Goal: Information Seeking & Learning: Learn about a topic

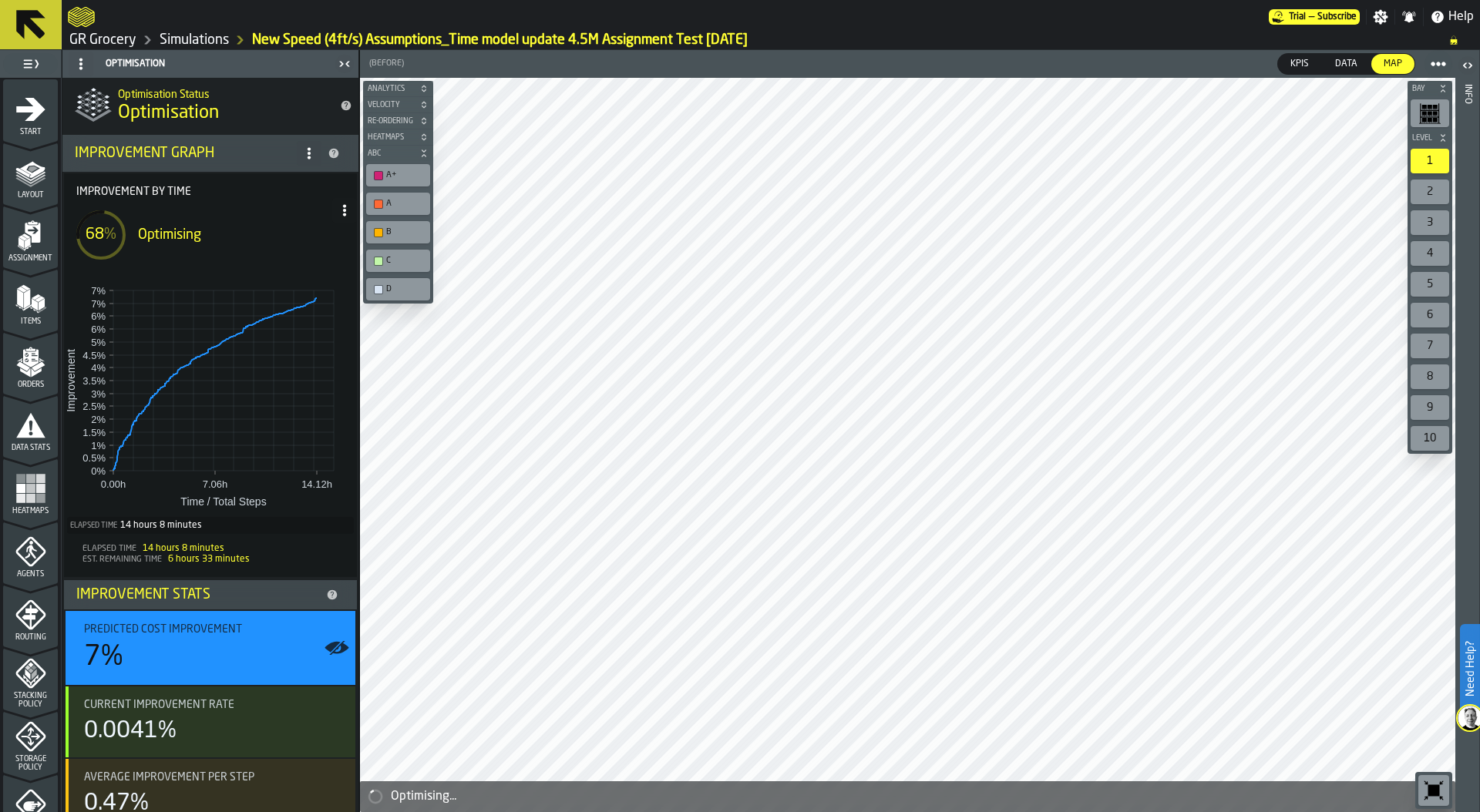
scroll to position [233, 0]
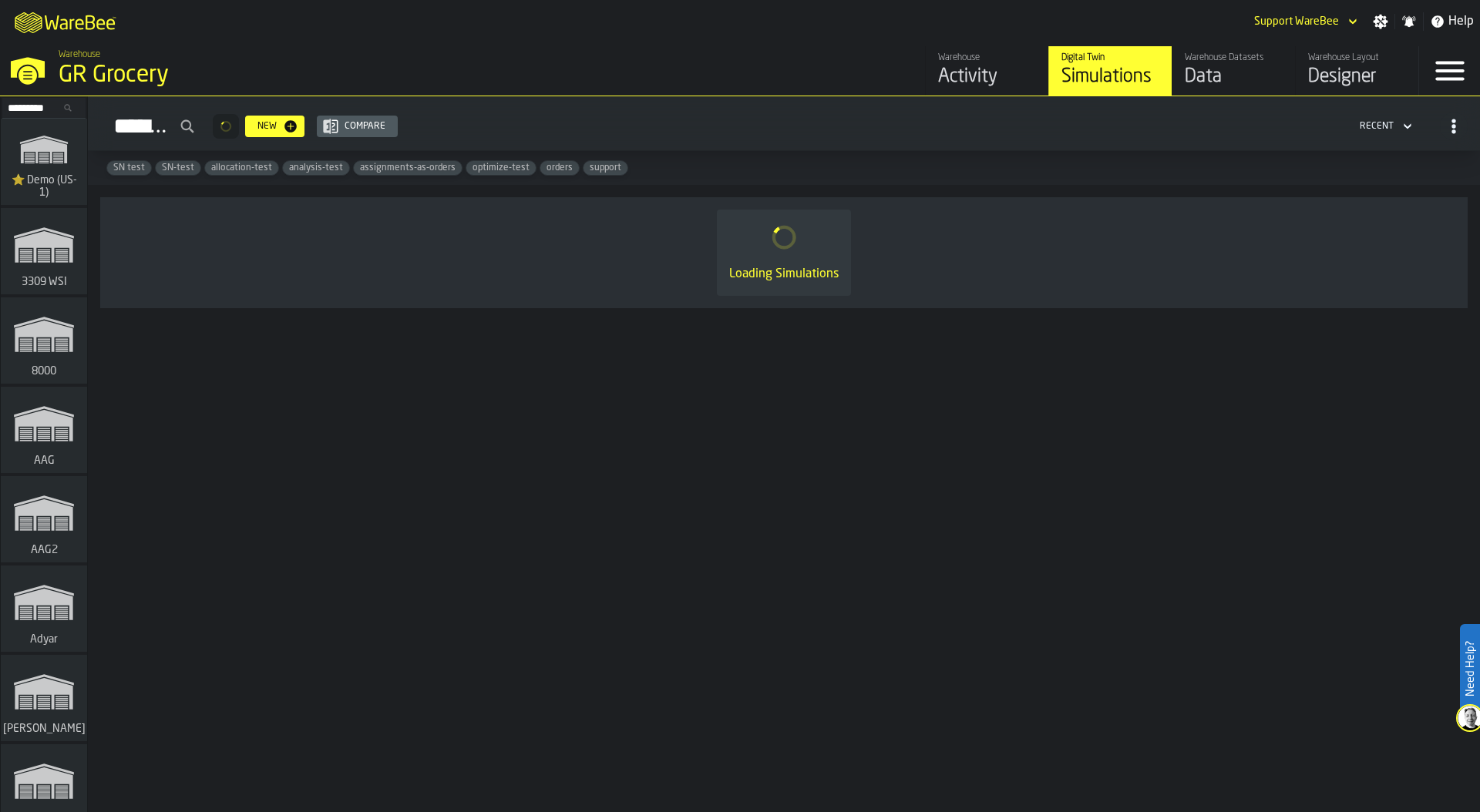
click at [54, 158] on icon "link-to-/wh/i/103622fe-4b04-4da1-b95f-2619b9c959cc/simulations" at bounding box center [44, 150] width 74 height 50
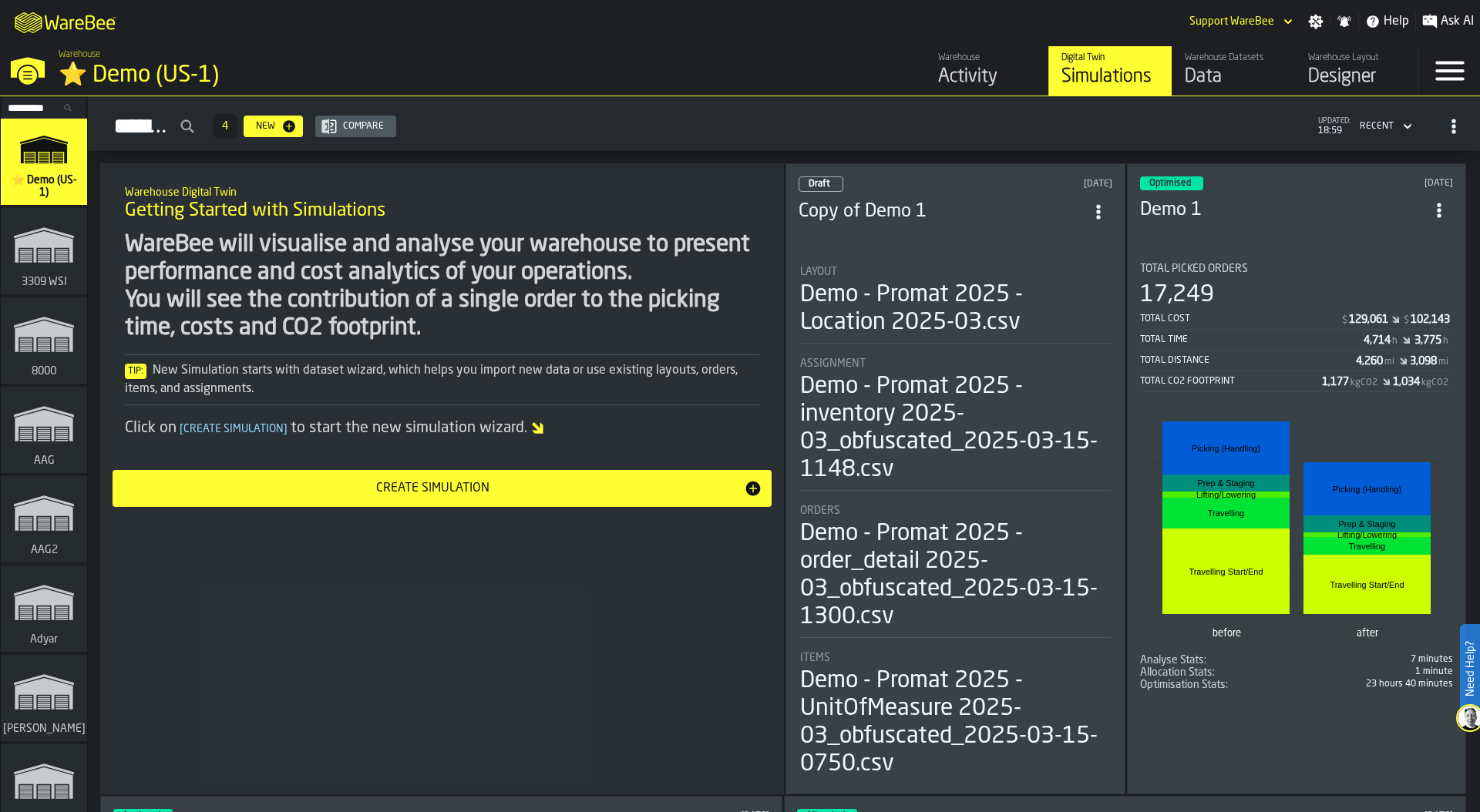
click at [1097, 209] on circle "ItemListCard-DashboardItemContainer" at bounding box center [1098, 211] width 4 height 4
click at [1062, 300] on li "Duplicate" at bounding box center [1063, 309] width 98 height 37
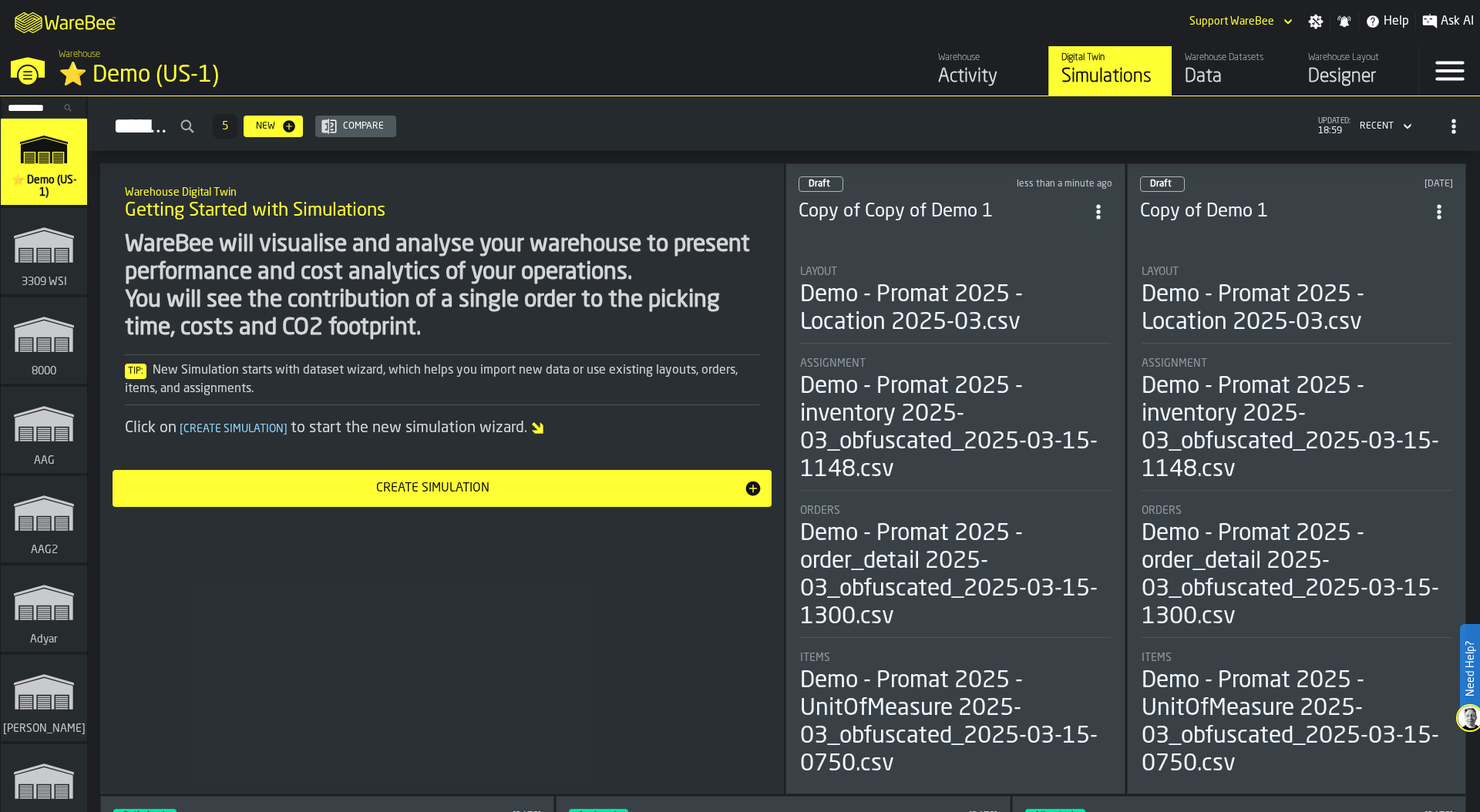
click at [130, 83] on div "⭐ Demo (US-1)" at bounding box center [267, 75] width 417 height 28
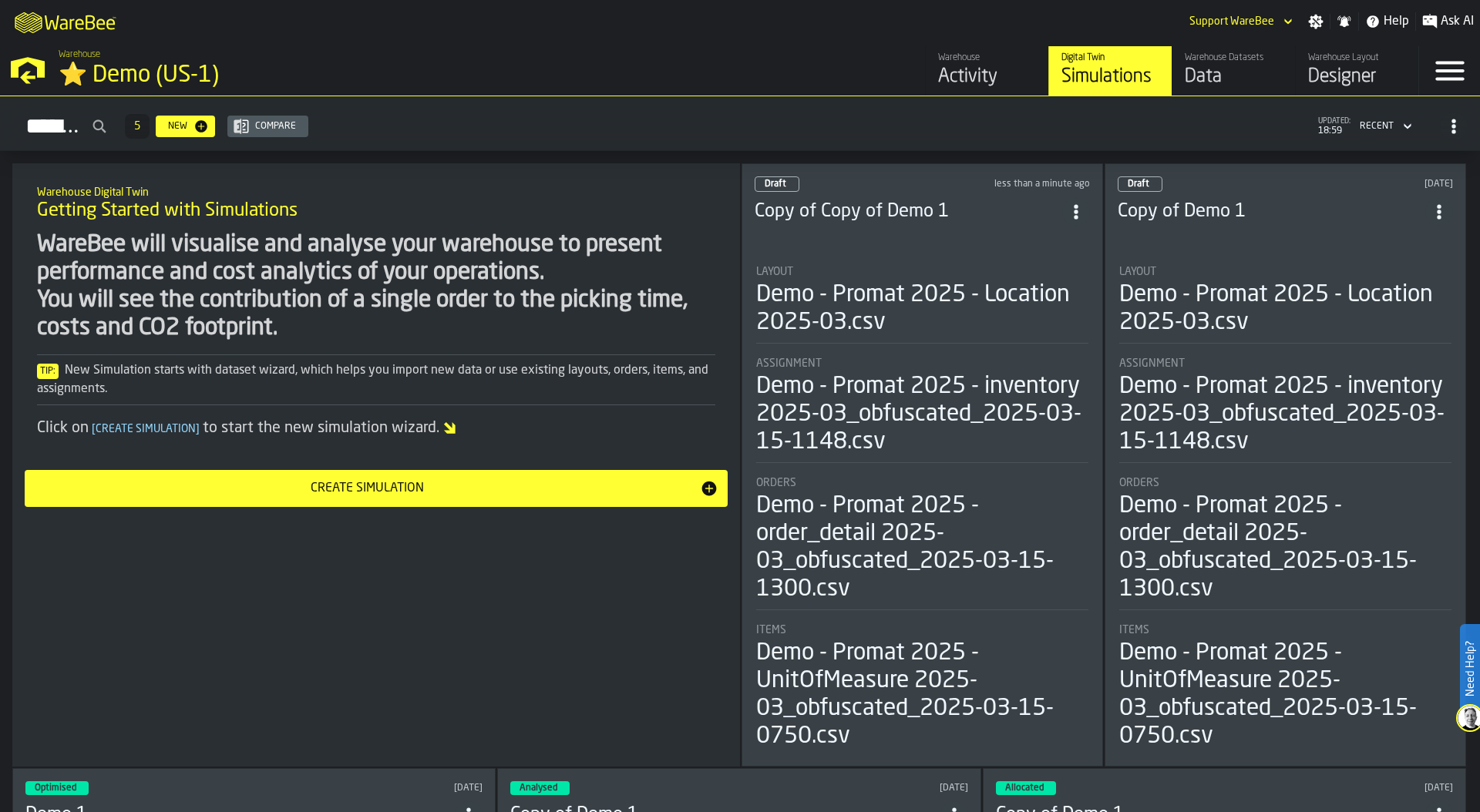
click at [1077, 215] on circle "ItemListCard-DashboardItemContainer" at bounding box center [1075, 217] width 4 height 4
click at [1049, 261] on li "Delete" at bounding box center [1042, 274] width 98 height 37
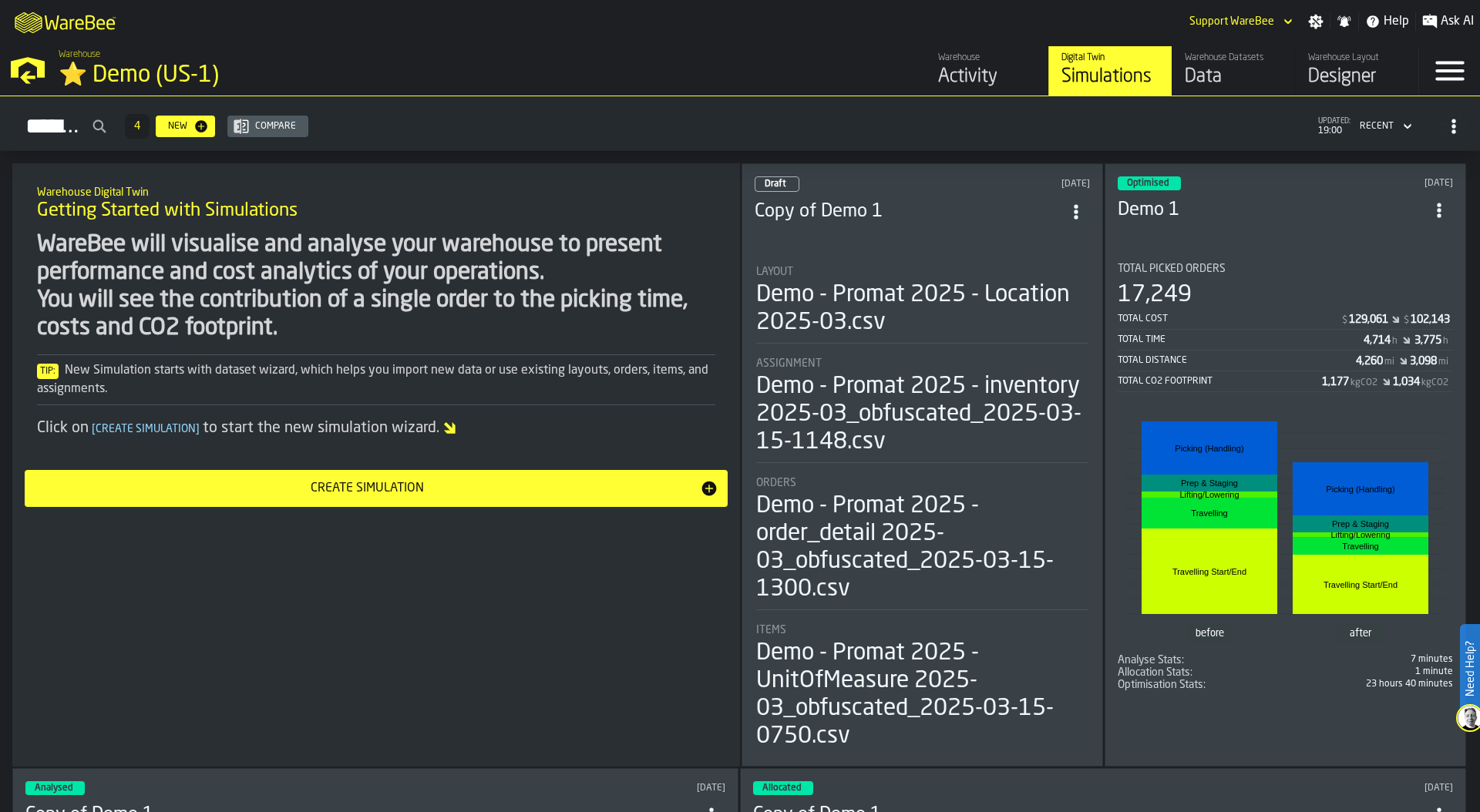
click at [1082, 204] on icon "ItemListCard-DashboardItemContainer" at bounding box center [1076, 212] width 16 height 16
click at [1062, 271] on div "Delete" at bounding box center [1042, 274] width 80 height 19
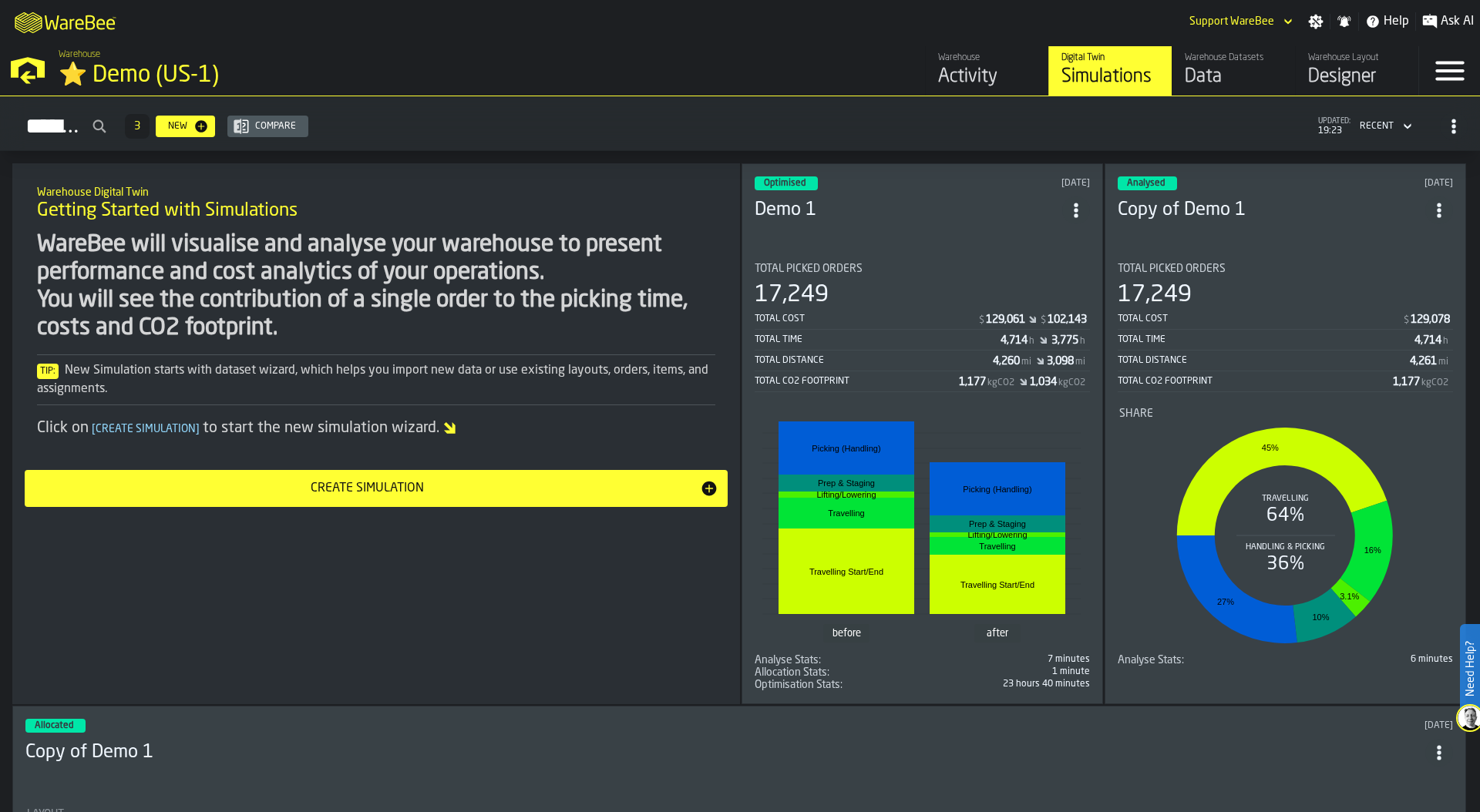
click at [1331, 68] on div "Designer" at bounding box center [1357, 76] width 98 height 25
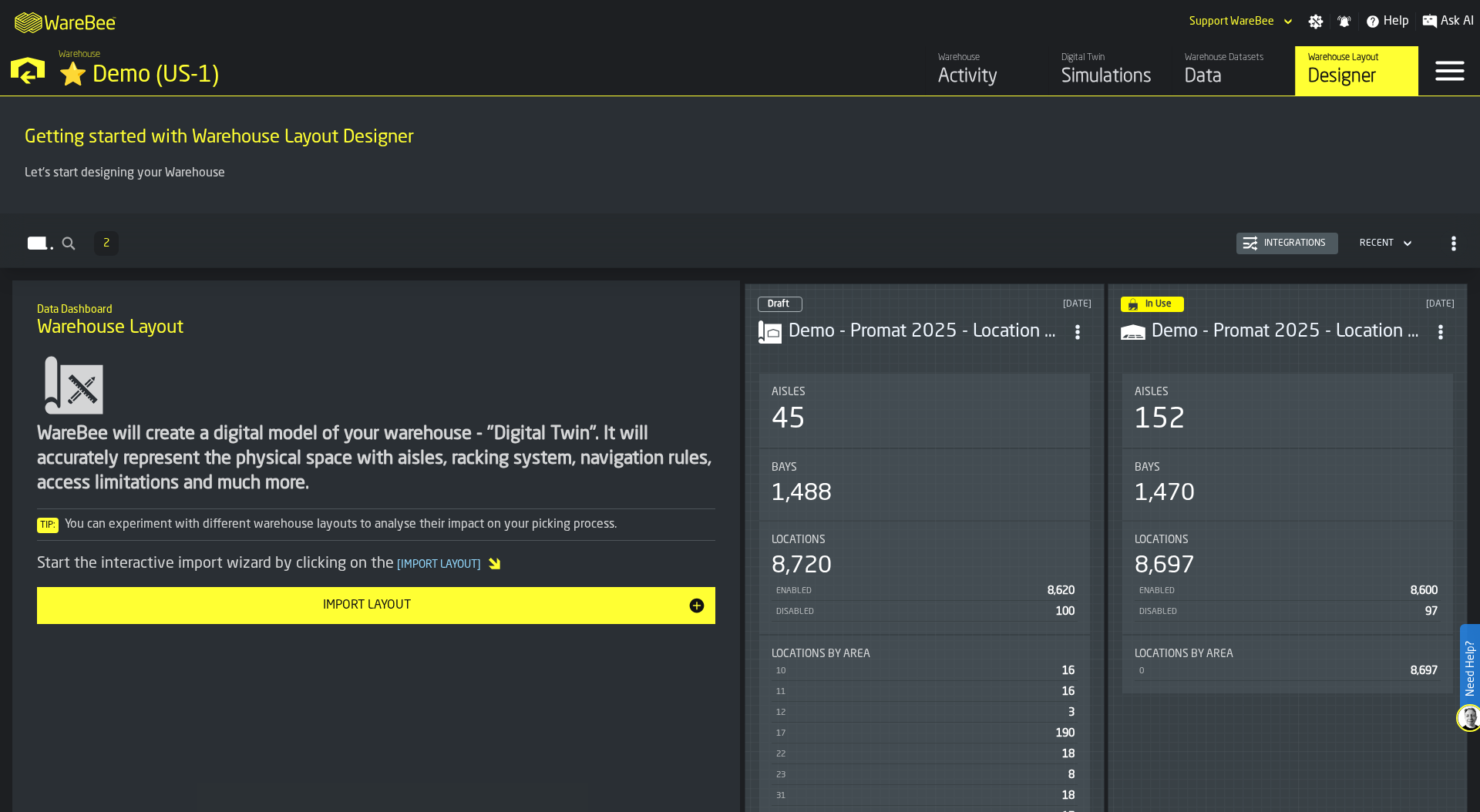
click at [948, 440] on div "Aisles 45" at bounding box center [924, 410] width 330 height 74
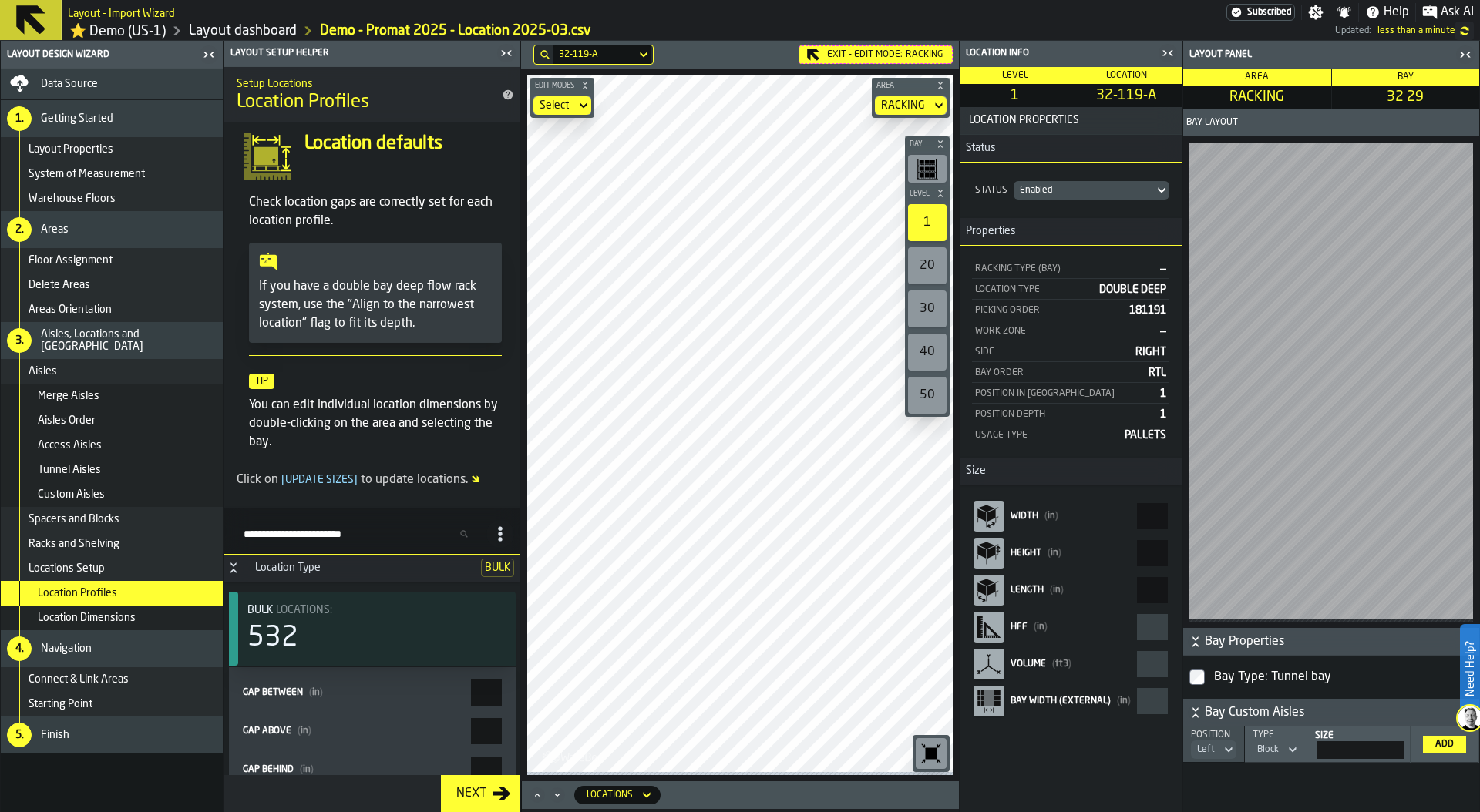
click at [202, 36] on link "Layout dashboard" at bounding box center [242, 31] width 108 height 17
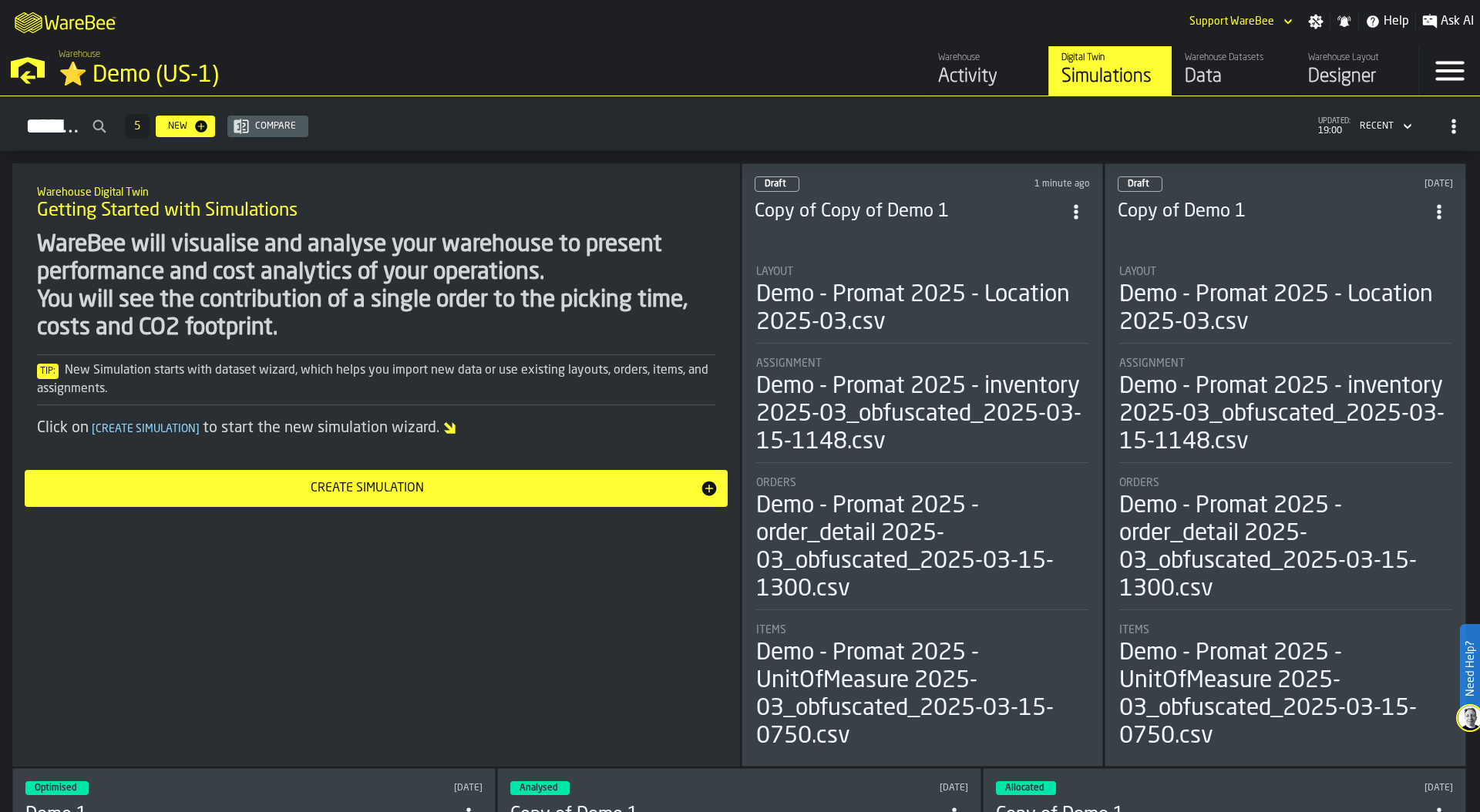
click at [977, 60] on div "Warehouse" at bounding box center [987, 58] width 98 height 11
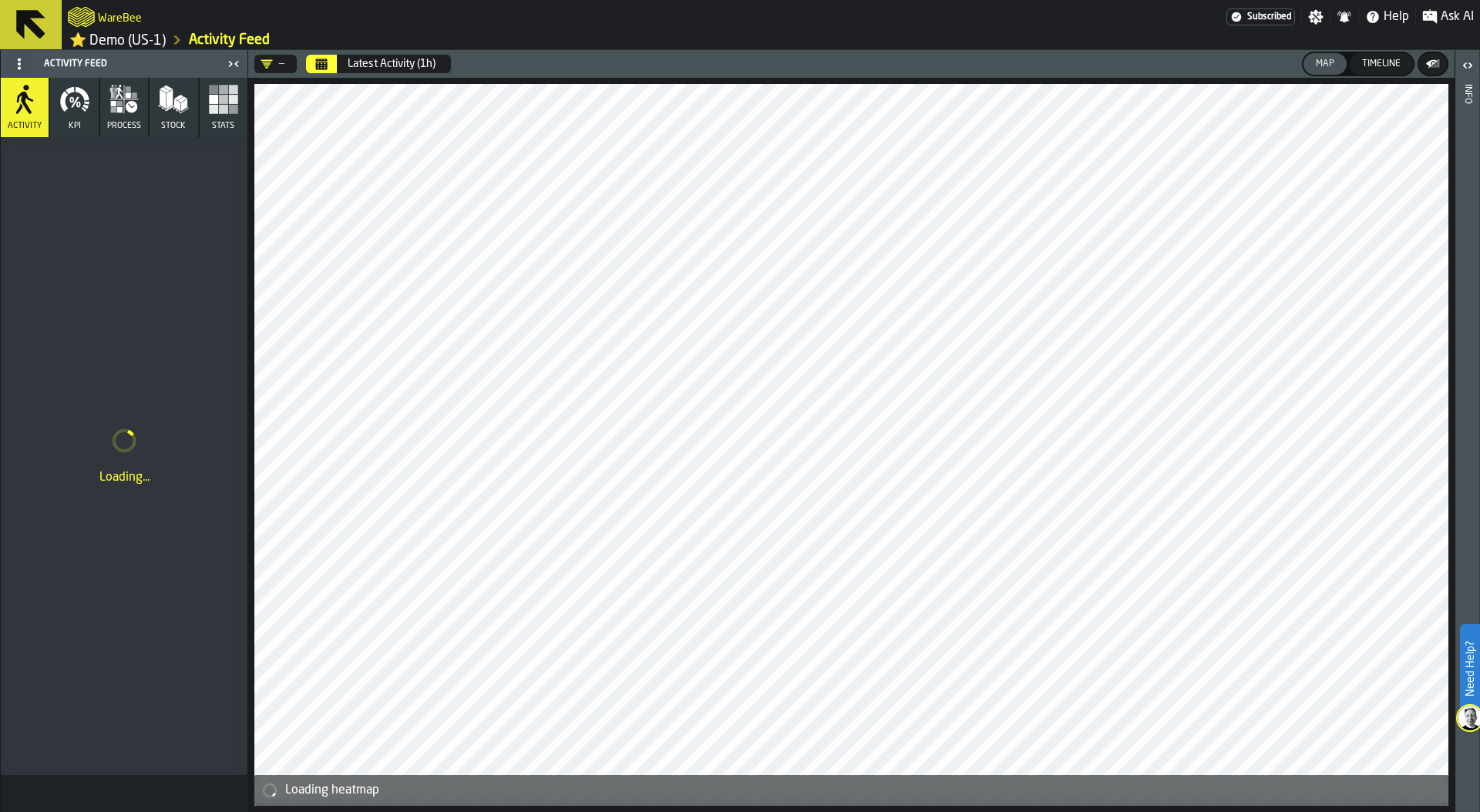
click at [210, 112] on rect "button" at bounding box center [213, 109] width 9 height 9
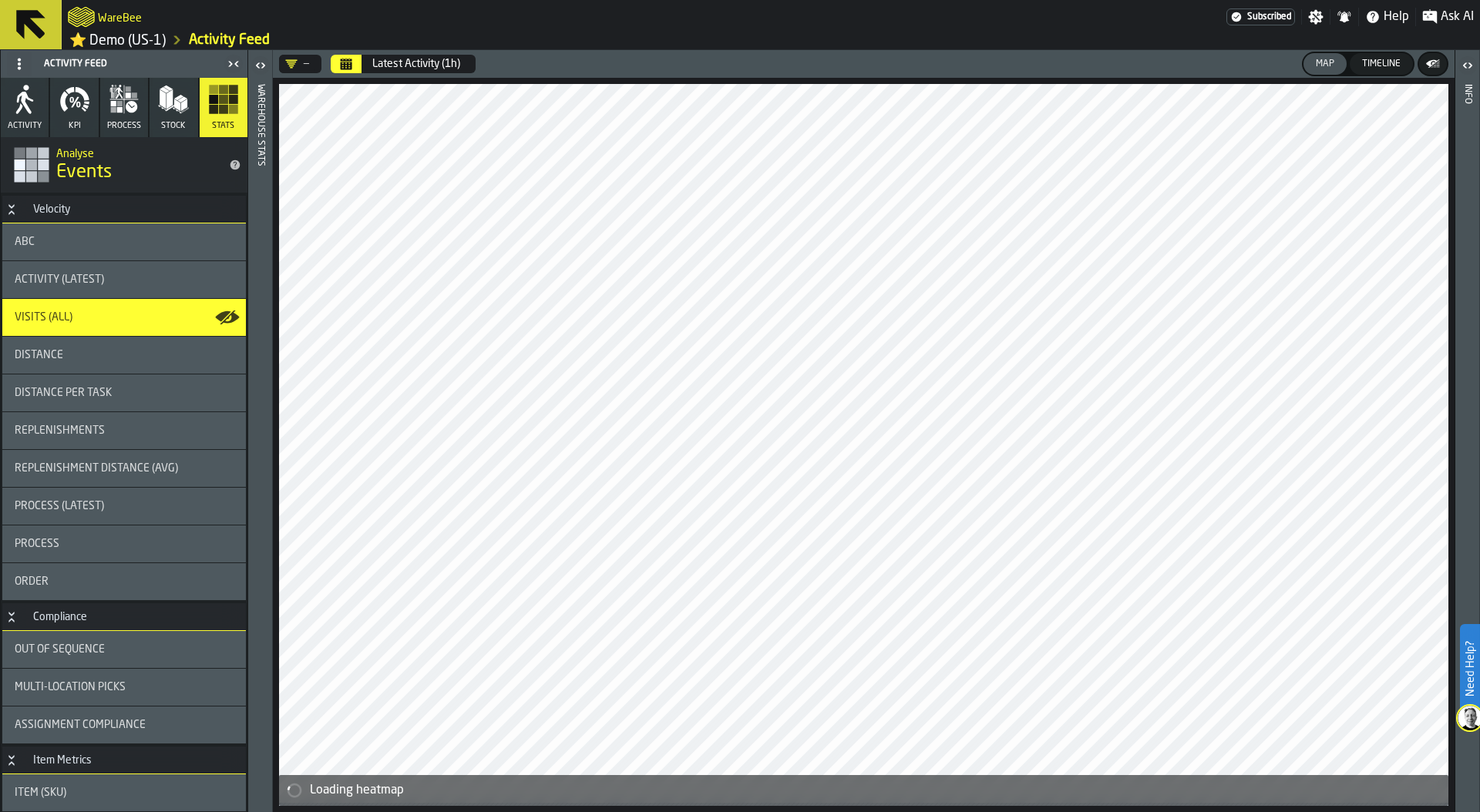
click at [338, 63] on button "Calendar" at bounding box center [345, 63] width 31 height 19
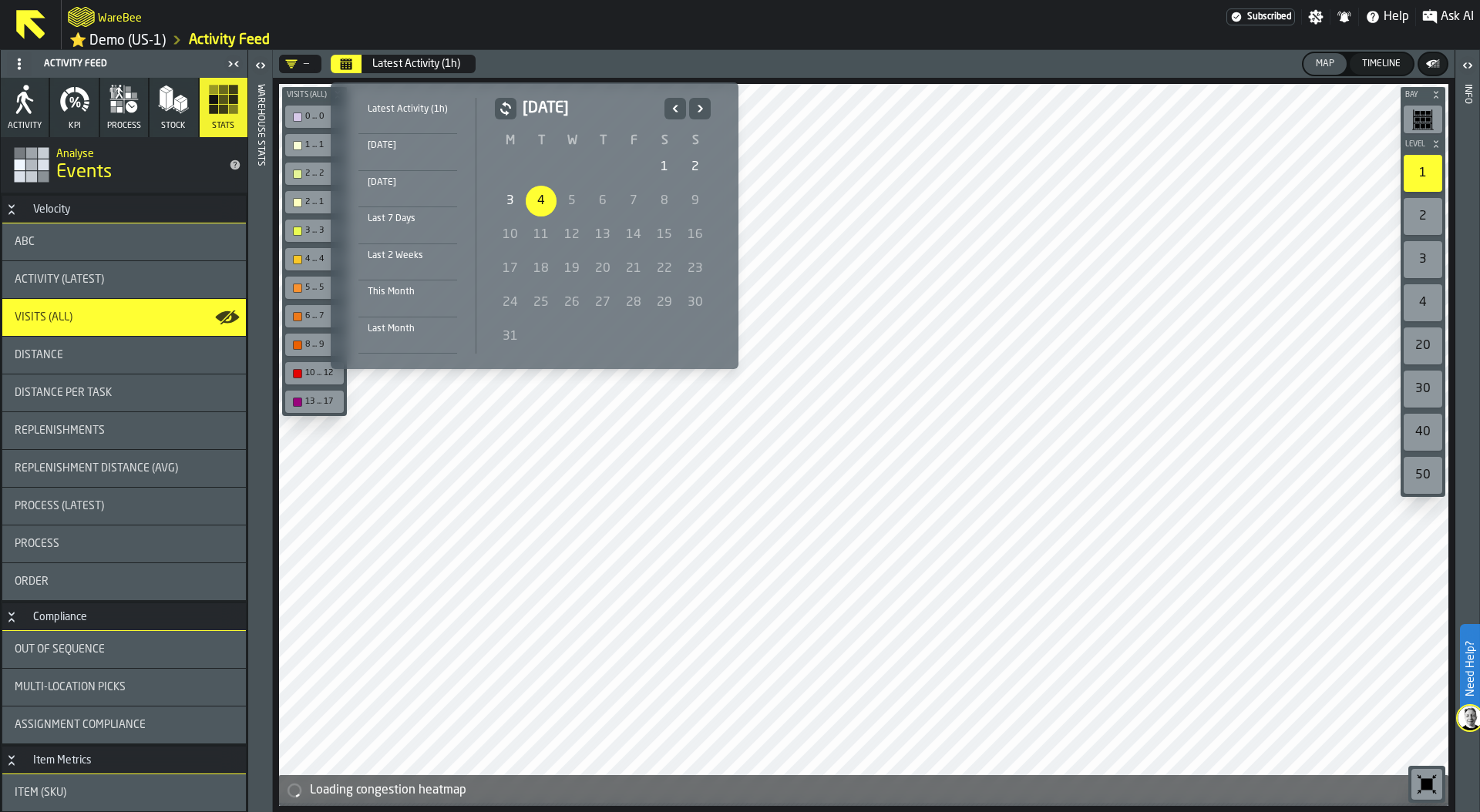
click at [663, 159] on div "1" at bounding box center [664, 167] width 31 height 31
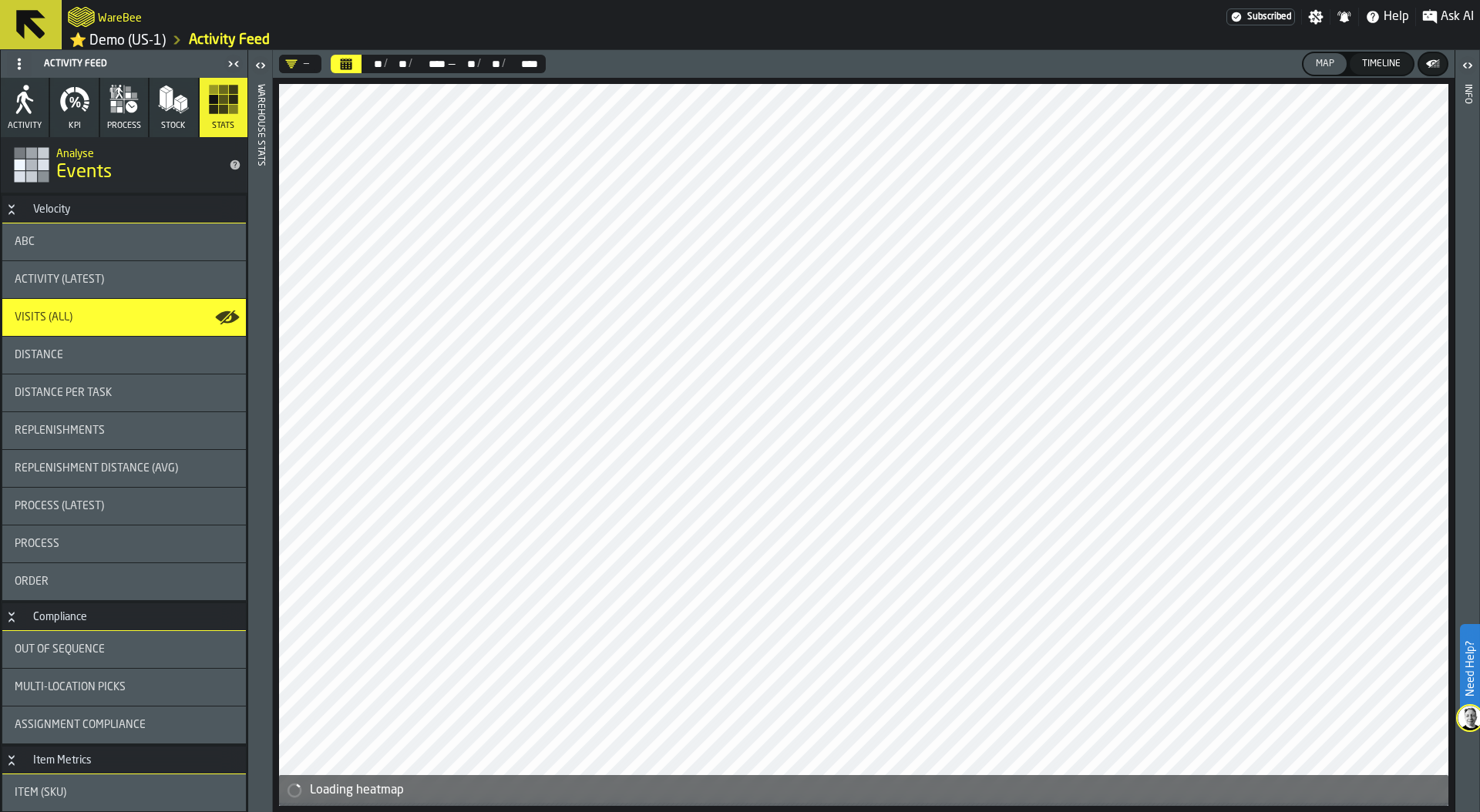
click at [426, 58] on div "** ** / ** ** / **** **** — ** ** / ** ** / **** ****" at bounding box center [453, 63] width 185 height 19
click at [341, 61] on icon "Calendar" at bounding box center [346, 63] width 12 height 12
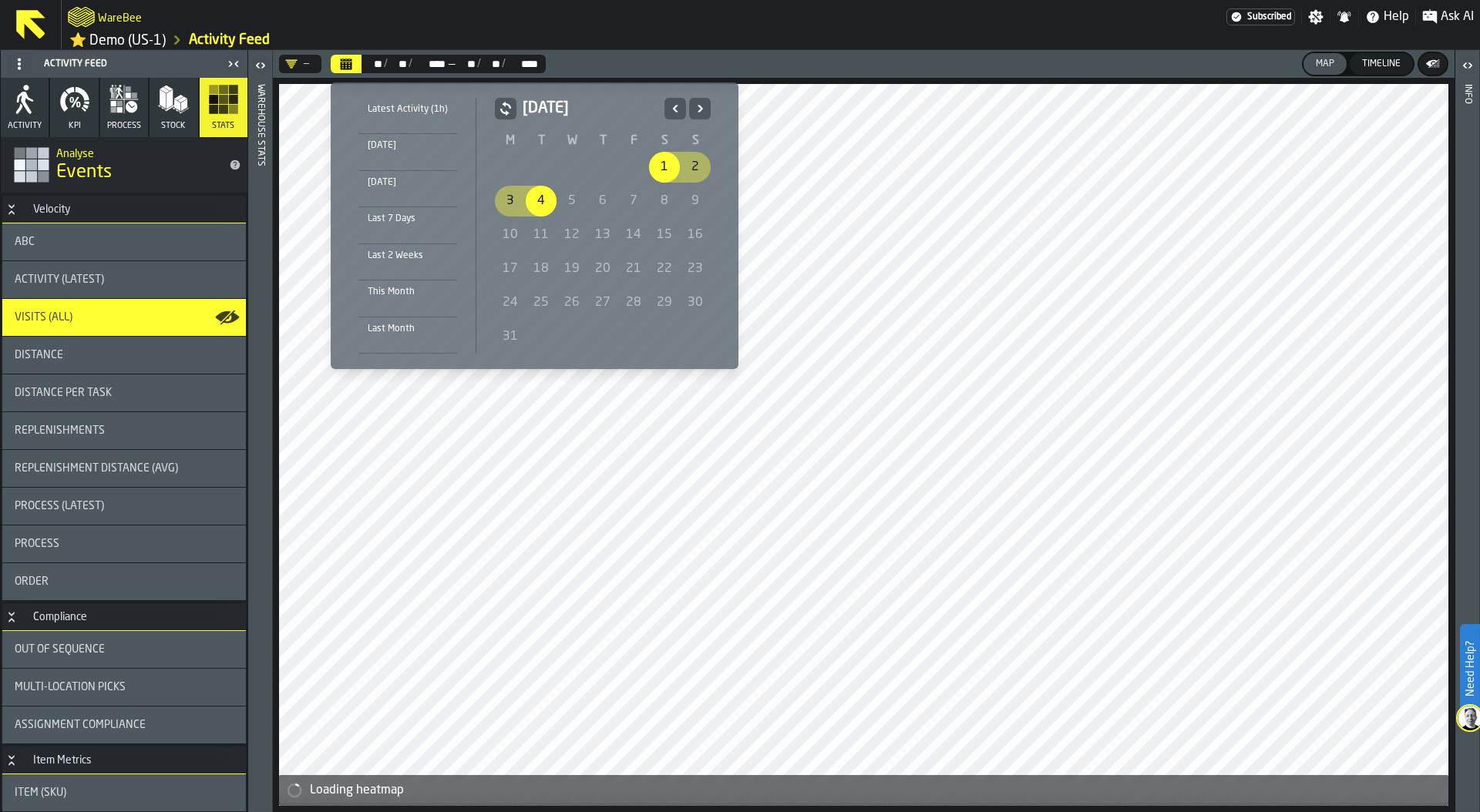
click at [677, 103] on icon "Previous" at bounding box center [676, 108] width 16 height 19
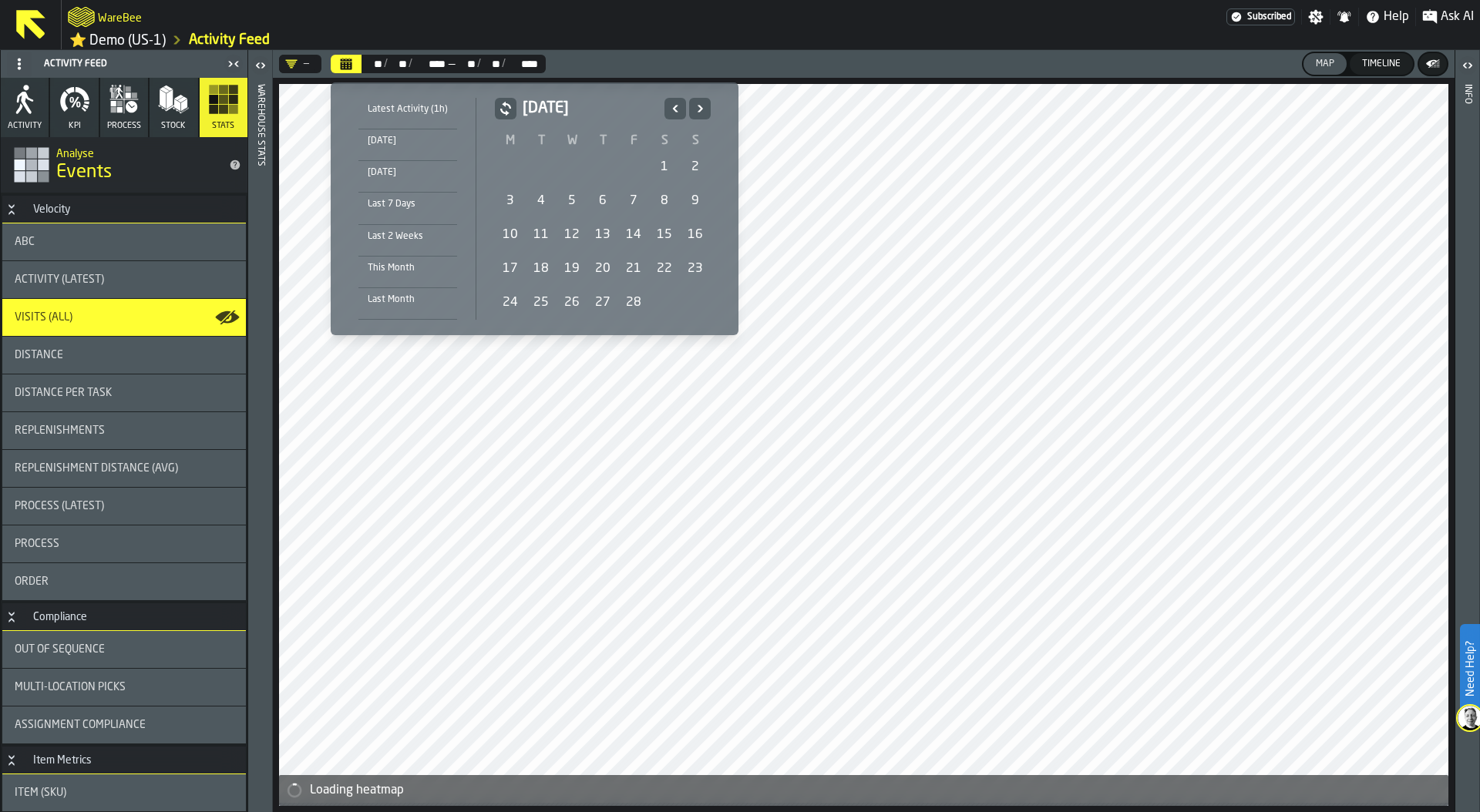
click at [658, 168] on div "1" at bounding box center [664, 167] width 31 height 31
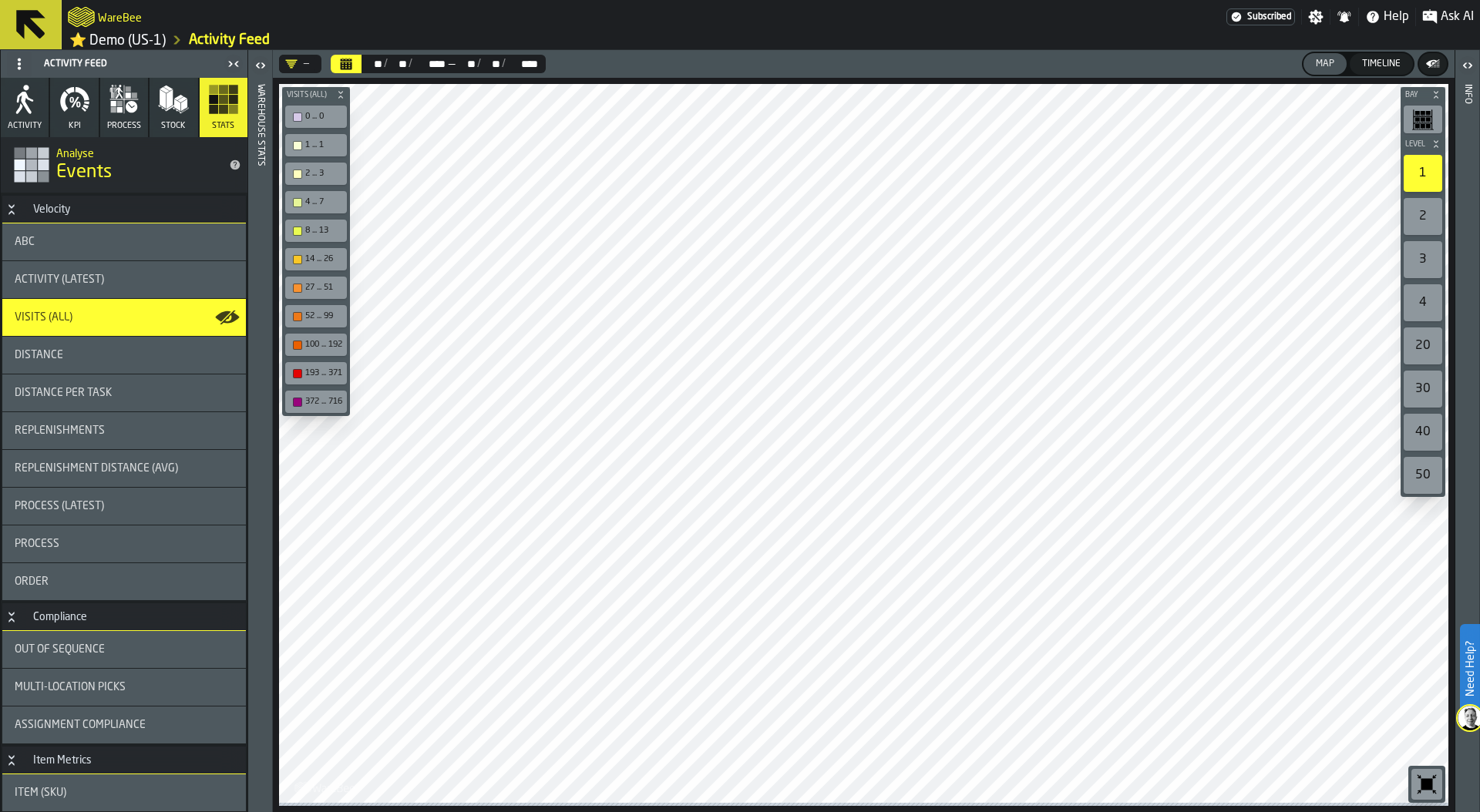
click at [343, 66] on icon "Calendar" at bounding box center [346, 65] width 12 height 8
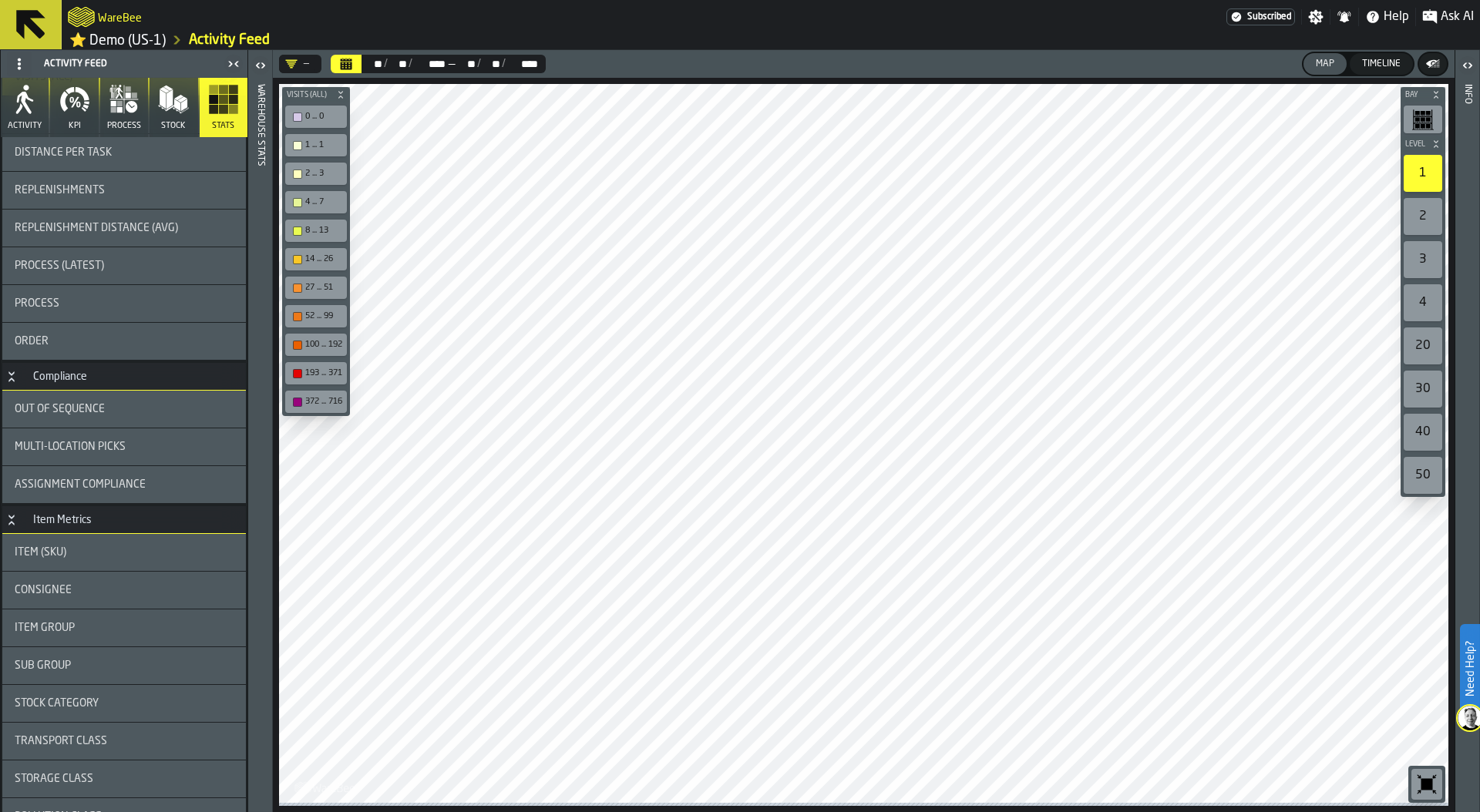
scroll to position [293, 0]
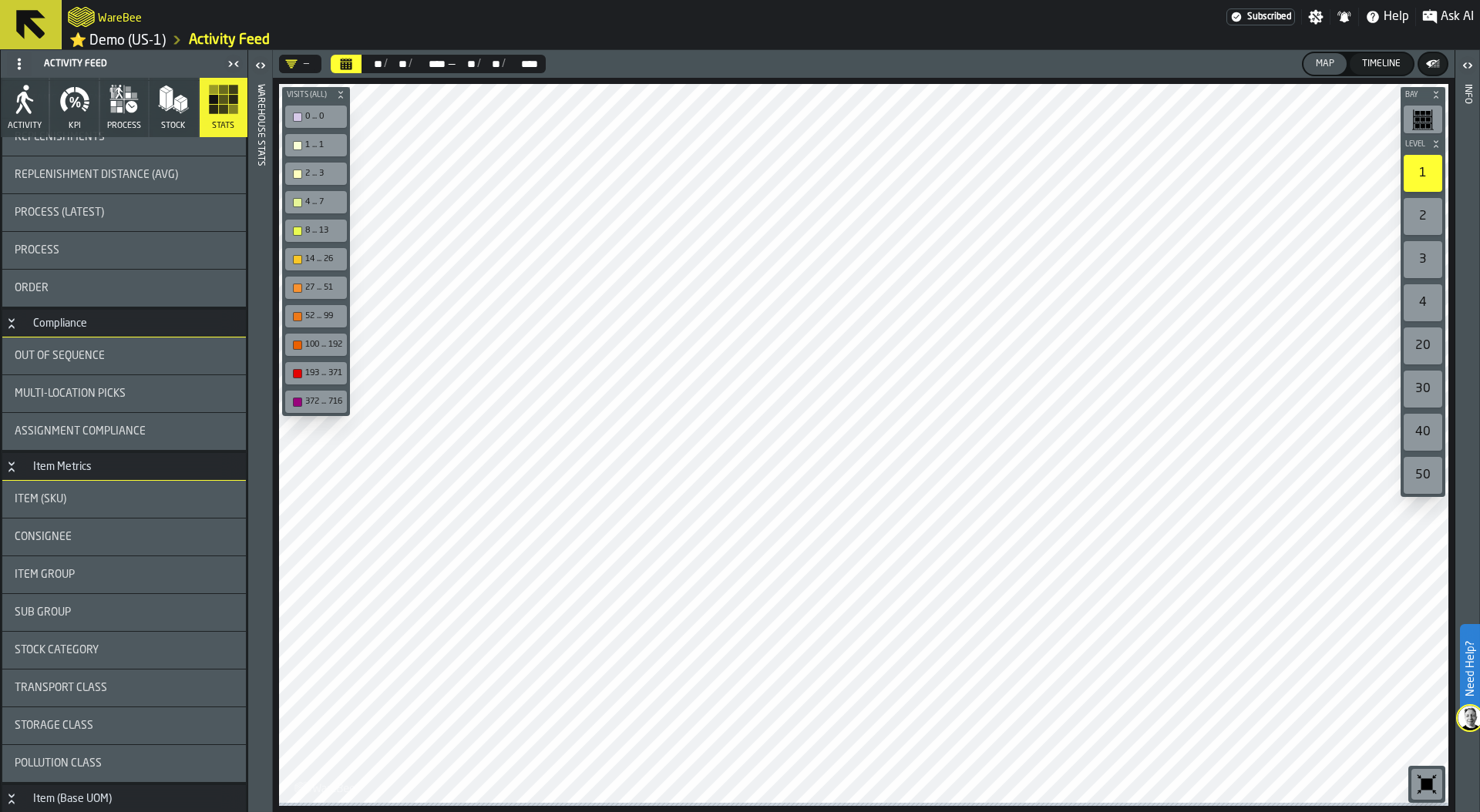
click at [115, 357] on div "Out of Sequence" at bounding box center [124, 356] width 219 height 12
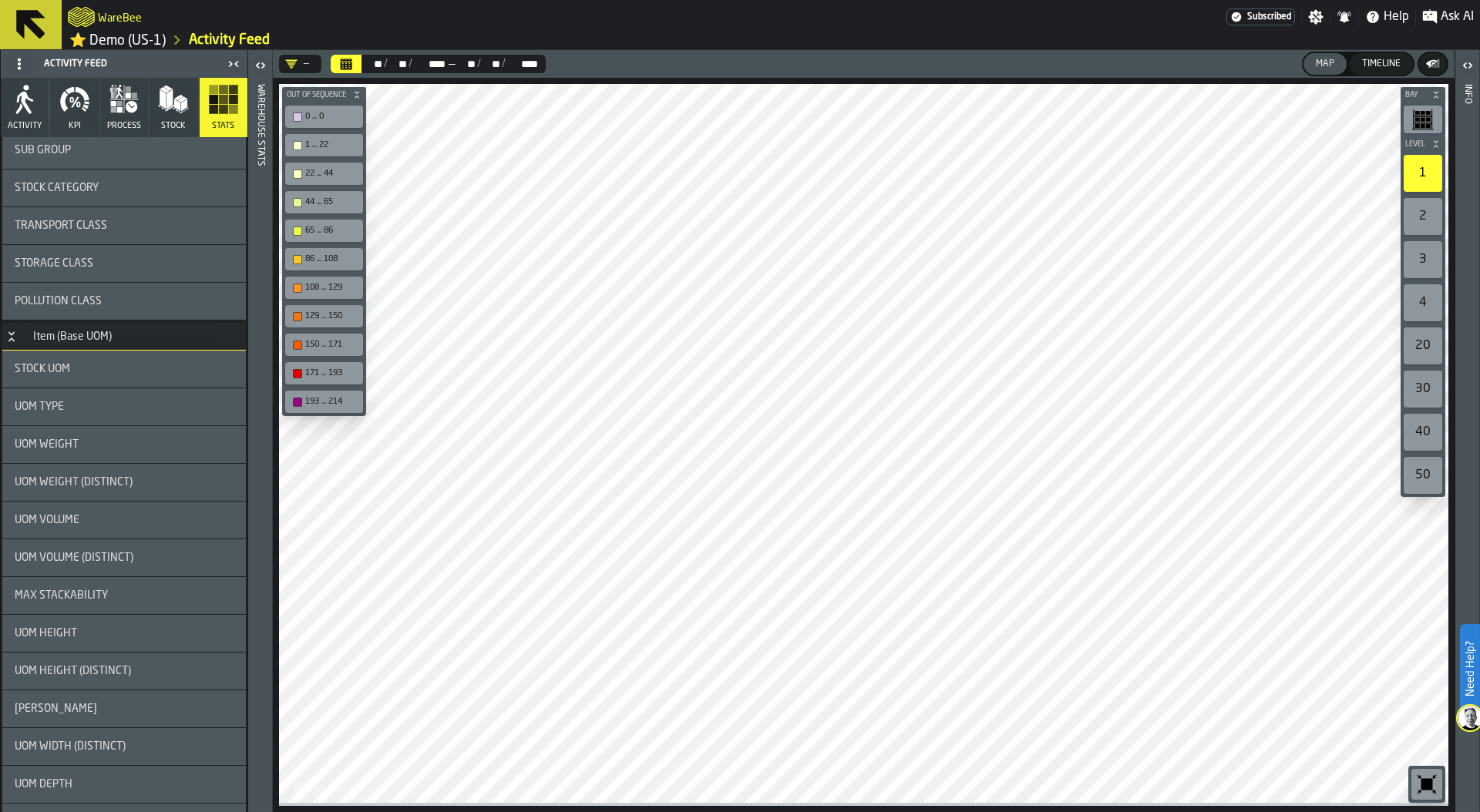
scroll to position [707, 0]
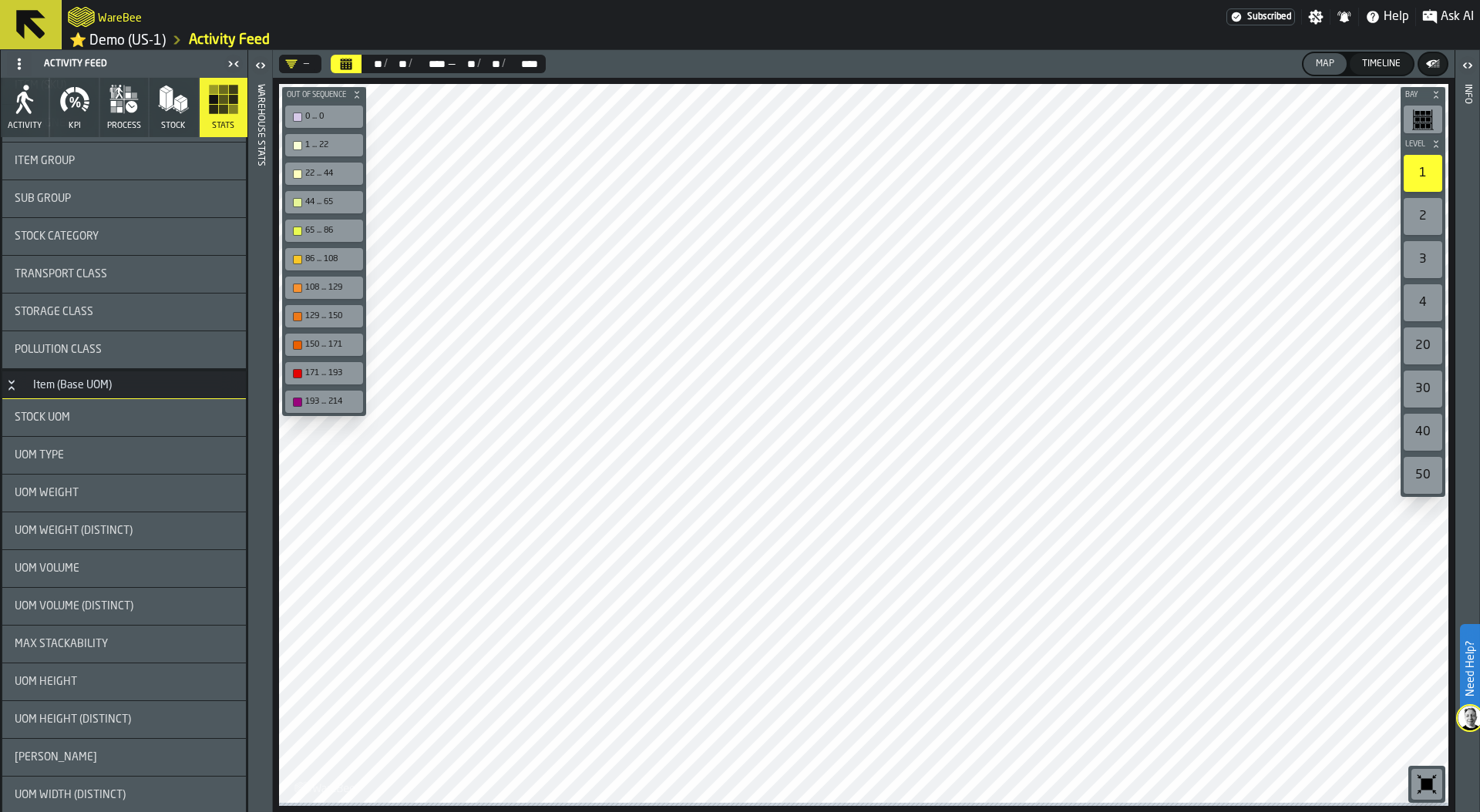
click at [74, 114] on icon "button" at bounding box center [74, 99] width 31 height 31
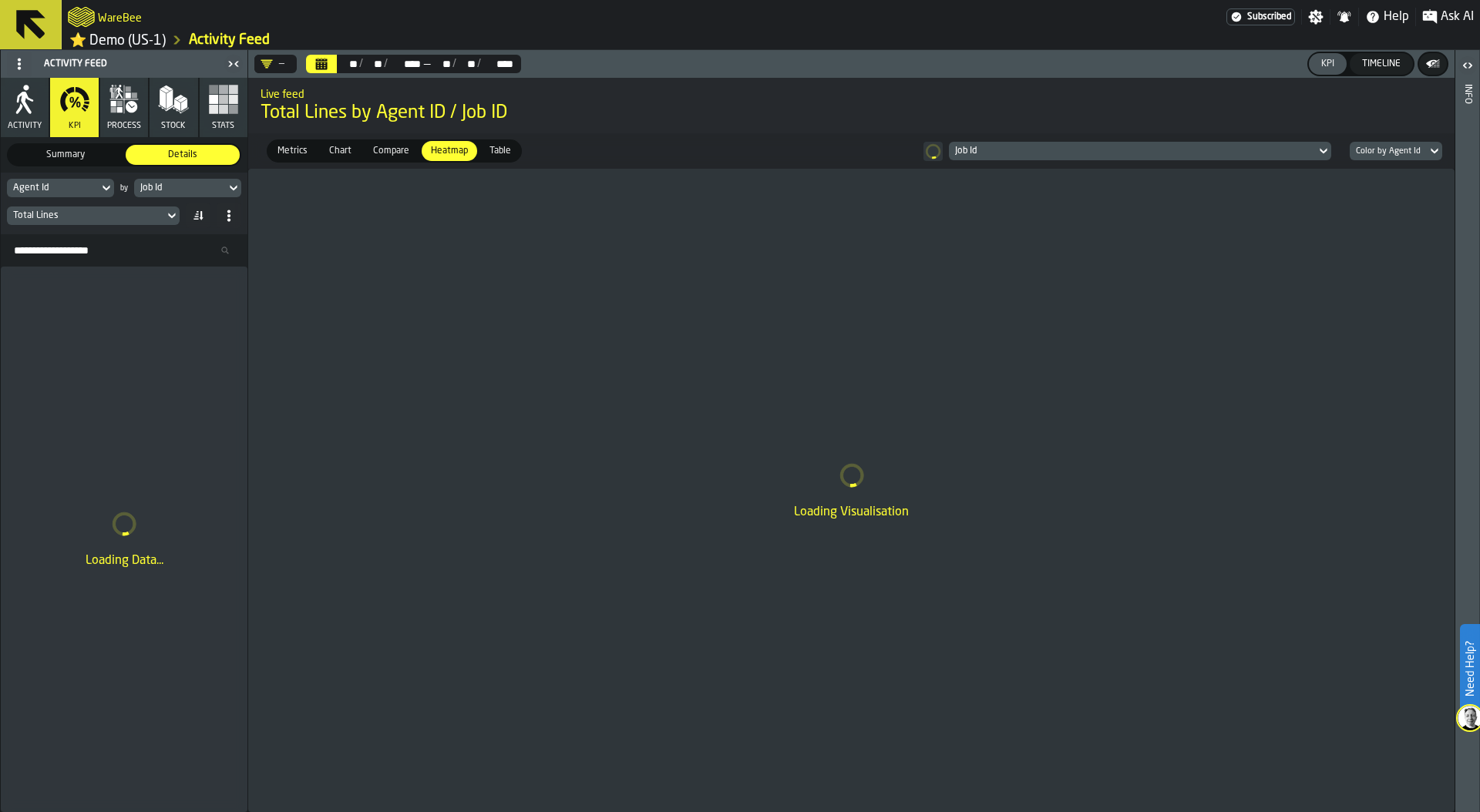
click at [197, 185] on div "Job Id" at bounding box center [180, 187] width 79 height 11
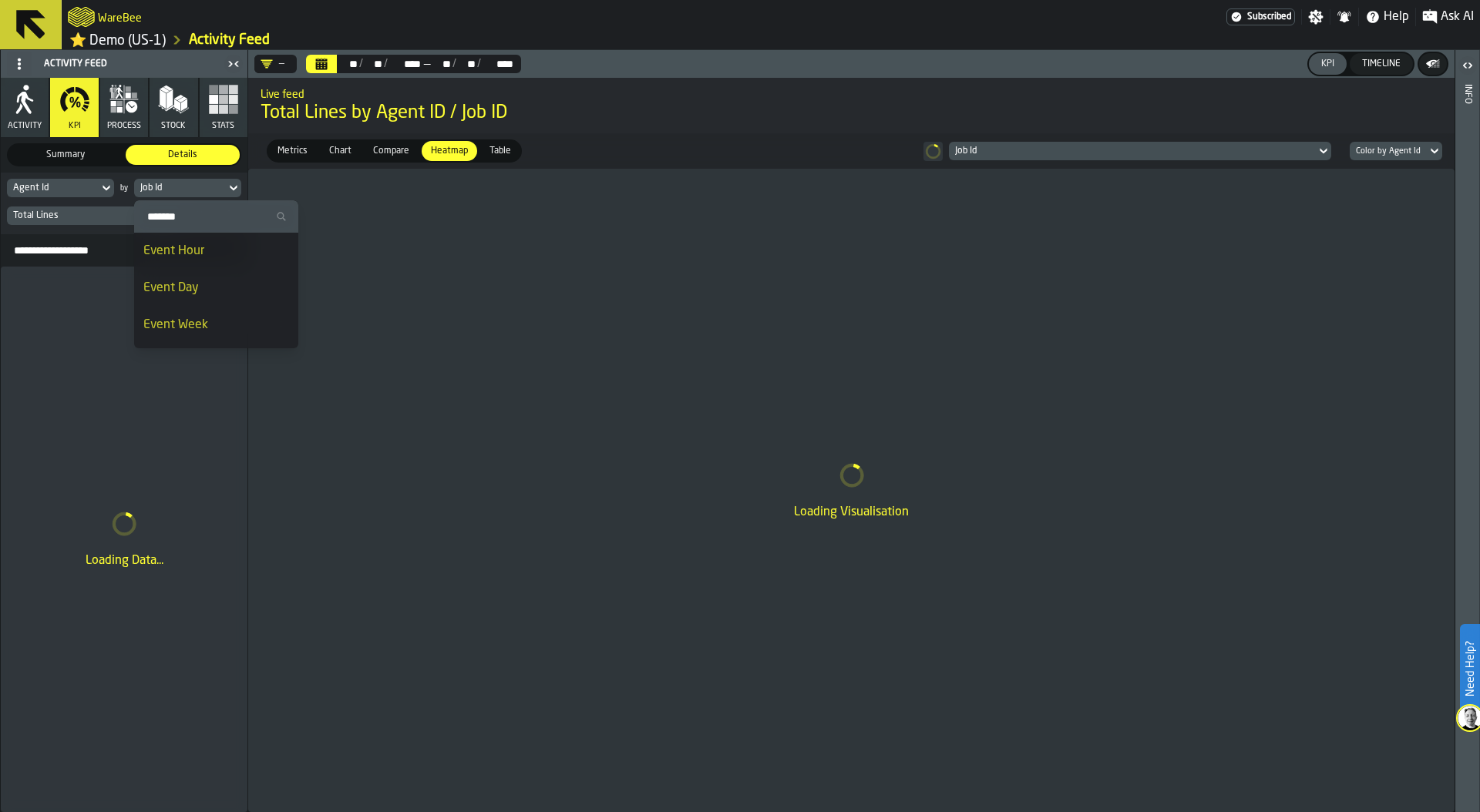
click at [204, 289] on div "Event Day" at bounding box center [216, 288] width 146 height 19
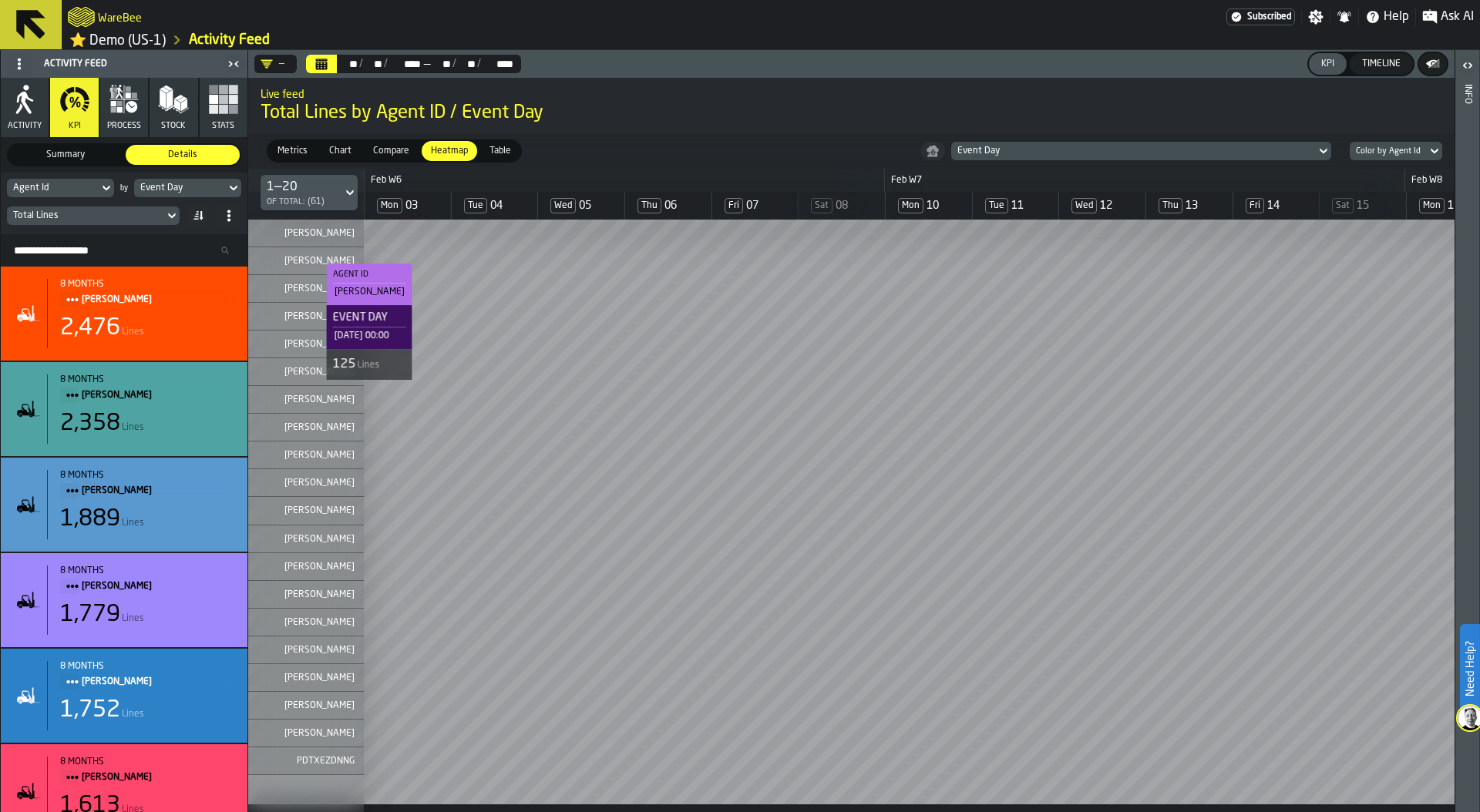
click at [73, 219] on div "Total Lines" at bounding box center [85, 215] width 145 height 11
click at [96, 221] on div "Total Lines" at bounding box center [85, 215] width 145 height 11
click at [171, 221] on icon at bounding box center [173, 215] width 16 height 19
click at [181, 193] on div "Event Day" at bounding box center [180, 187] width 79 height 11
click at [63, 221] on div "Total Lines" at bounding box center [85, 215] width 145 height 11
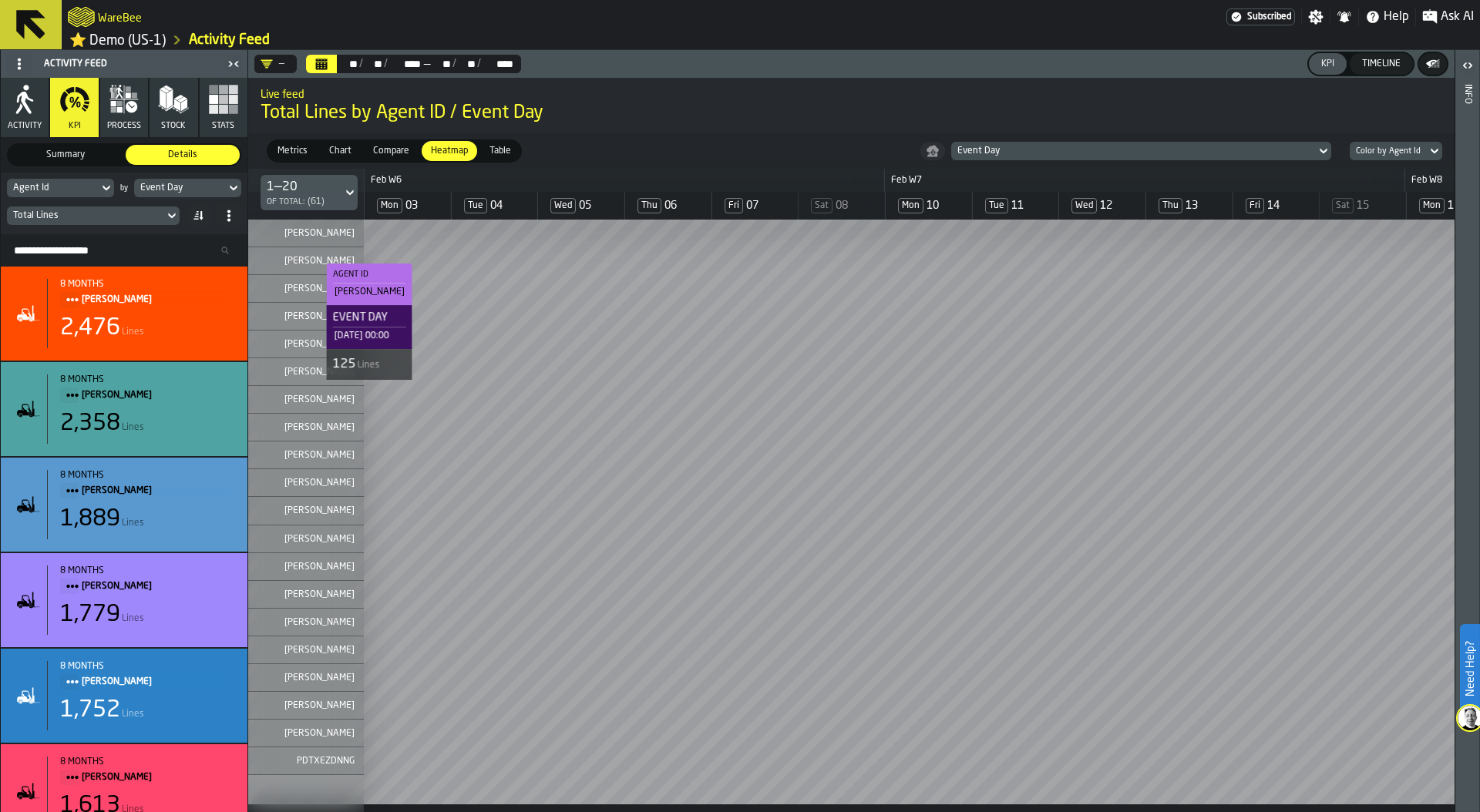
click at [30, 219] on div "Total Lines" at bounding box center [85, 215] width 145 height 11
click at [81, 216] on div "Total Lines" at bounding box center [85, 215] width 145 height 11
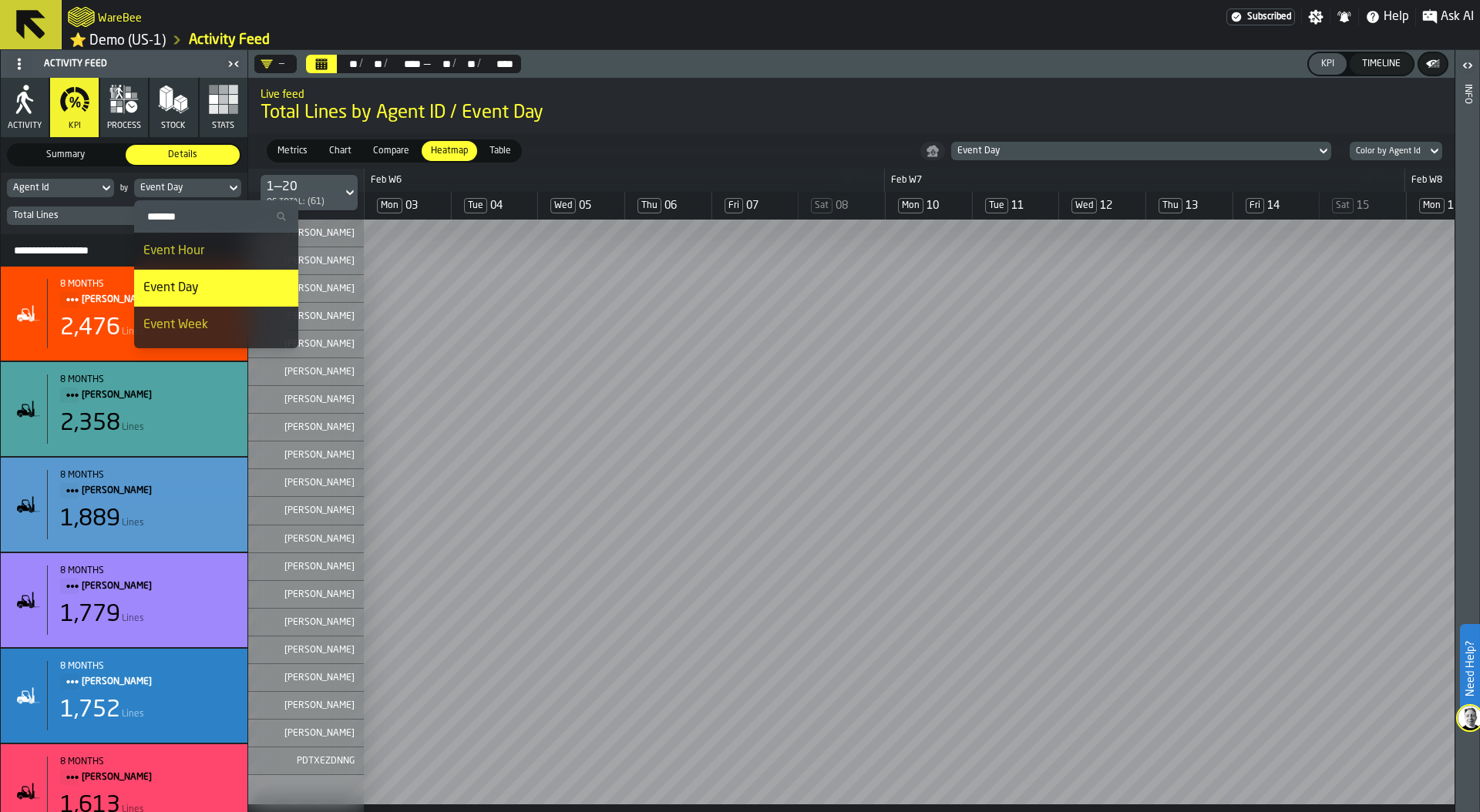
click at [61, 231] on div "Agent Id by Event Day Total Lines" at bounding box center [124, 203] width 247 height 61
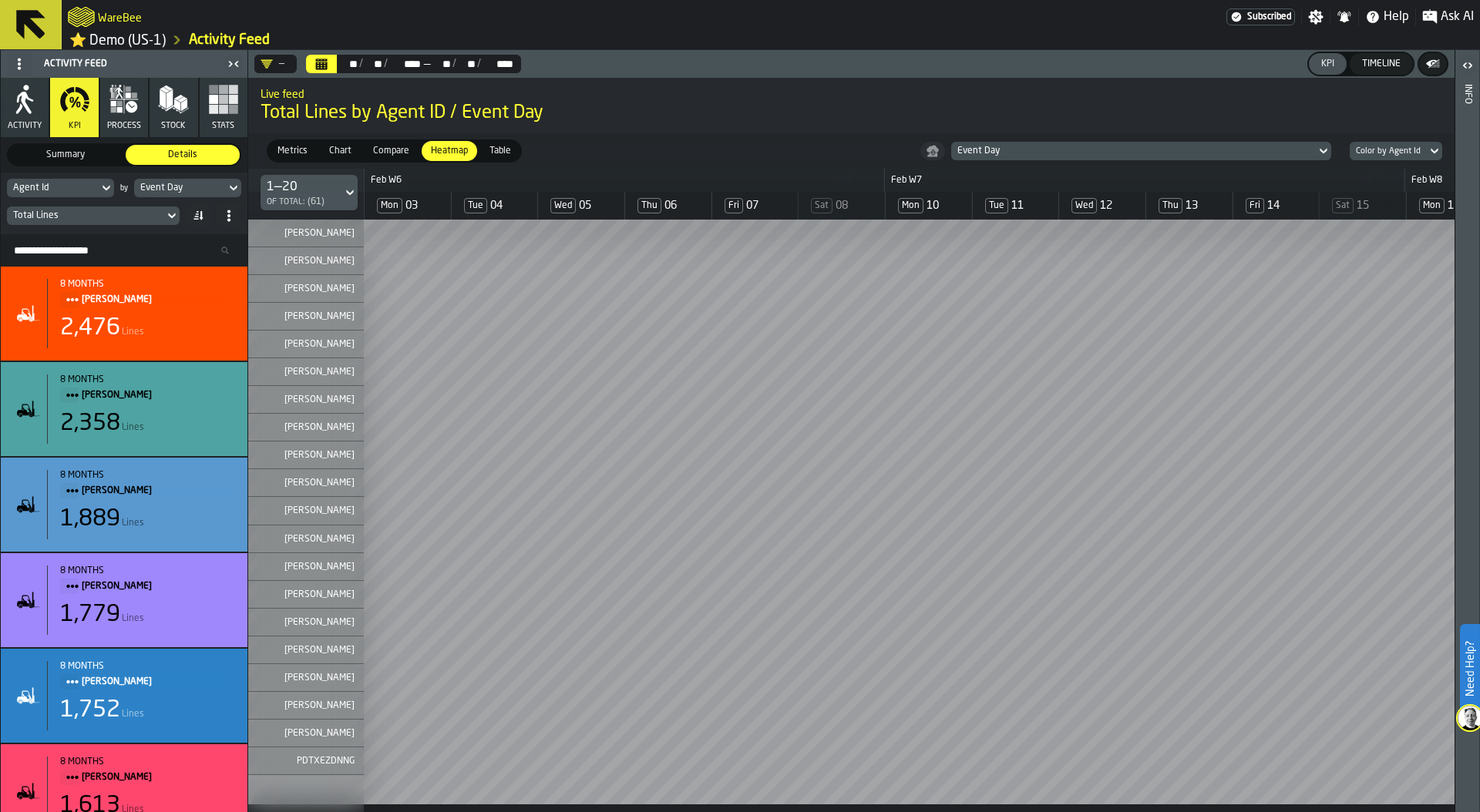
click at [60, 214] on div "Total Lines" at bounding box center [85, 215] width 145 height 11
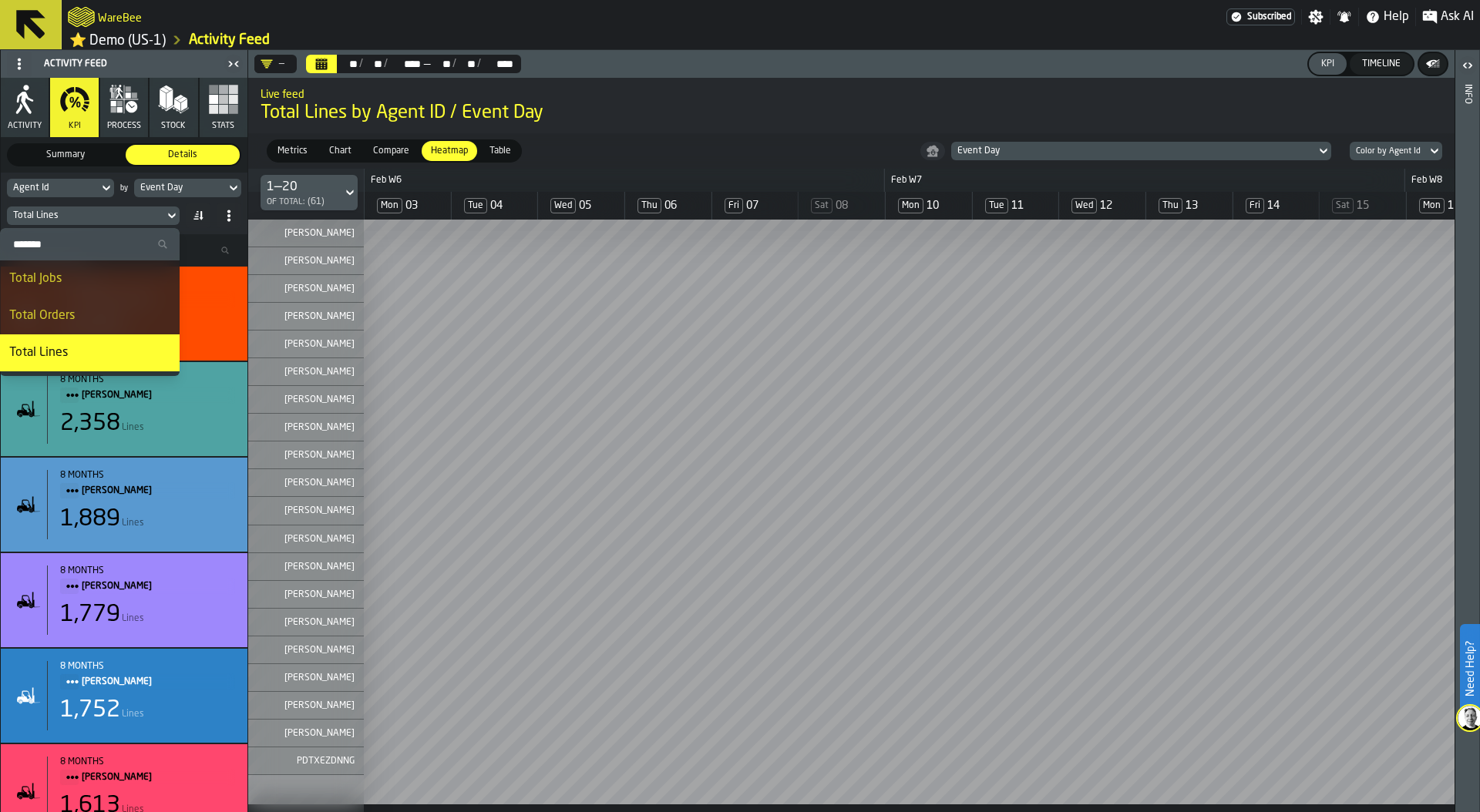
click at [69, 247] on input "Search" at bounding box center [89, 244] width 168 height 20
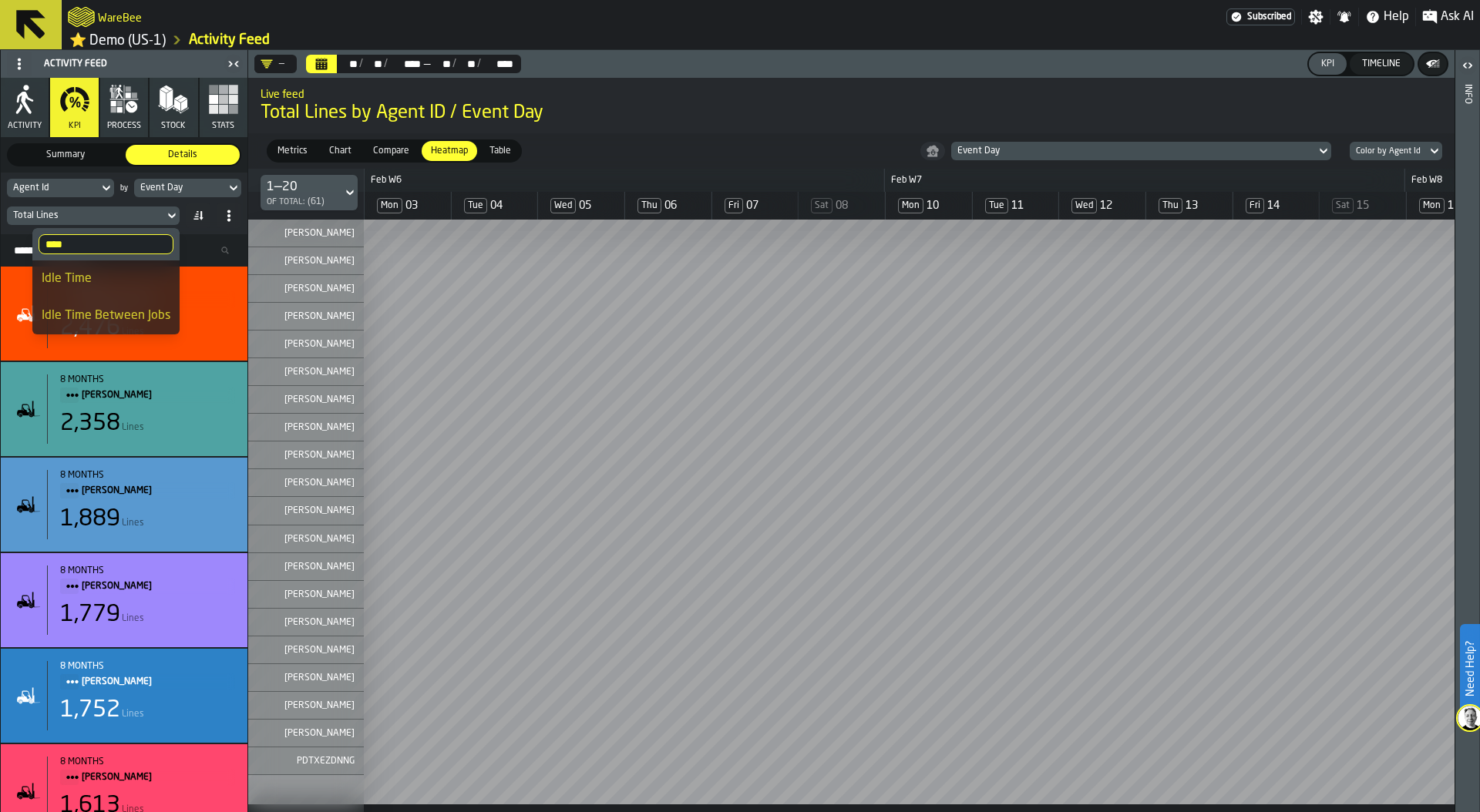
type input "****"
click at [104, 275] on div "Idle Time" at bounding box center [106, 279] width 129 height 19
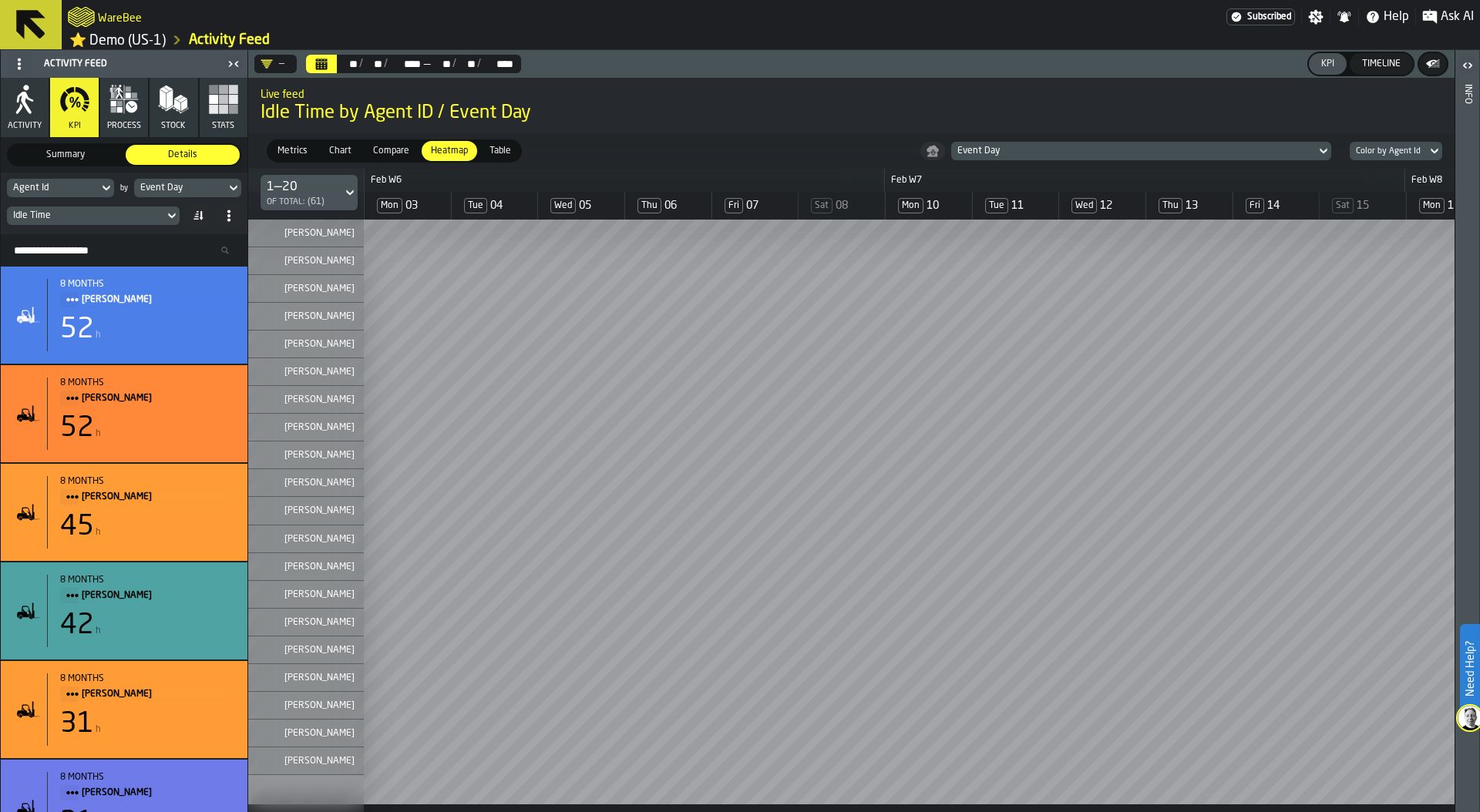
click at [1018, 144] on div "Event Day" at bounding box center [1141, 151] width 380 height 19
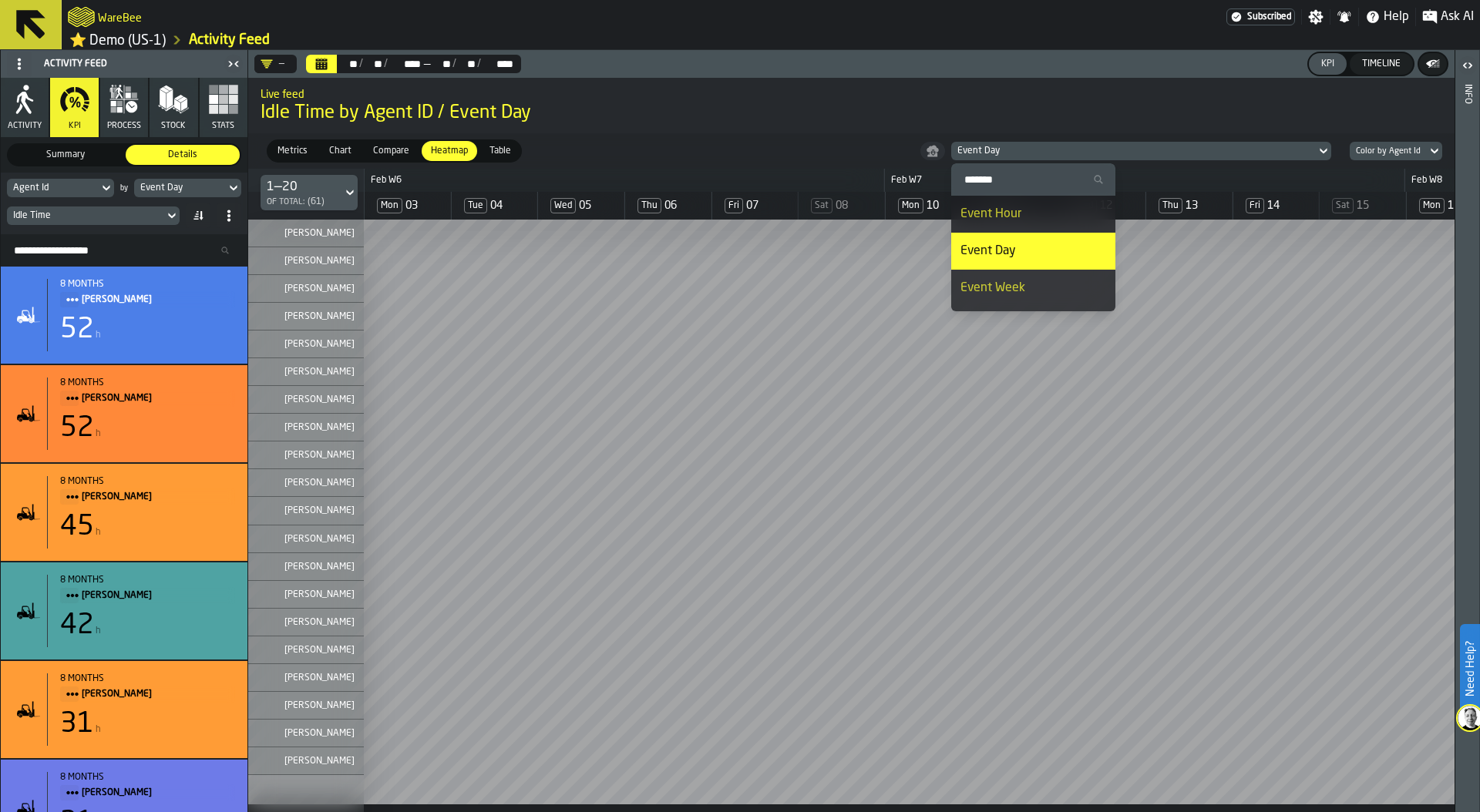
click at [1369, 67] on div "Timeline" at bounding box center [1381, 63] width 51 height 11
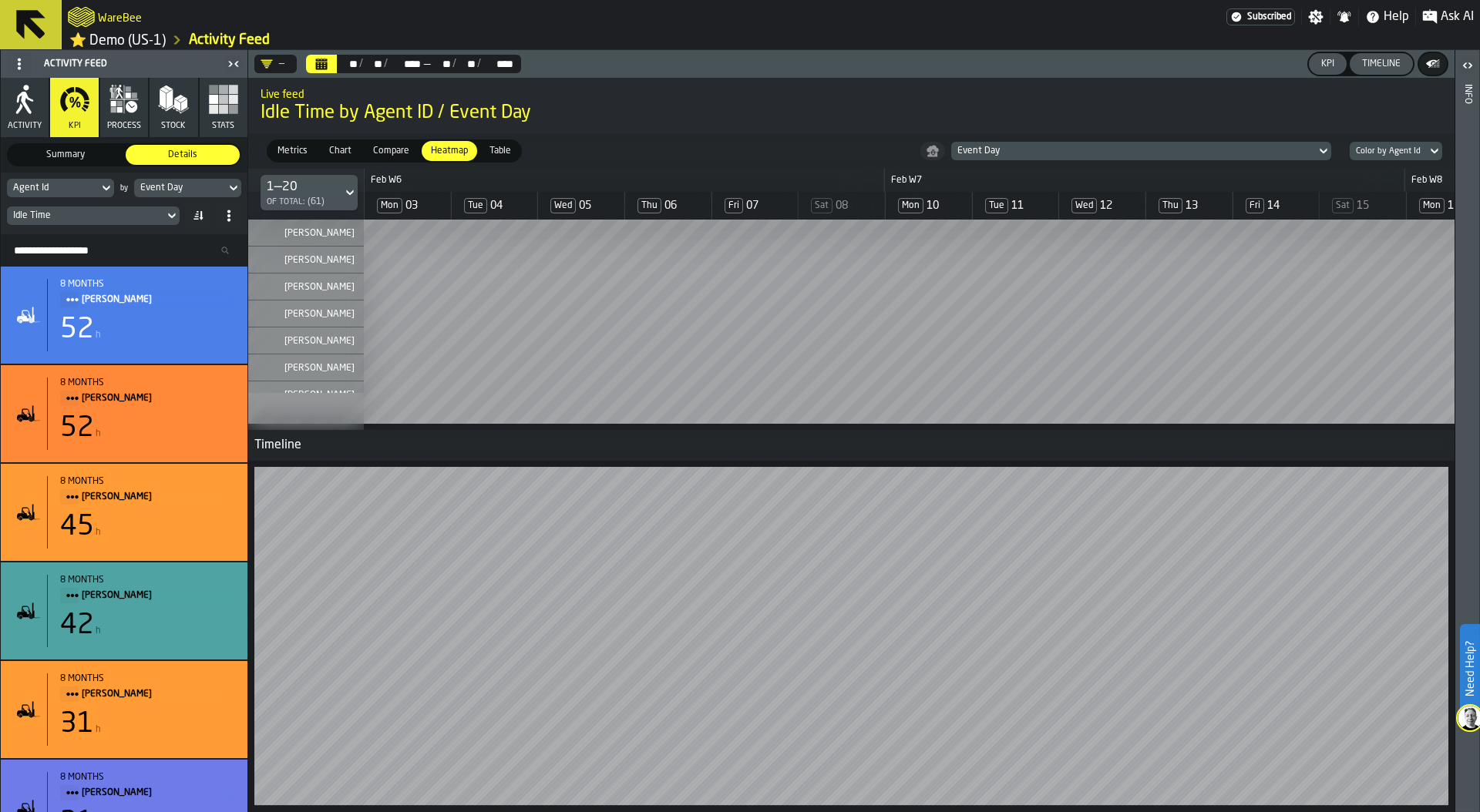
click at [1390, 68] on div "Timeline" at bounding box center [1381, 63] width 51 height 11
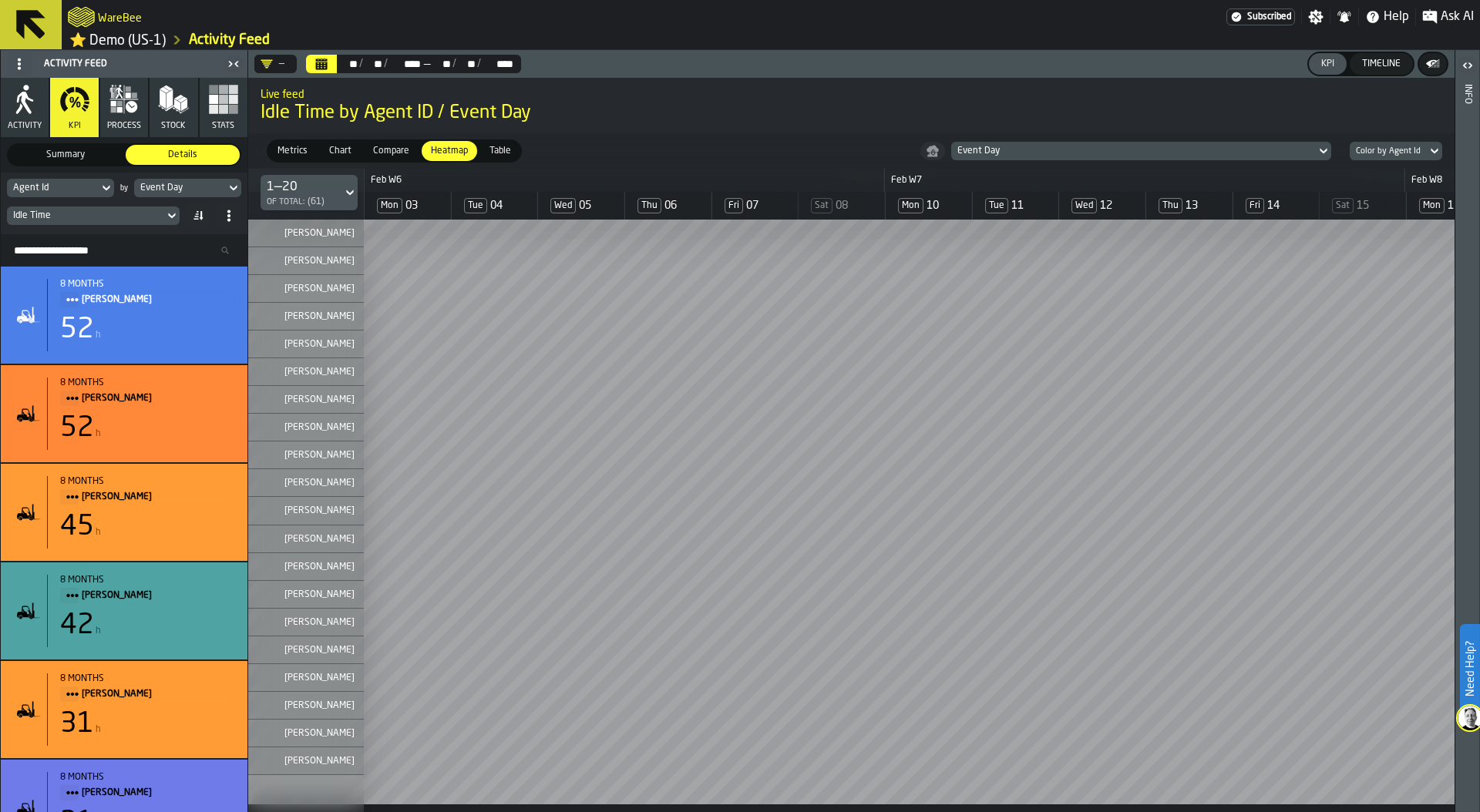
click at [102, 221] on div "Idle Time" at bounding box center [85, 215] width 145 height 11
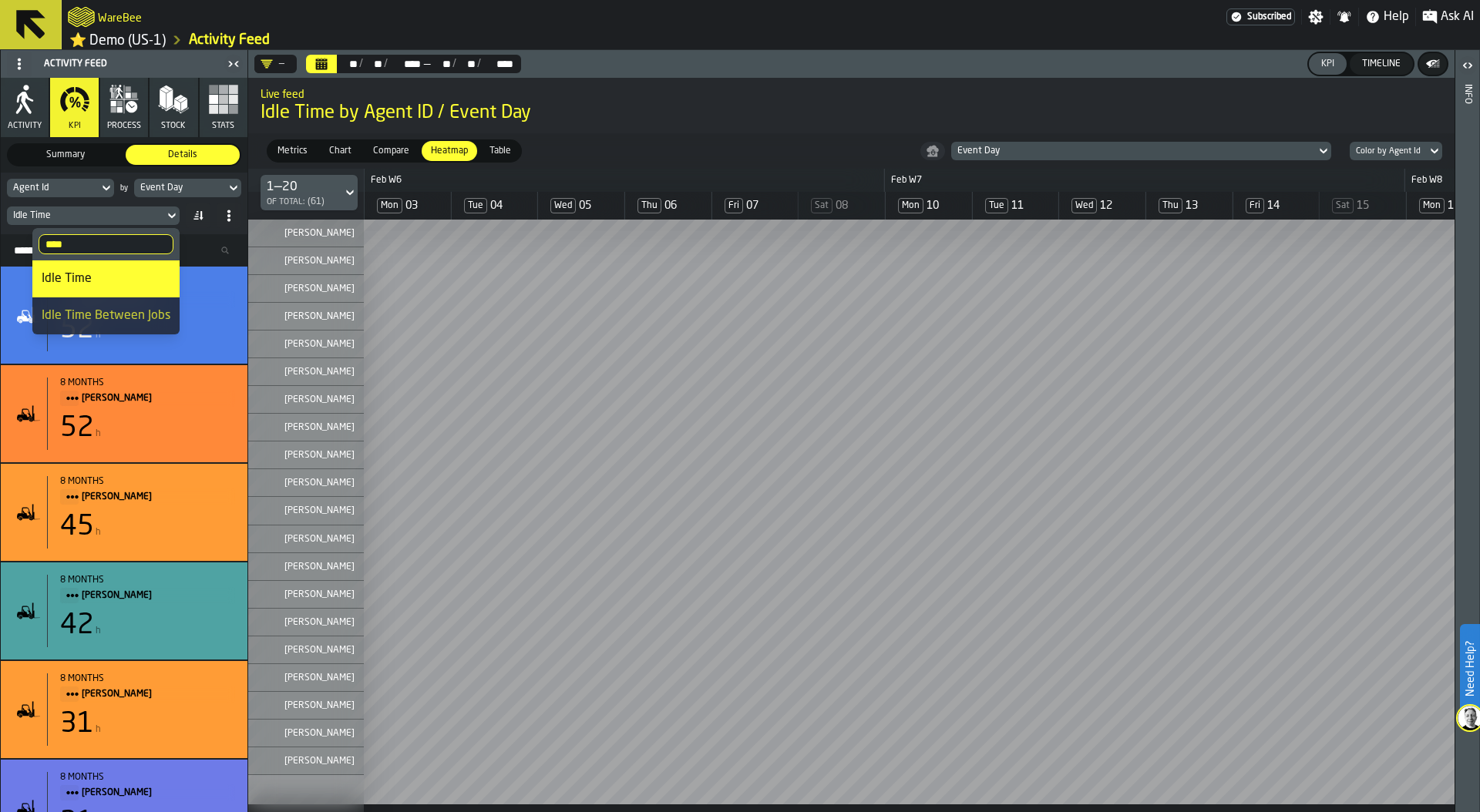
click at [1069, 153] on div "Event Day" at bounding box center [1133, 151] width 352 height 11
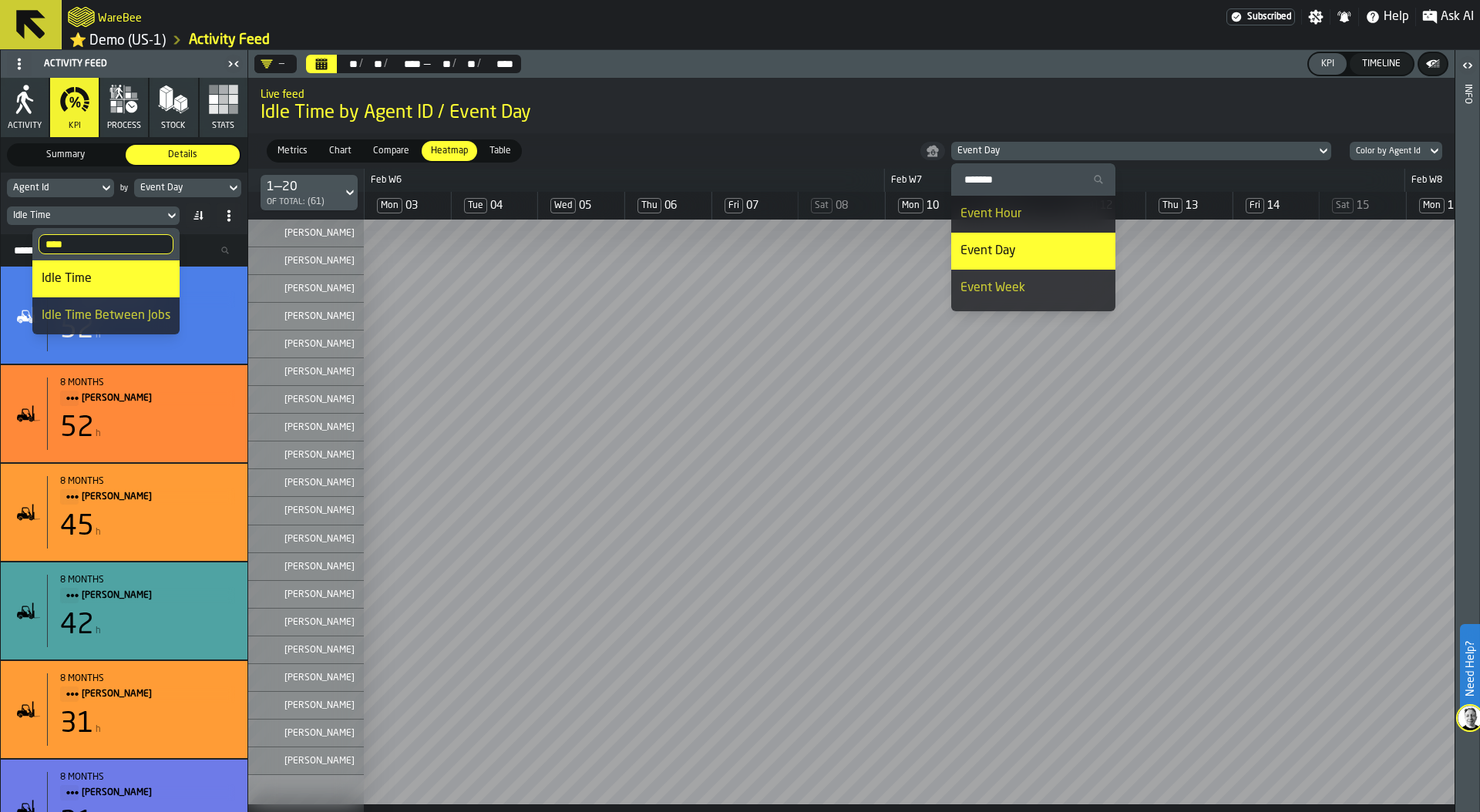
click at [1048, 212] on div "Event Hour" at bounding box center [1033, 214] width 146 height 19
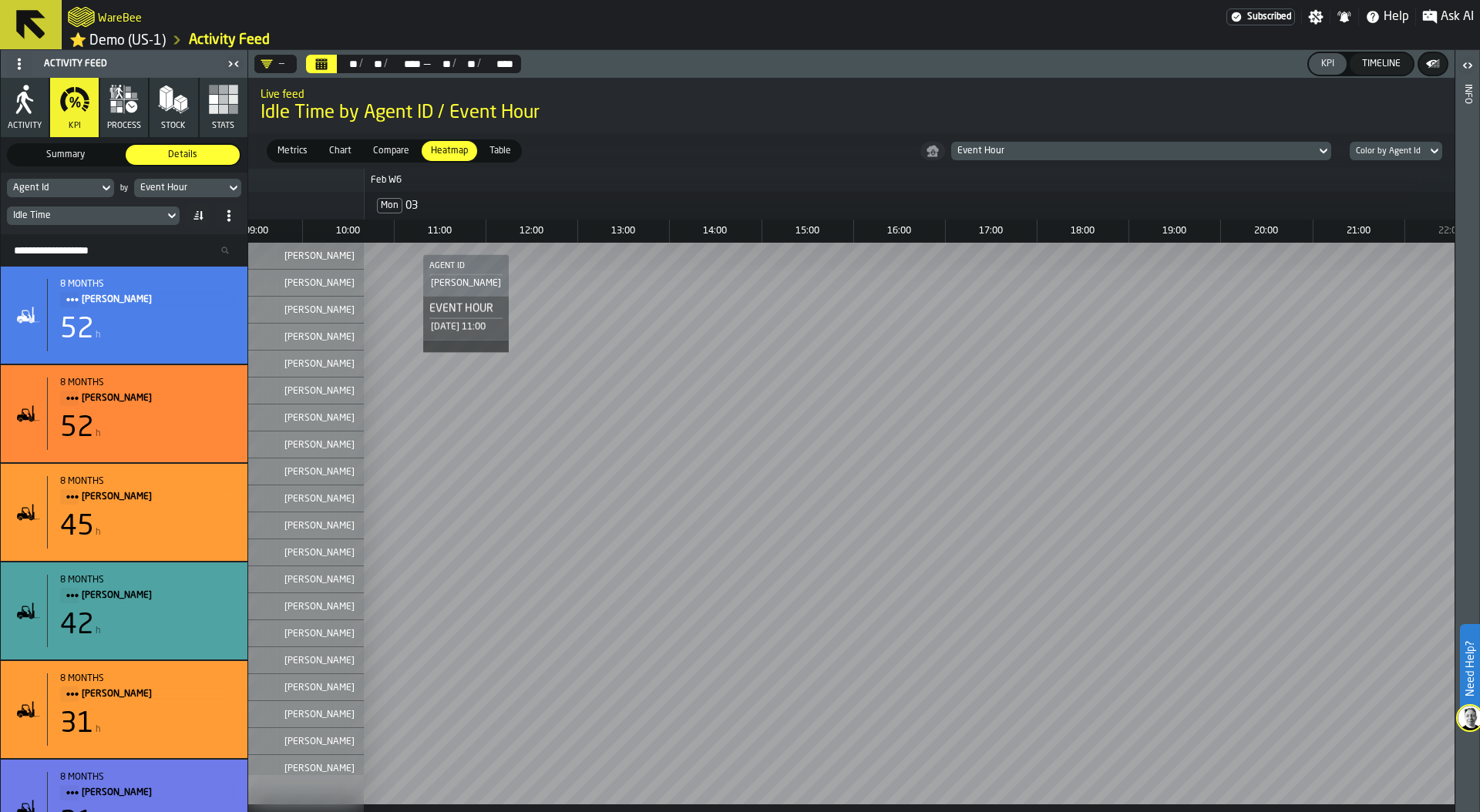
scroll to position [0, 525]
click at [342, 153] on span "Chart" at bounding box center [340, 151] width 35 height 14
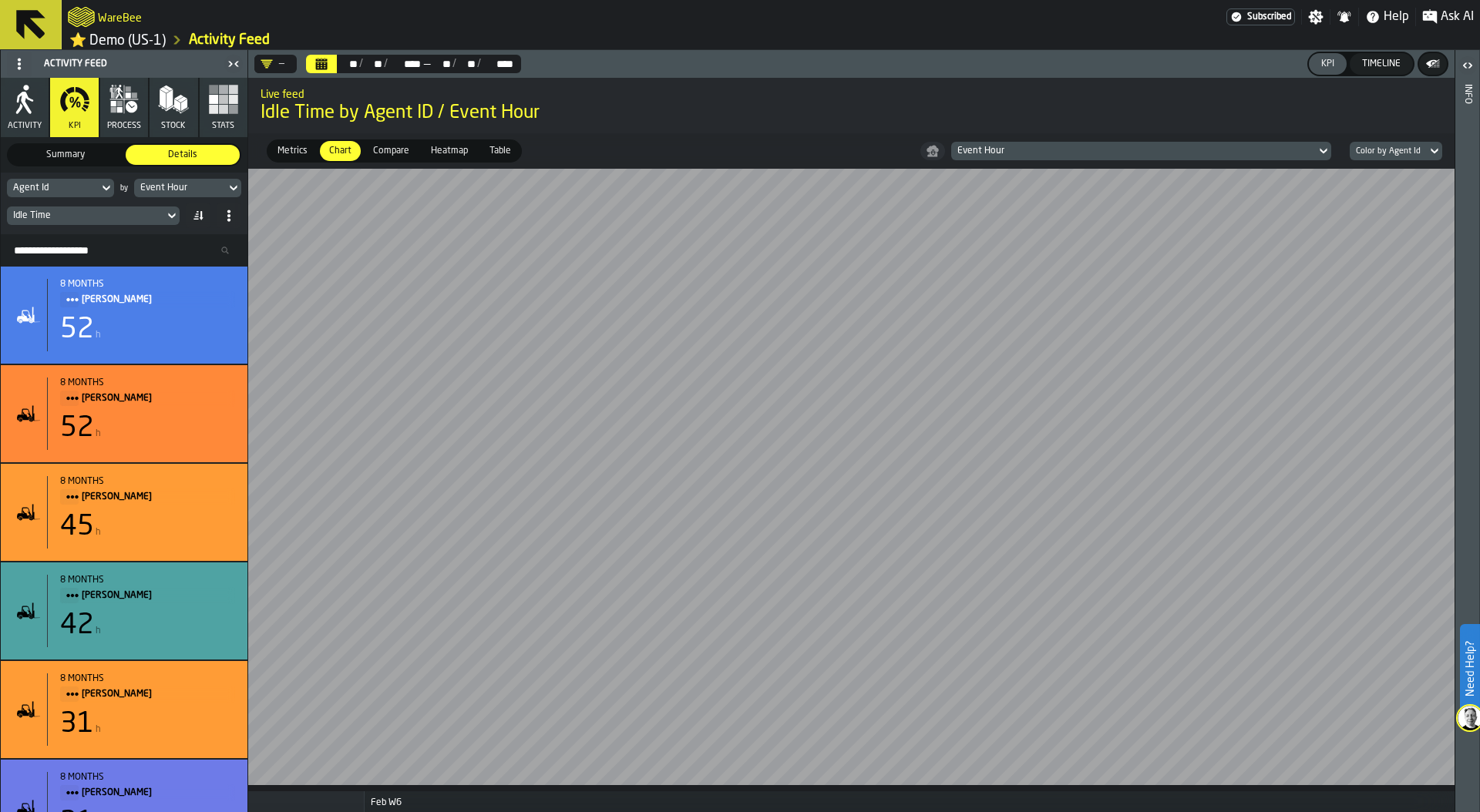
scroll to position [0, 1063]
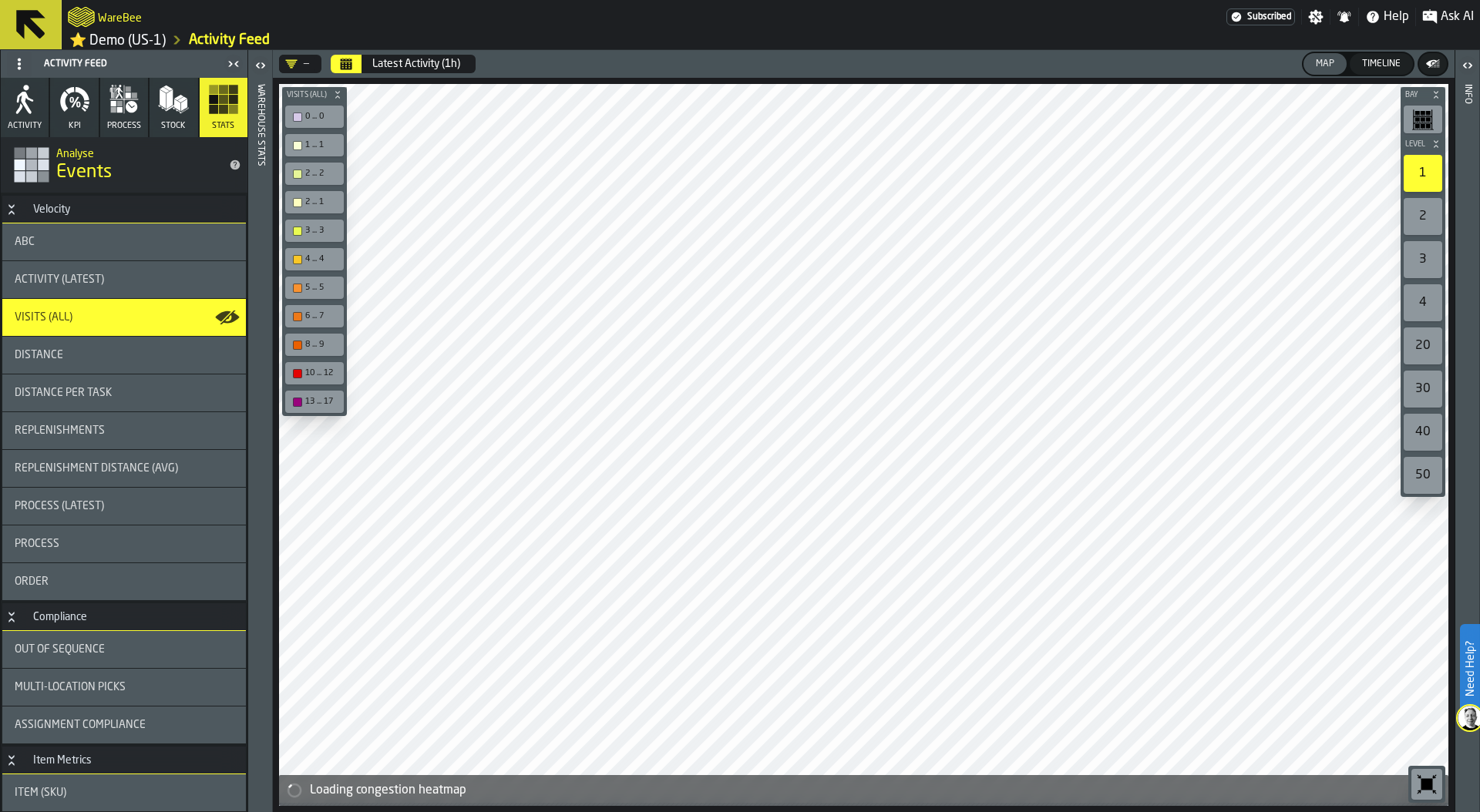
click at [112, 111] on icon "button" at bounding box center [113, 109] width 5 height 5
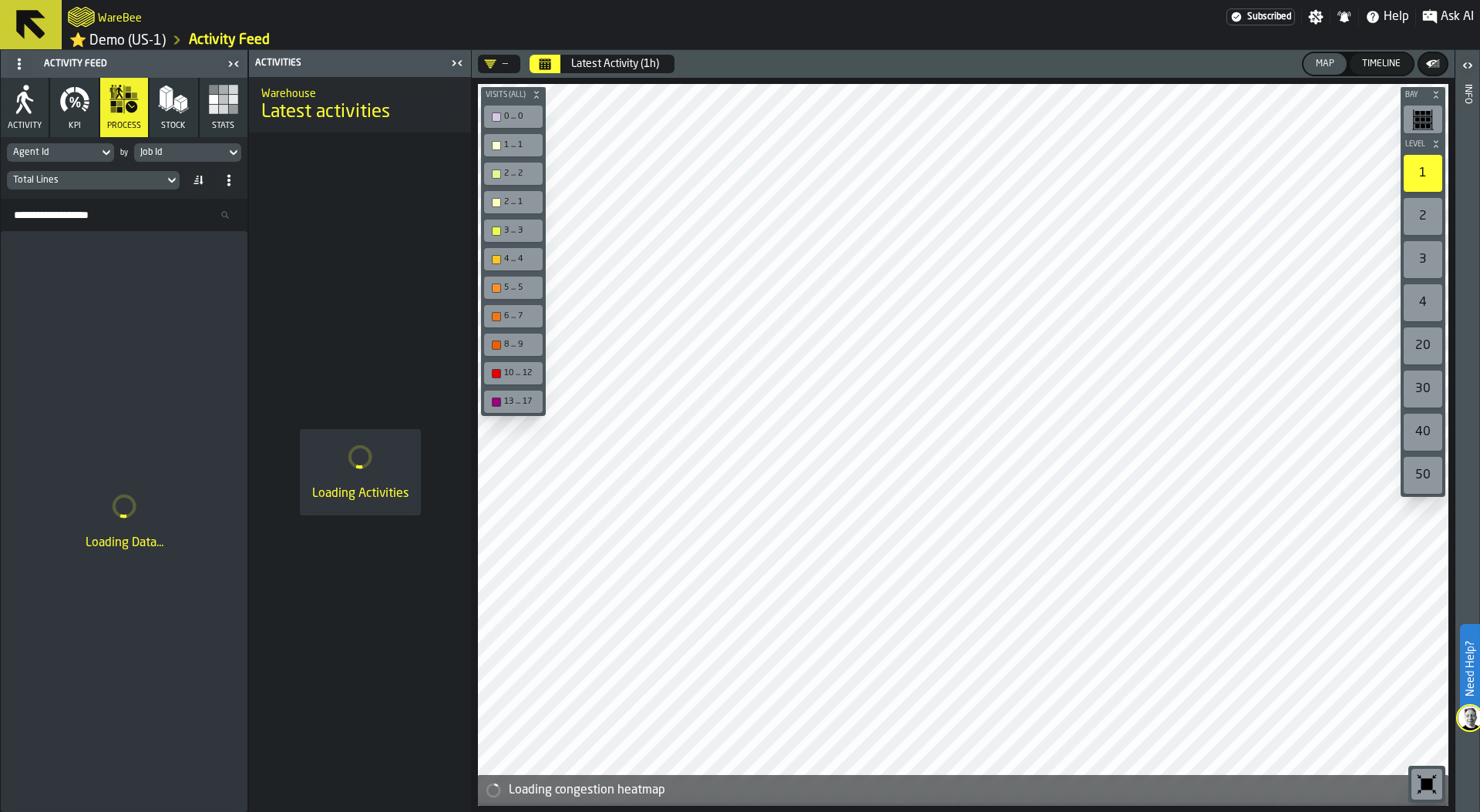
click at [546, 59] on button "Calendar" at bounding box center [545, 63] width 31 height 19
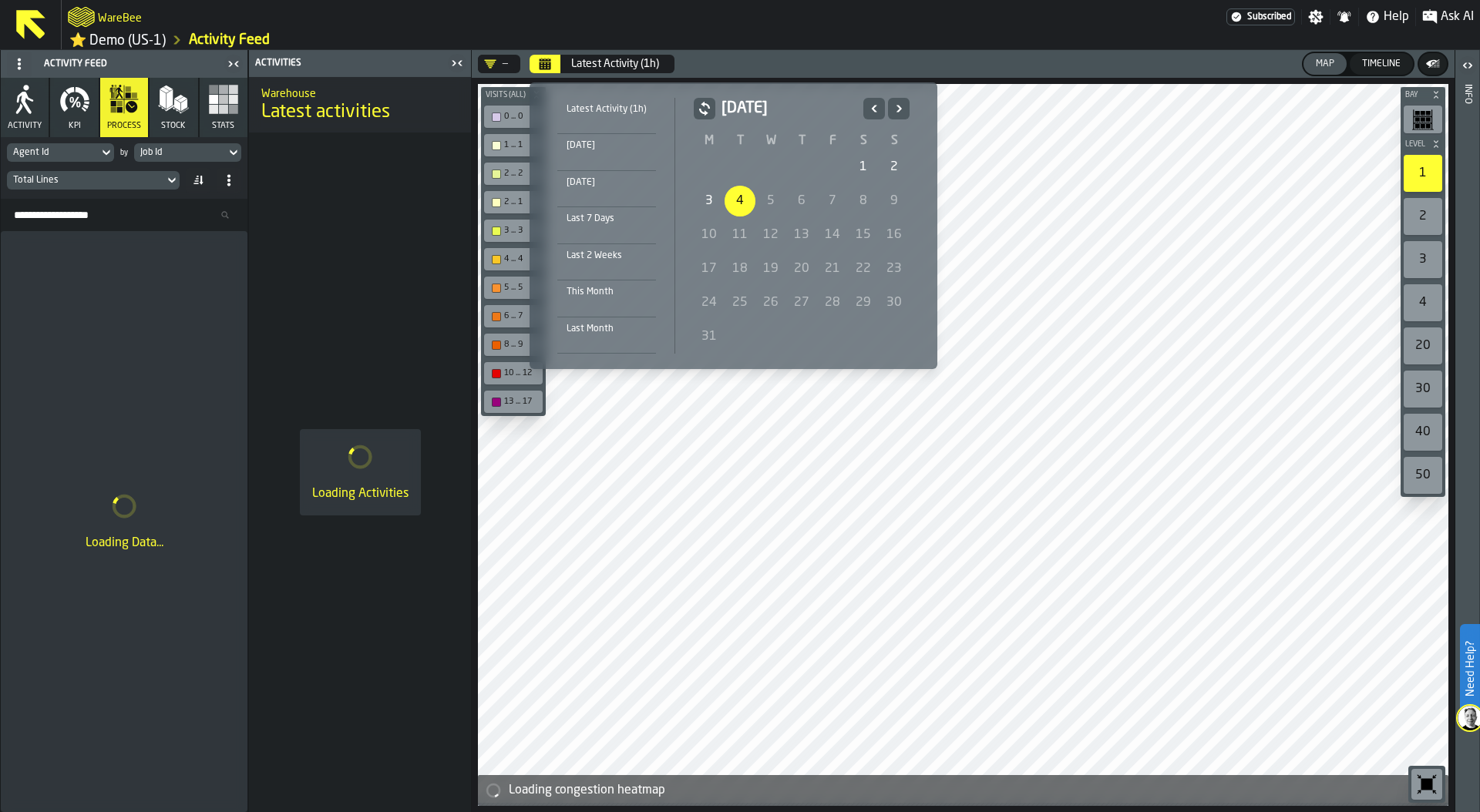
click at [856, 167] on div "1" at bounding box center [863, 167] width 31 height 31
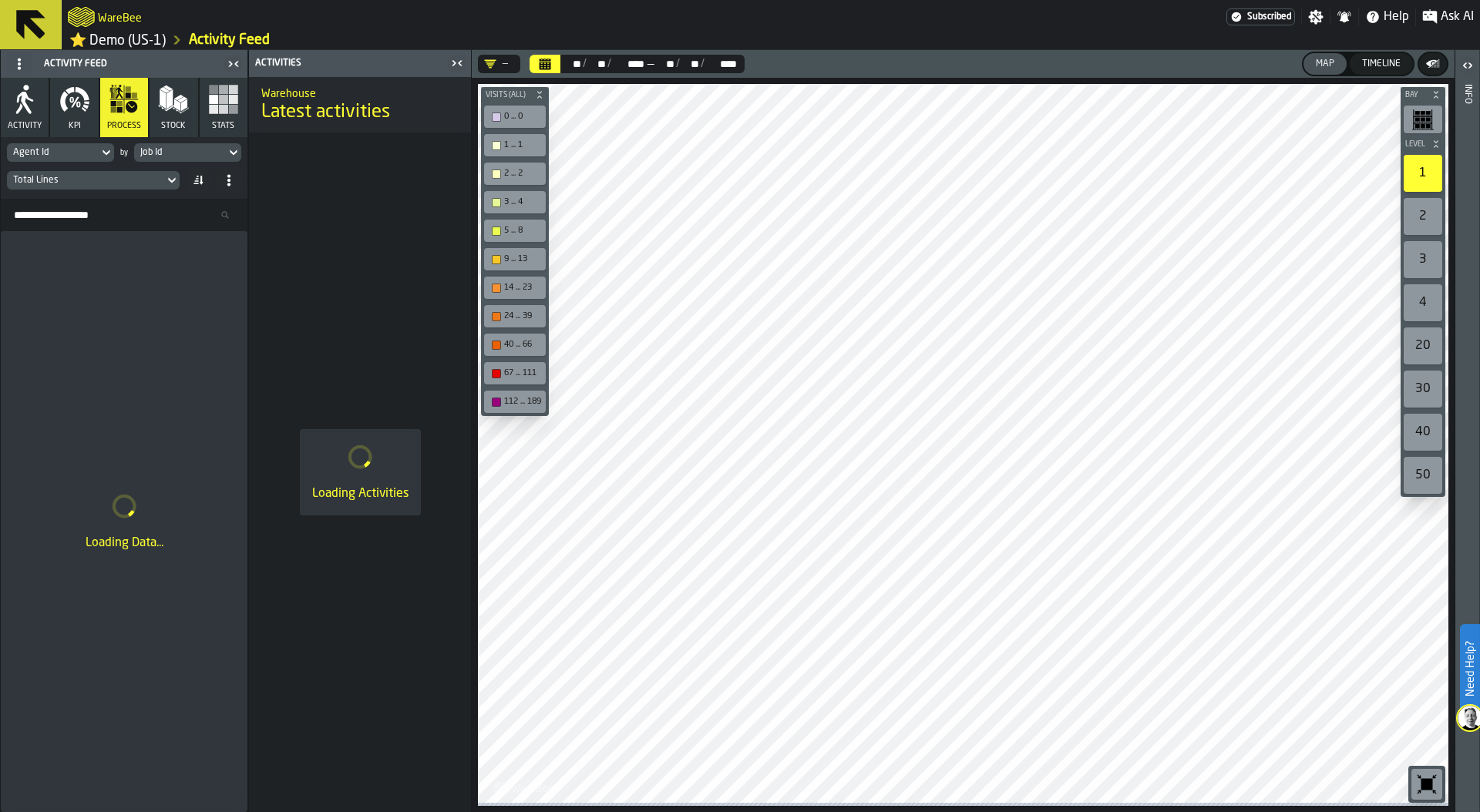
click at [185, 158] on div "Job Id" at bounding box center [180, 152] width 79 height 11
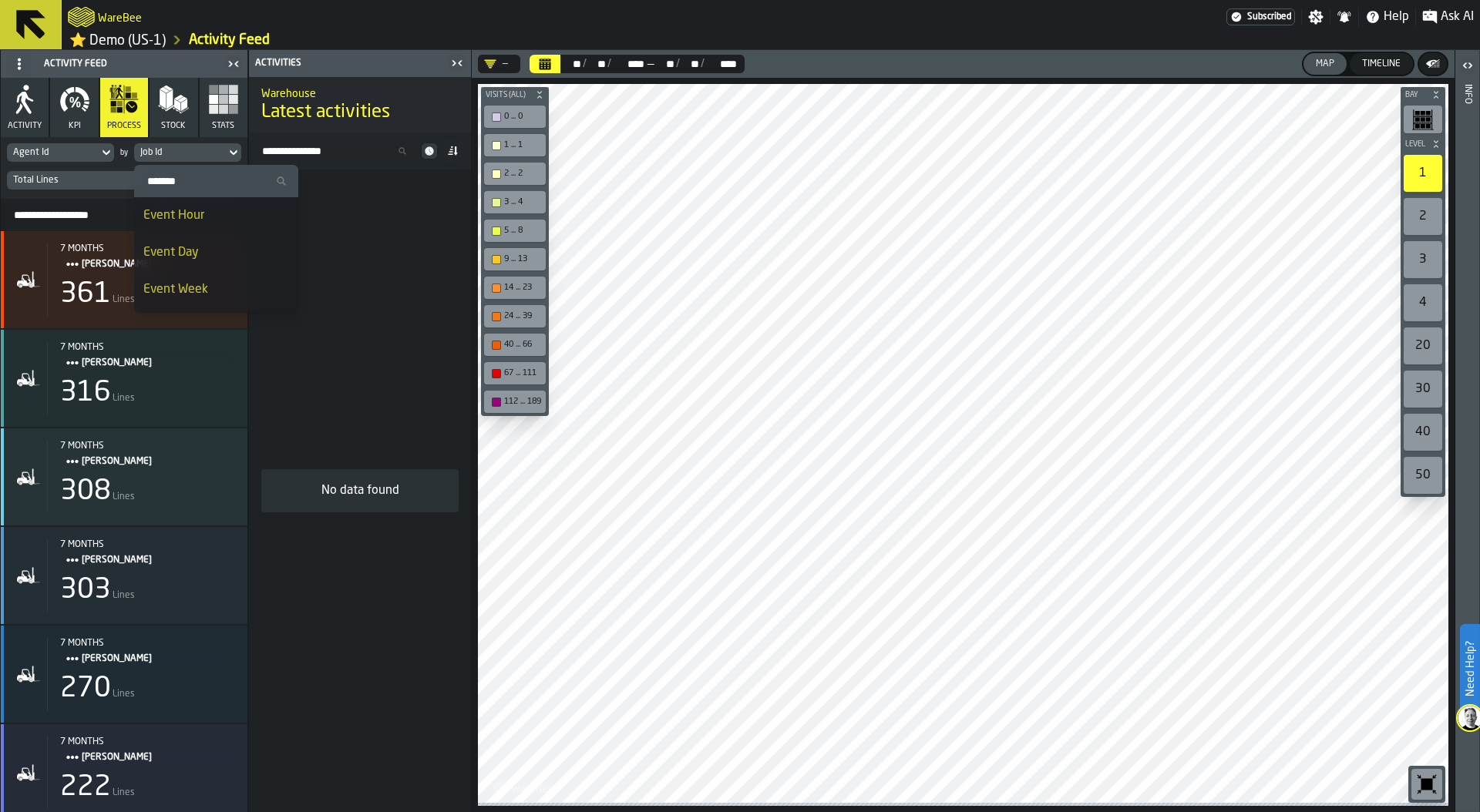
click at [176, 254] on div "Event Day" at bounding box center [216, 253] width 146 height 19
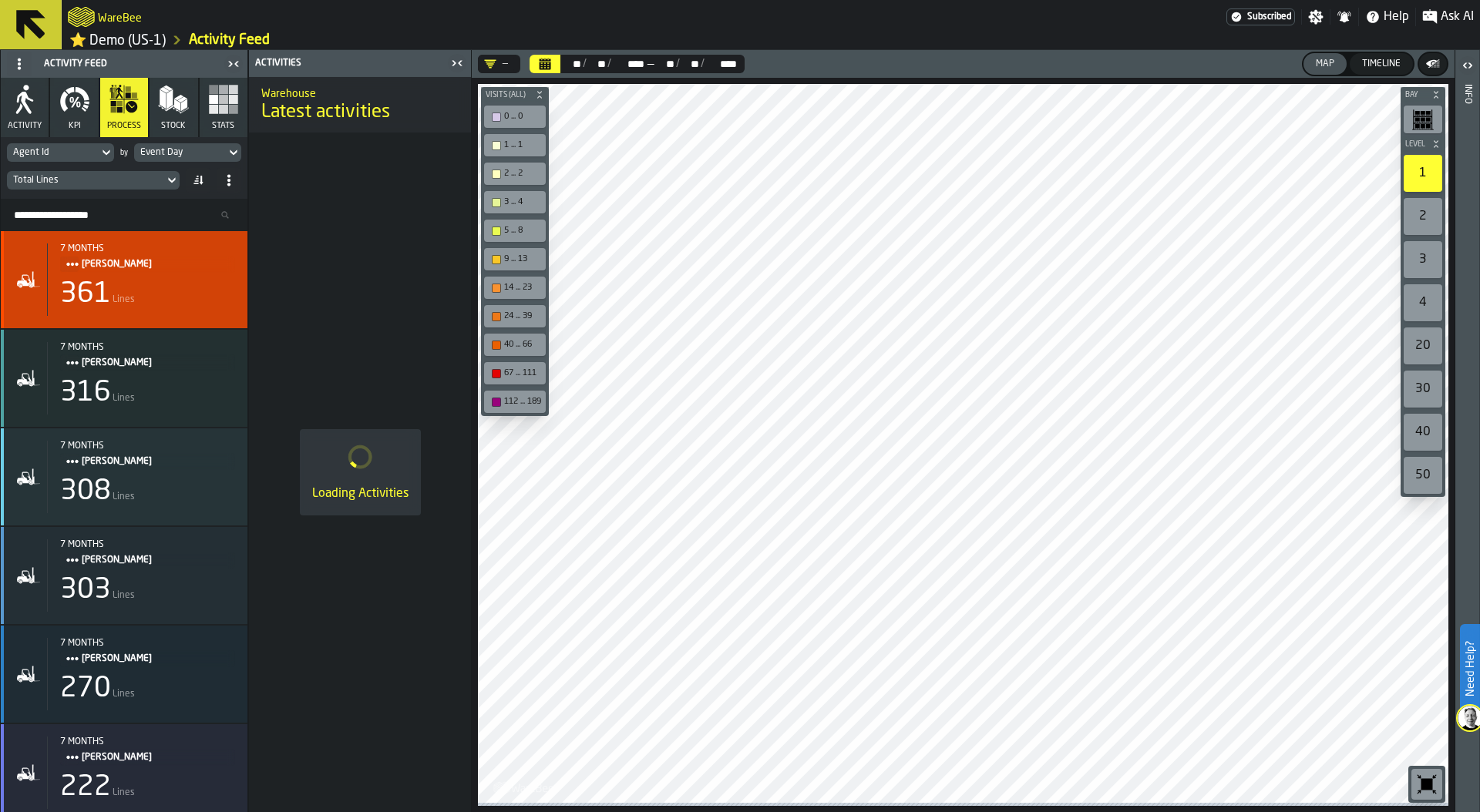
click at [138, 268] on span "JEFFREY LAWRENCE" at bounding box center [152, 264] width 141 height 17
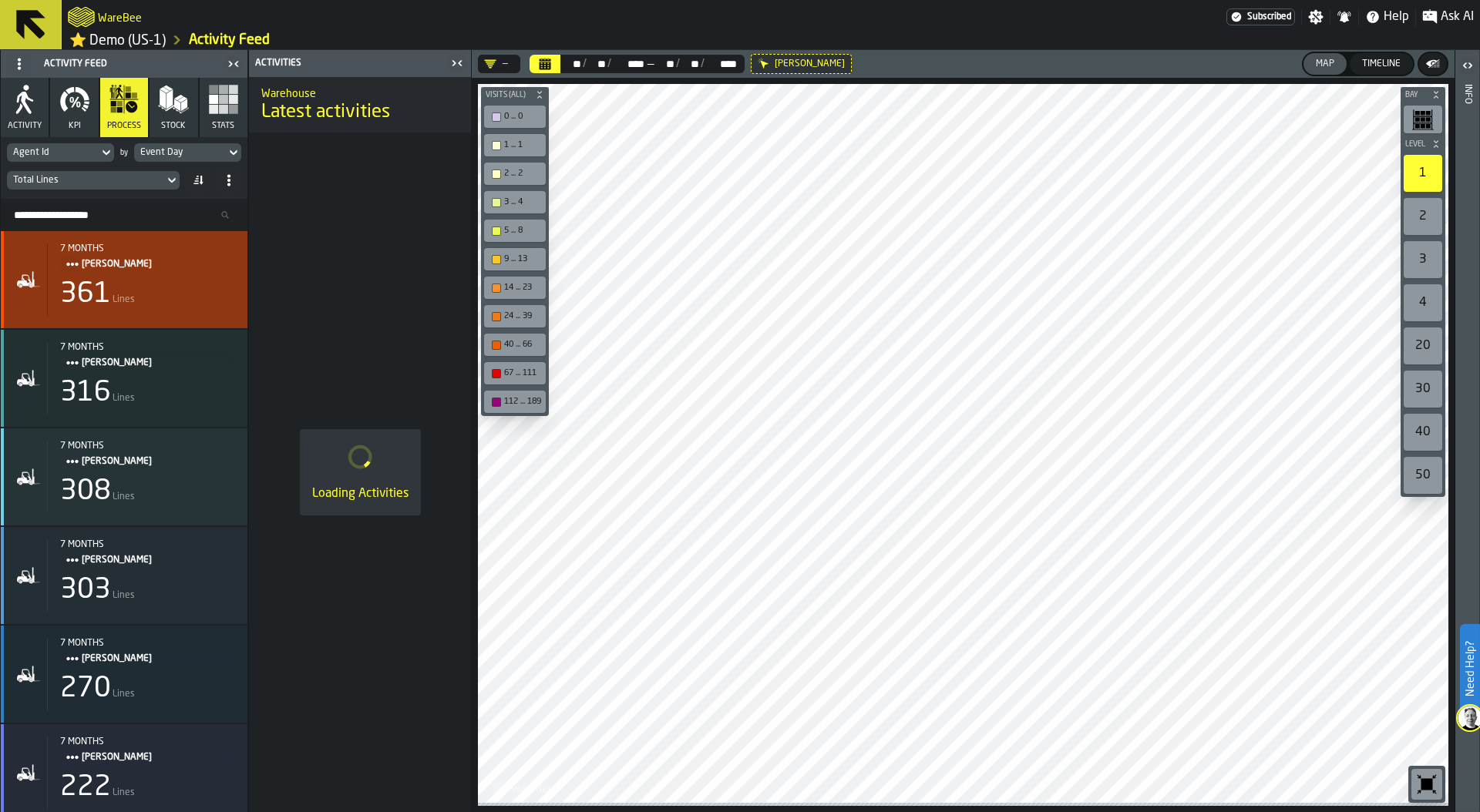
click at [166, 301] on div "361 Lines" at bounding box center [148, 293] width 175 height 31
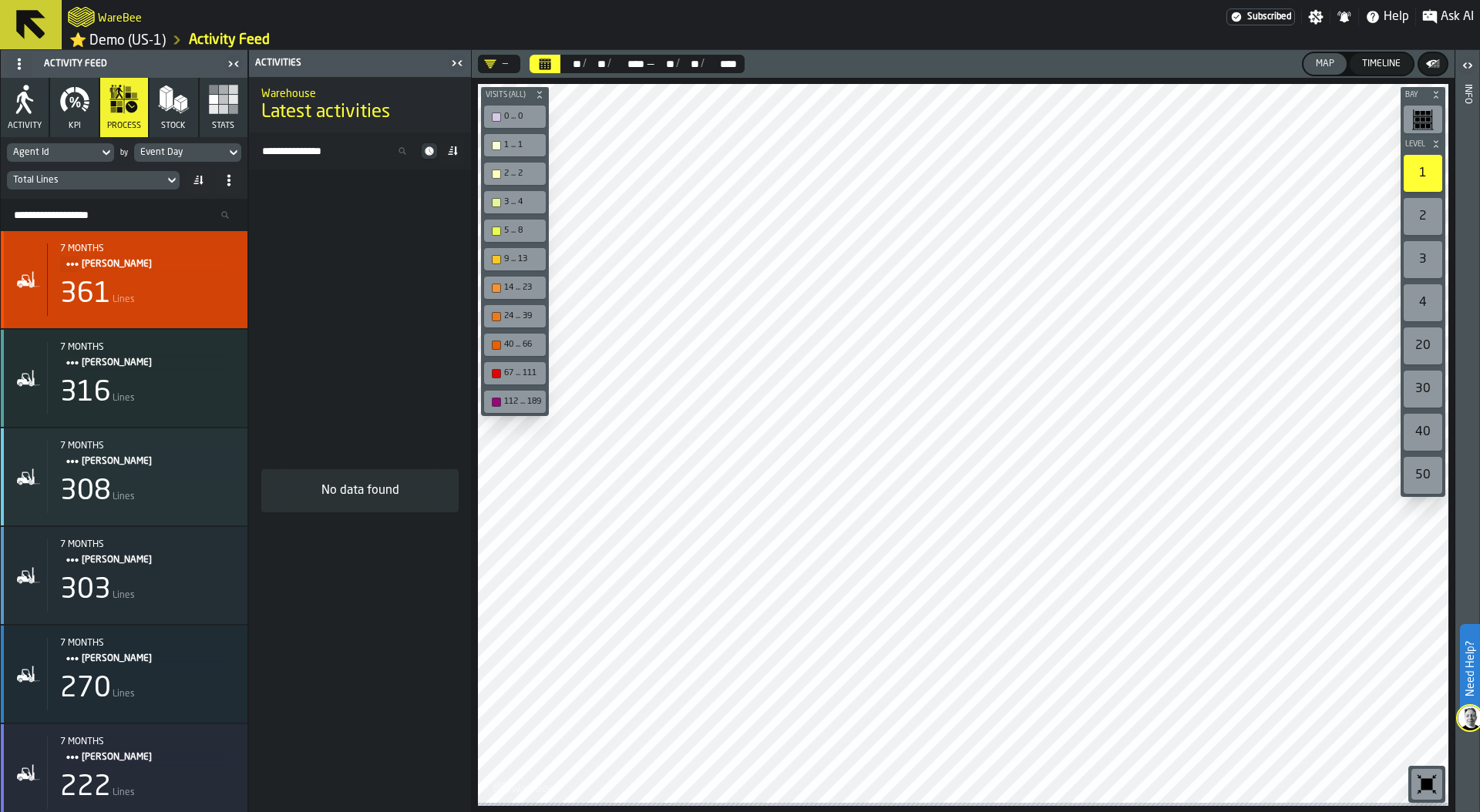
click at [151, 295] on div "361 Lines" at bounding box center [148, 293] width 175 height 31
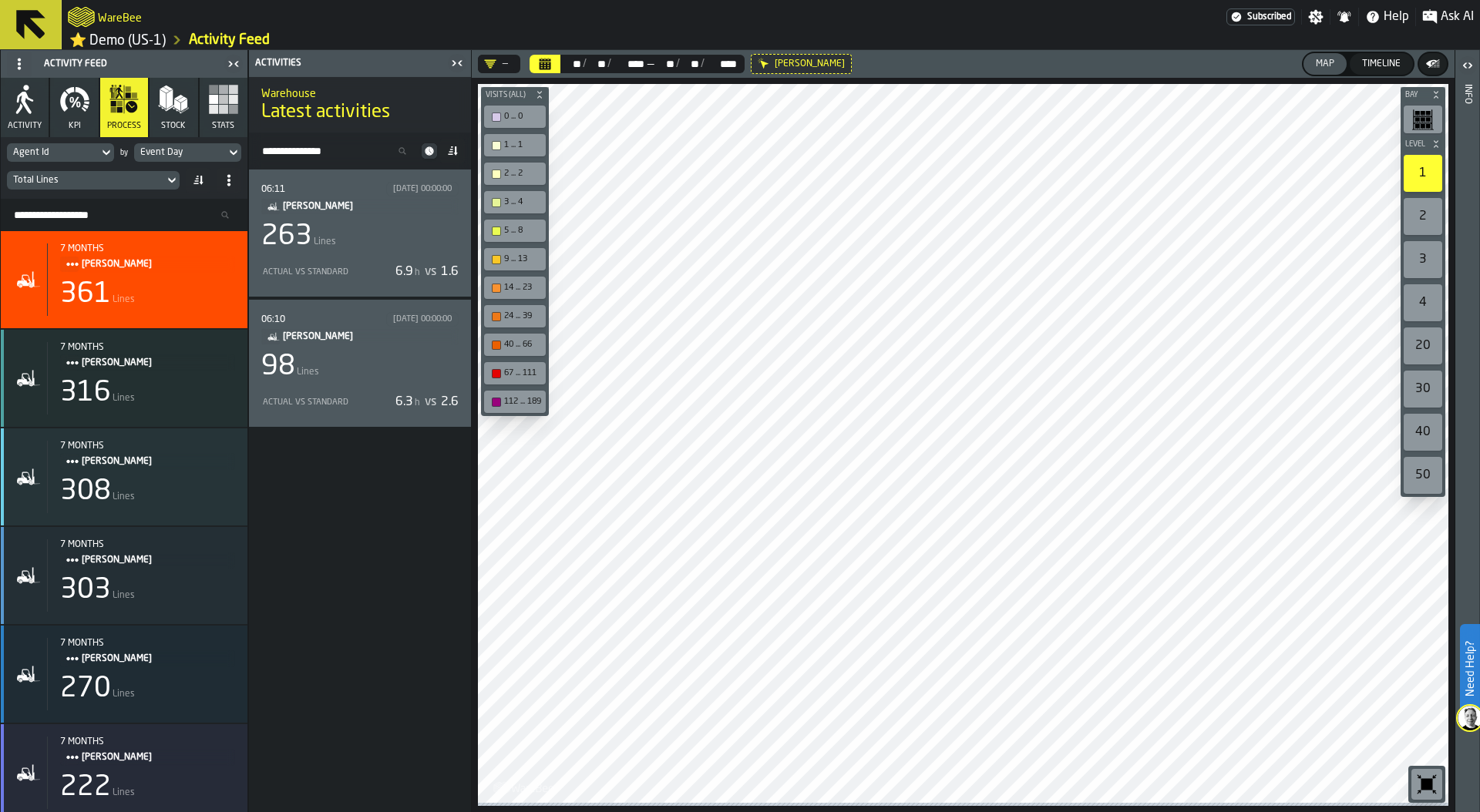
click at [340, 255] on div "06:11 03/03/2025, 00:00:00 JEFFREY LAWRENCE 263 Lines Actual vs Standard 6.9 h …" at bounding box center [359, 232] width 197 height 102
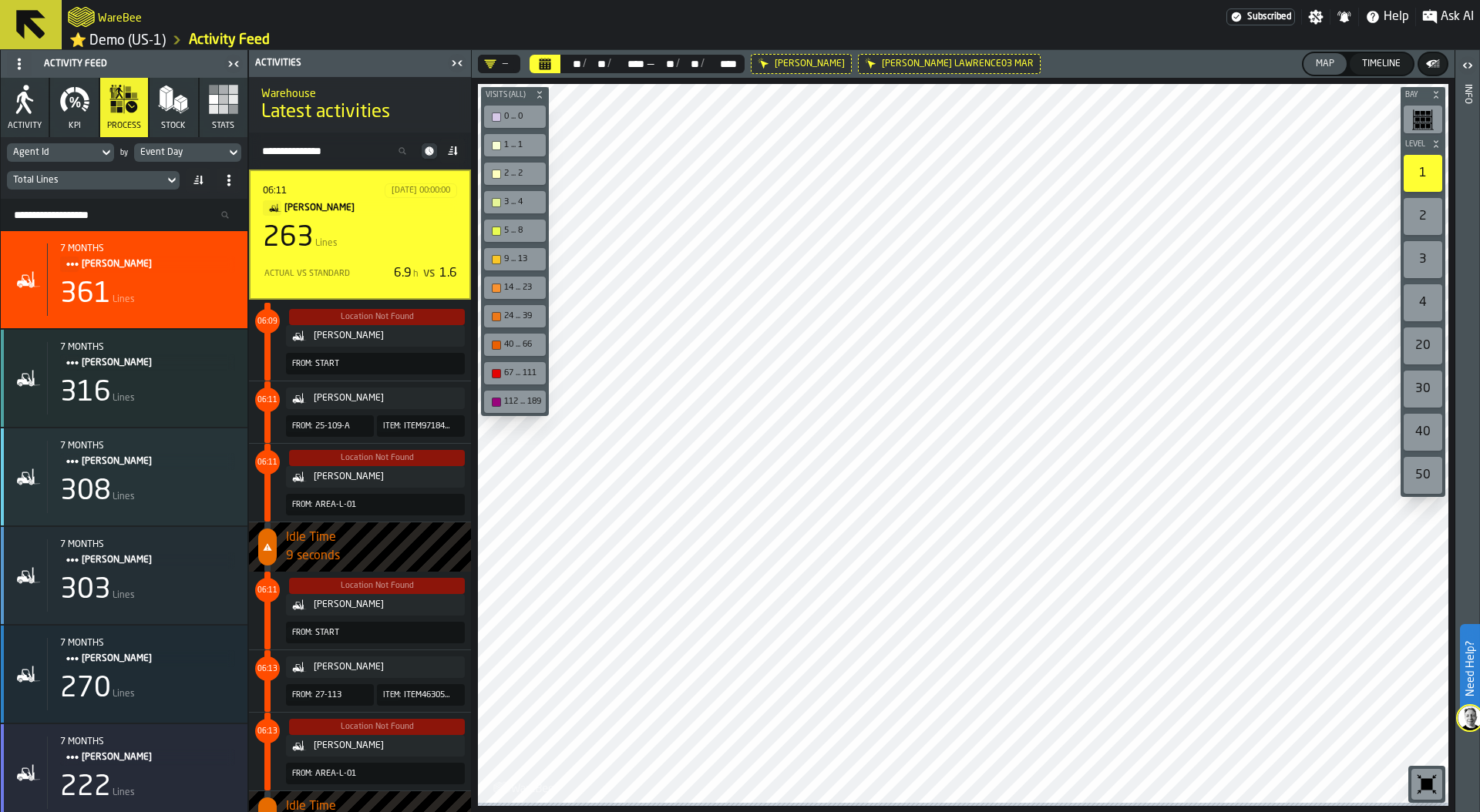
click at [186, 156] on div "Event Day" at bounding box center [180, 152] width 79 height 11
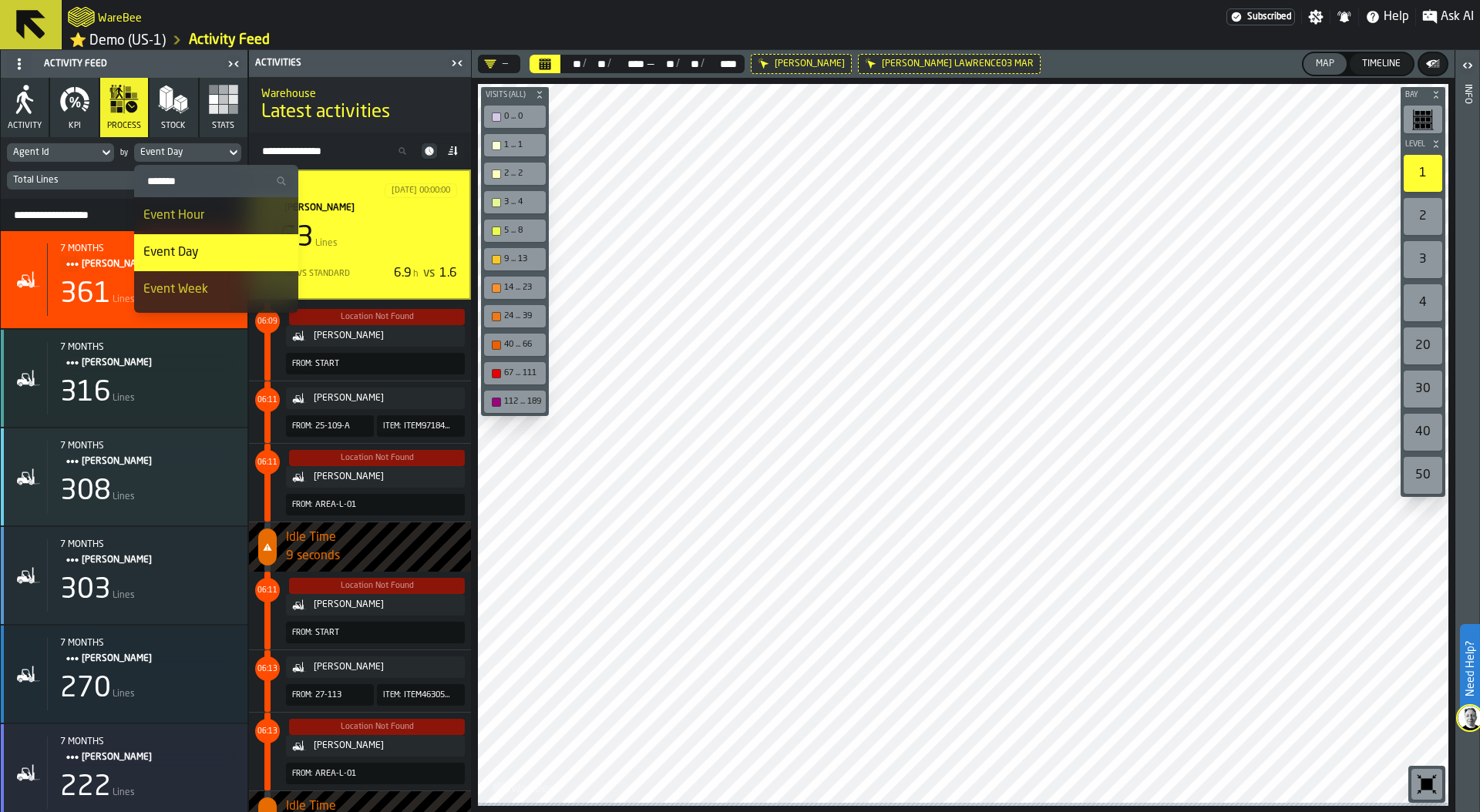
click at [184, 176] on input "Search" at bounding box center [215, 180] width 152 height 20
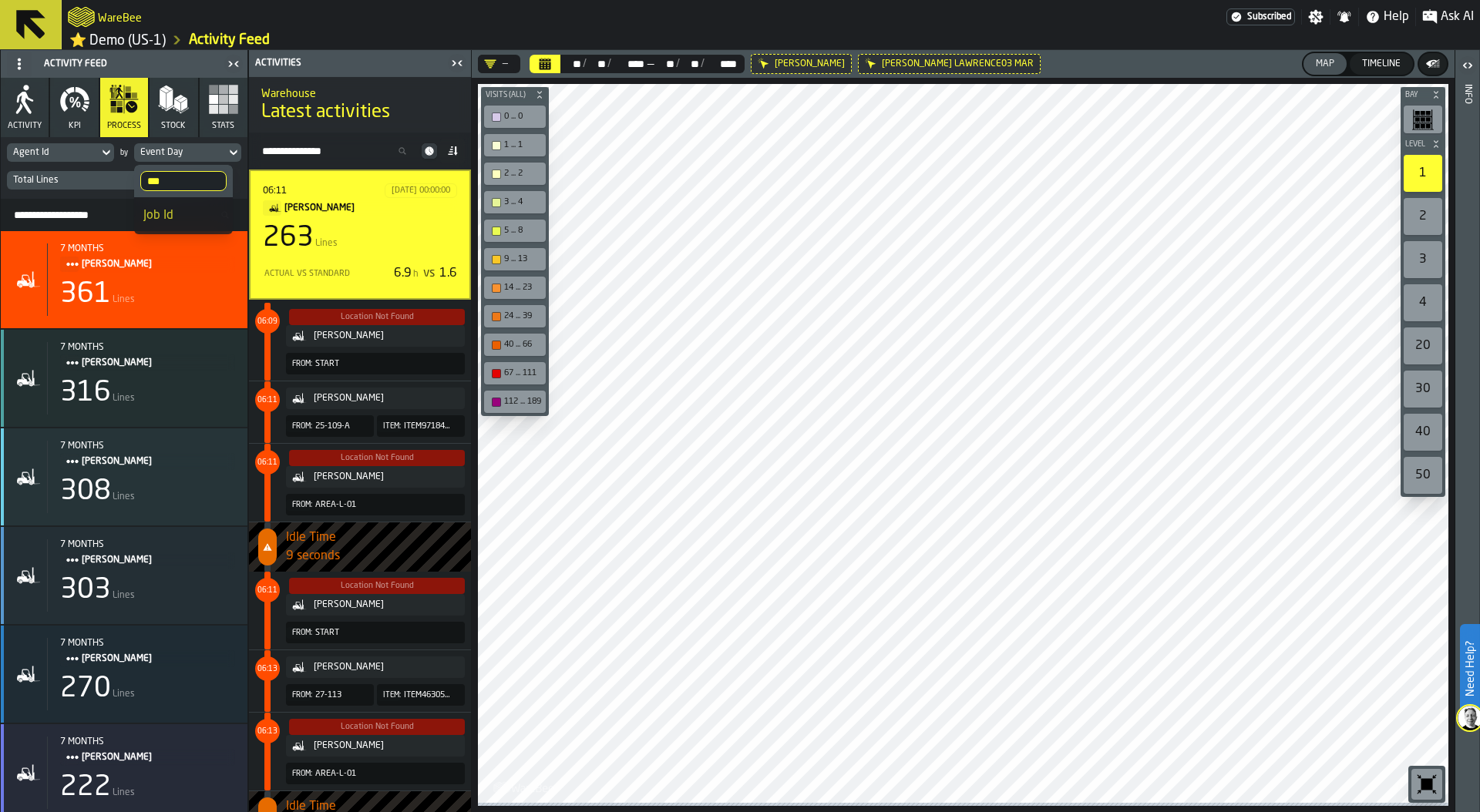
type input "***"
click at [169, 219] on div "Job Id" at bounding box center [184, 215] width 80 height 19
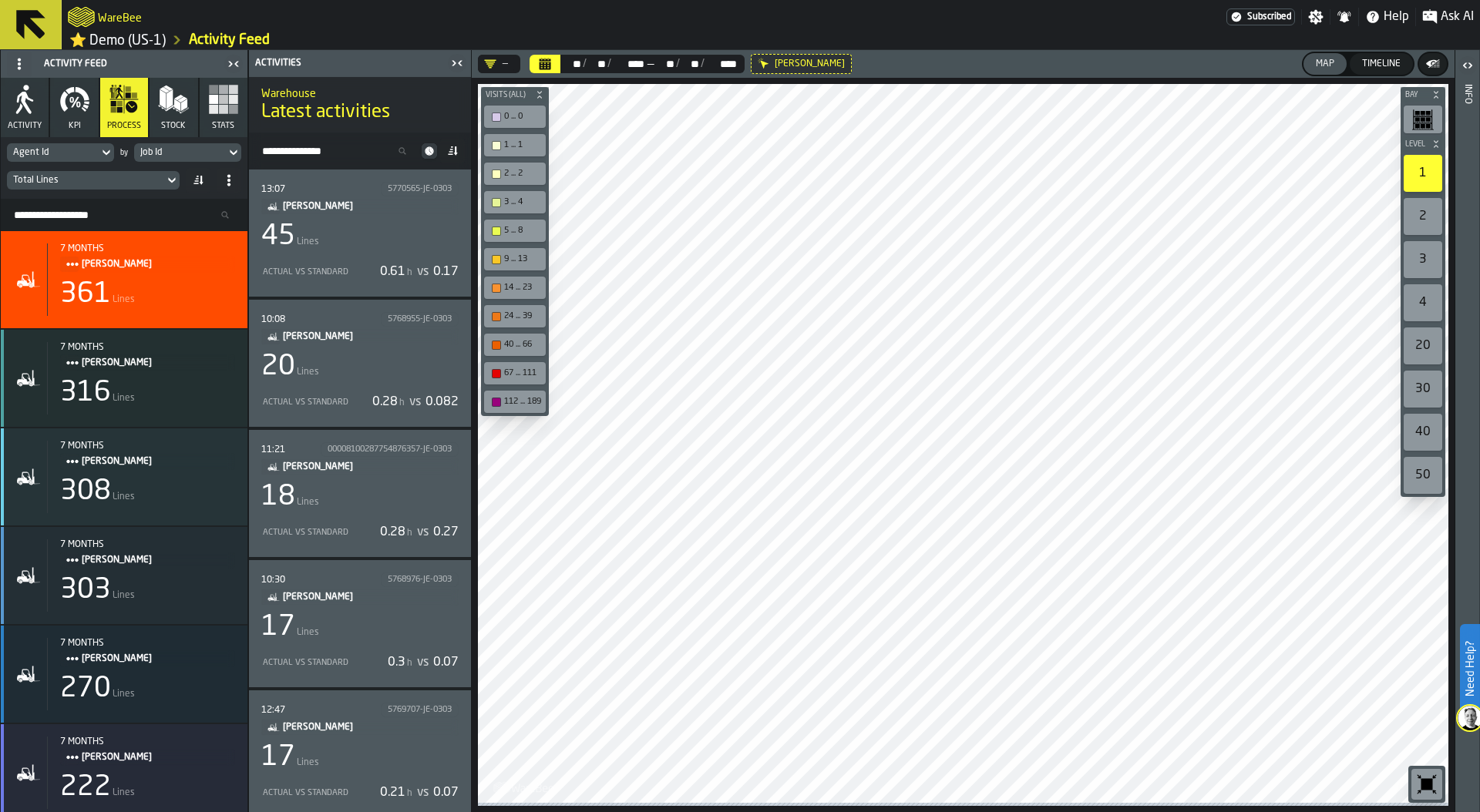
click at [377, 241] on div "45 Lines" at bounding box center [359, 236] width 197 height 31
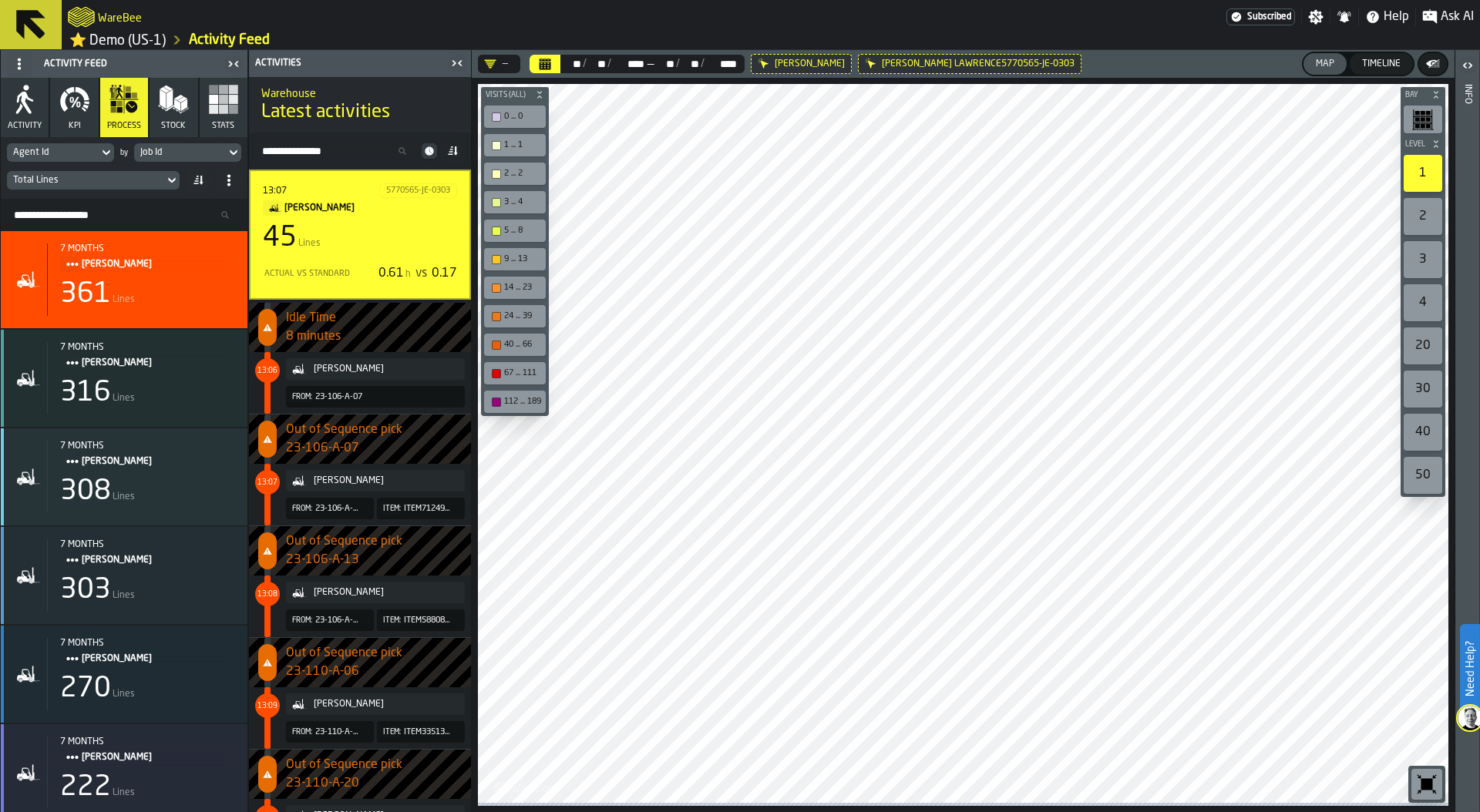
click at [327, 285] on div "Actual vs Standard 0.61 h vs 0.17" at bounding box center [360, 273] width 194 height 25
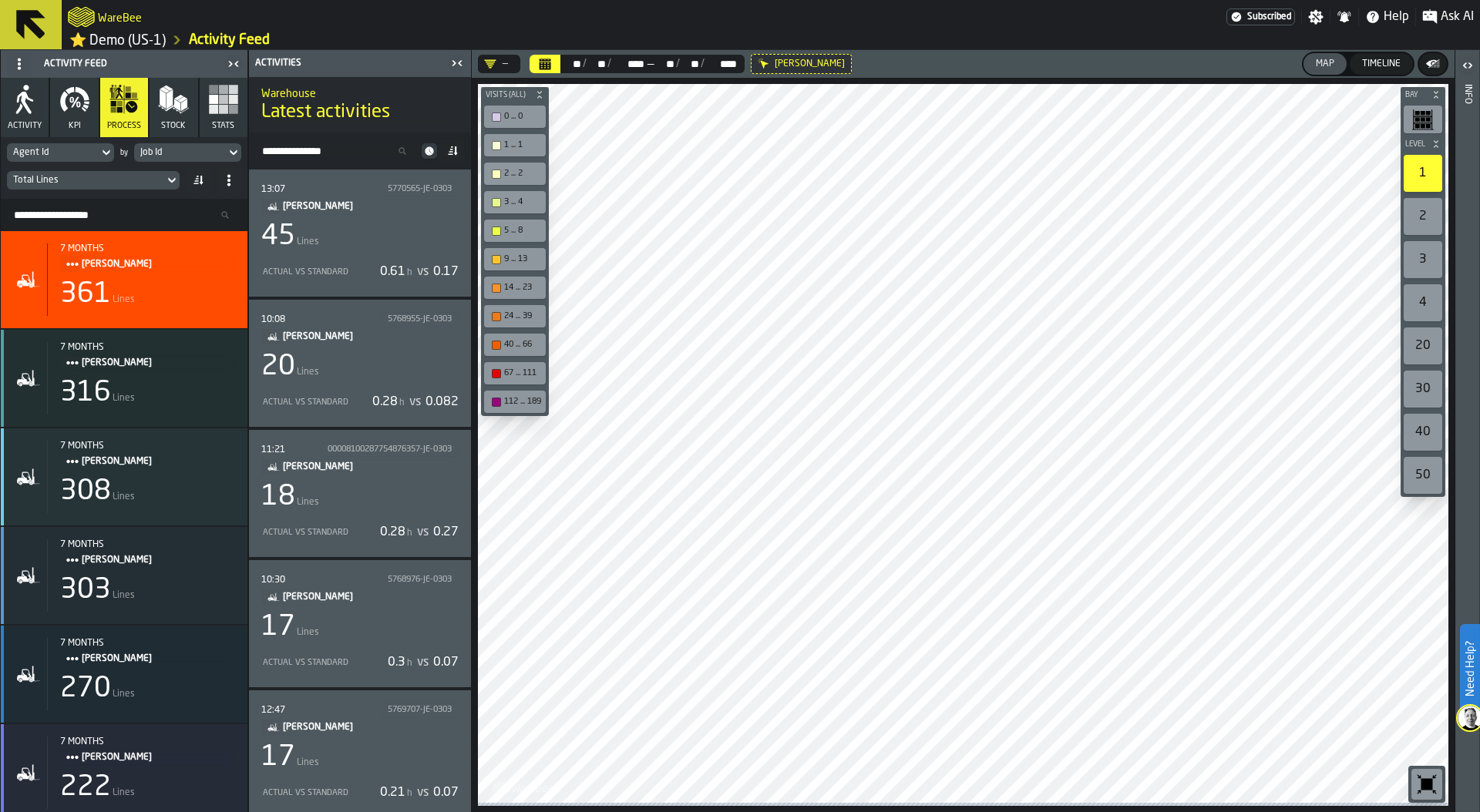
click at [380, 355] on div "20 Lines" at bounding box center [359, 366] width 197 height 31
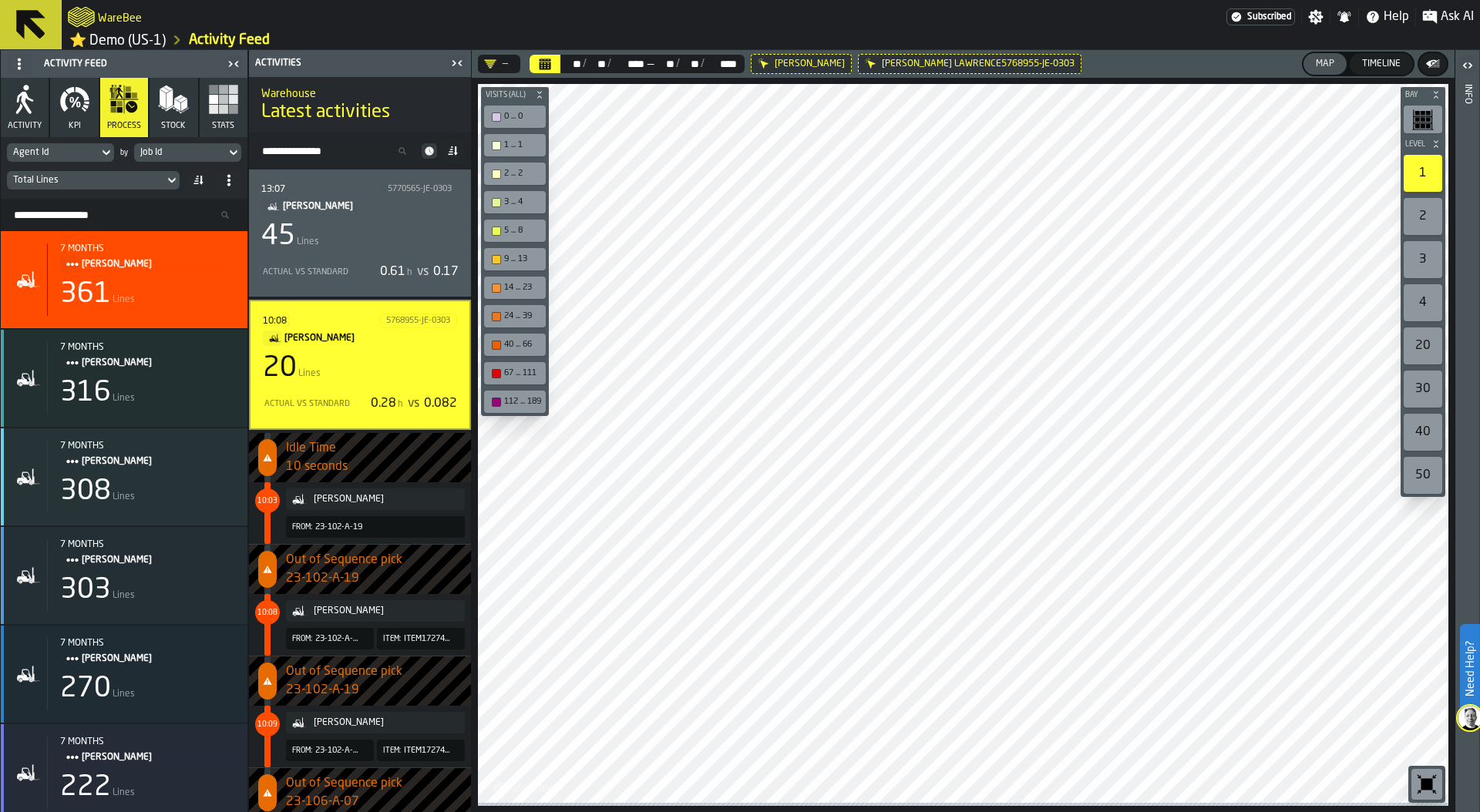
click at [343, 313] on div "10:08 5768955-JE-0303 JEFFREY LAWRENCE 20 Lines Actual vs Standard 0.28 h vs 0.…" at bounding box center [360, 364] width 222 height 130
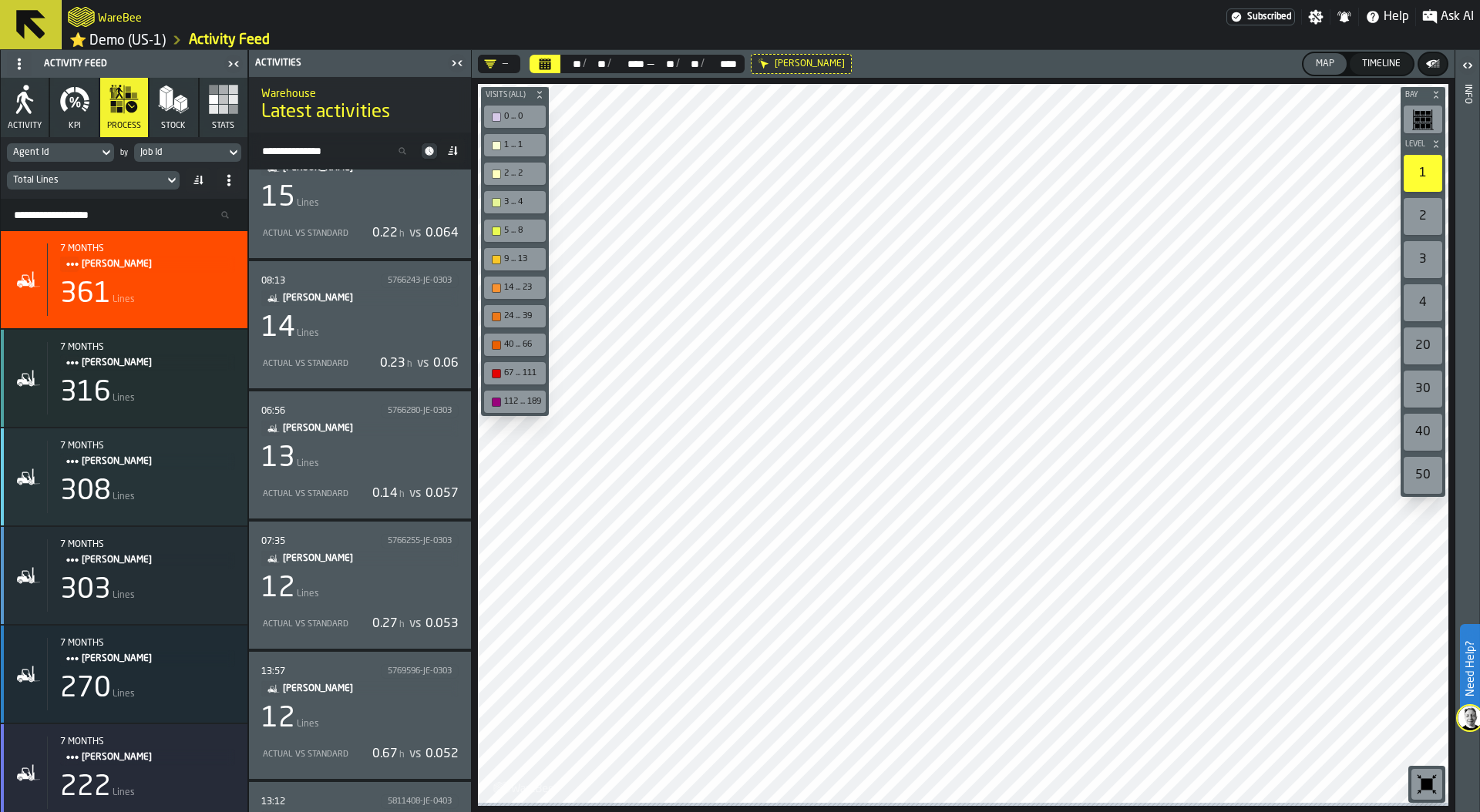
scroll to position [791, 0]
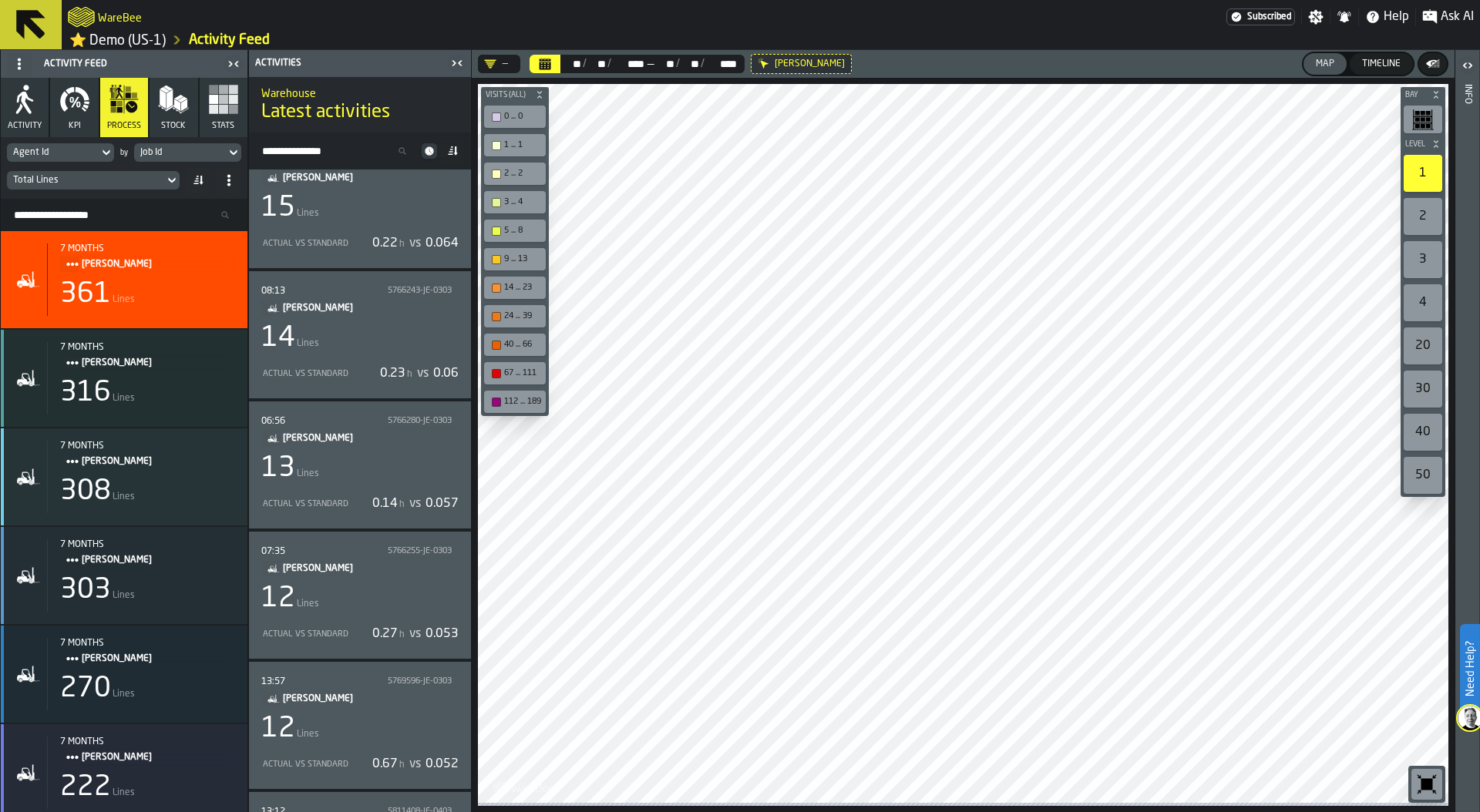
click at [427, 458] on div "13 Lines" at bounding box center [359, 468] width 197 height 31
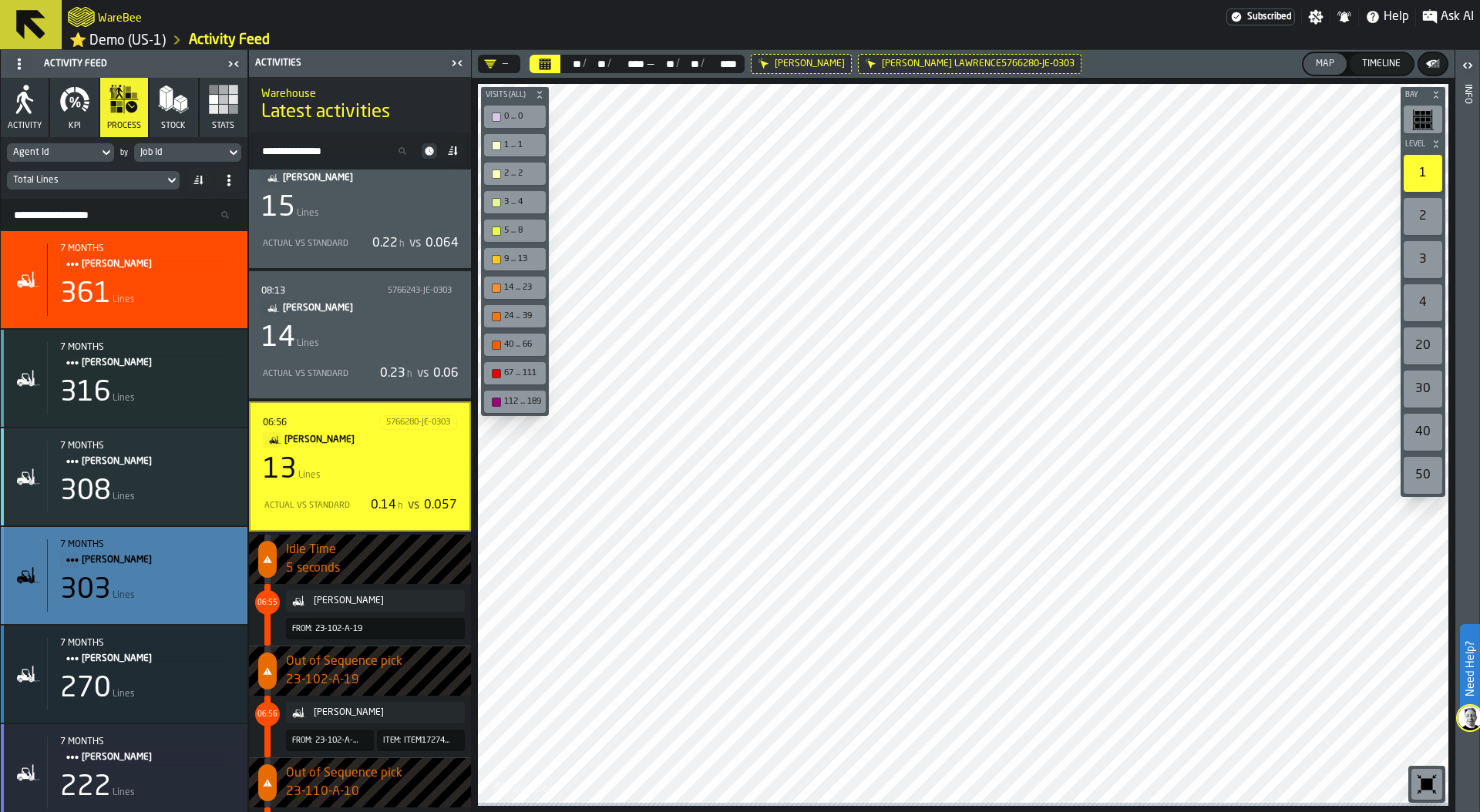
click at [165, 549] on div "7 months" at bounding box center [148, 544] width 175 height 11
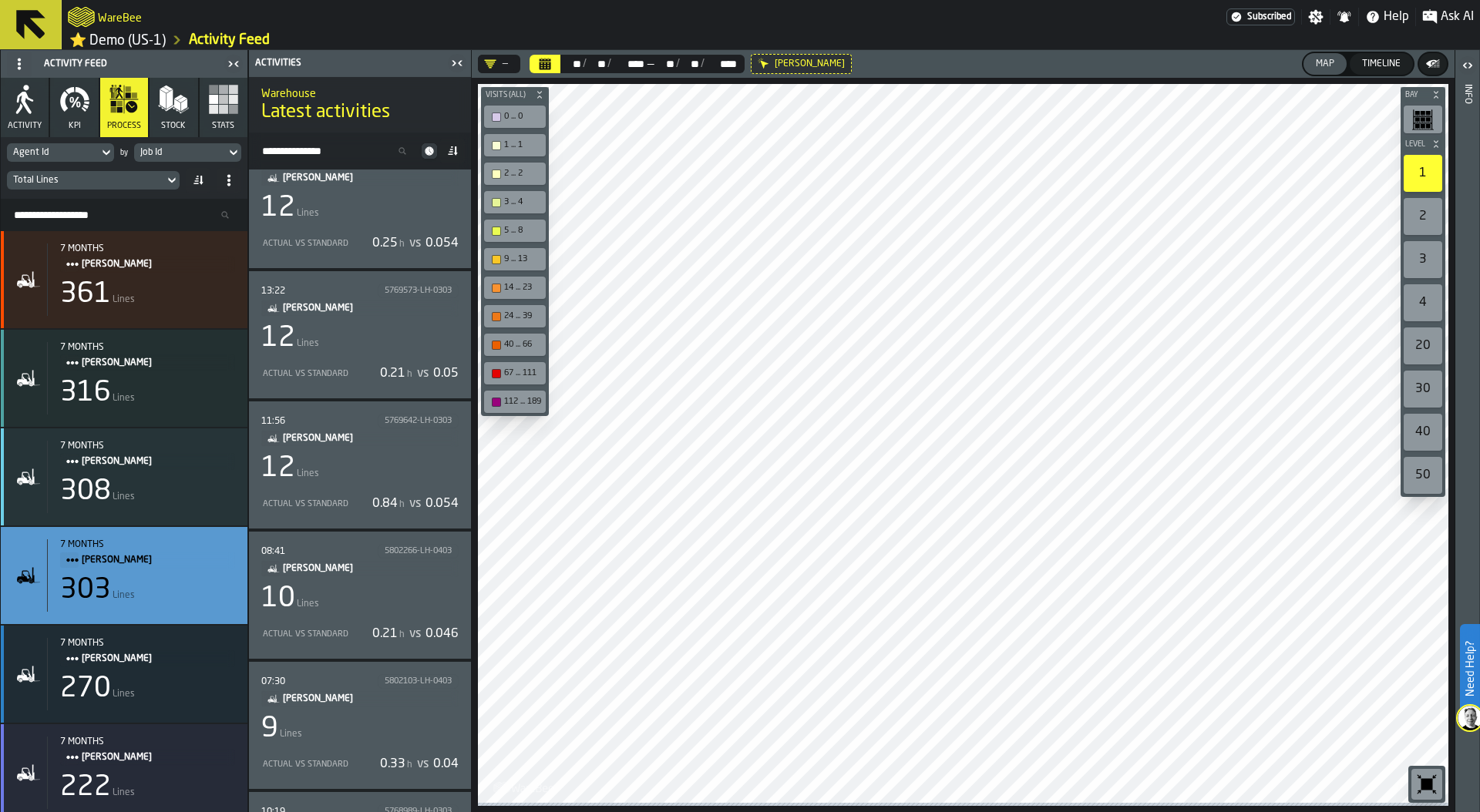
click at [423, 196] on div "12 Lines" at bounding box center [359, 207] width 197 height 31
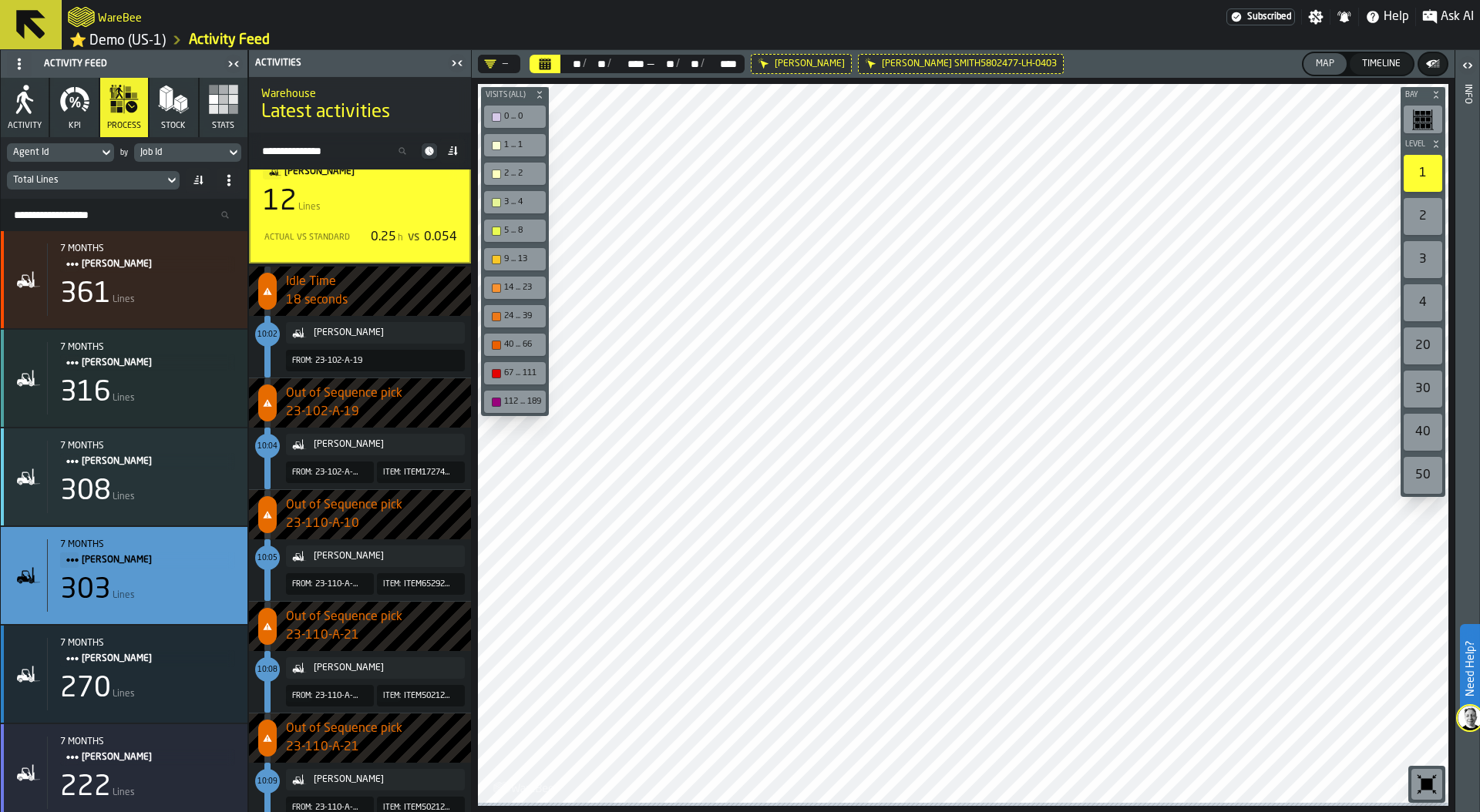
scroll to position [0, 0]
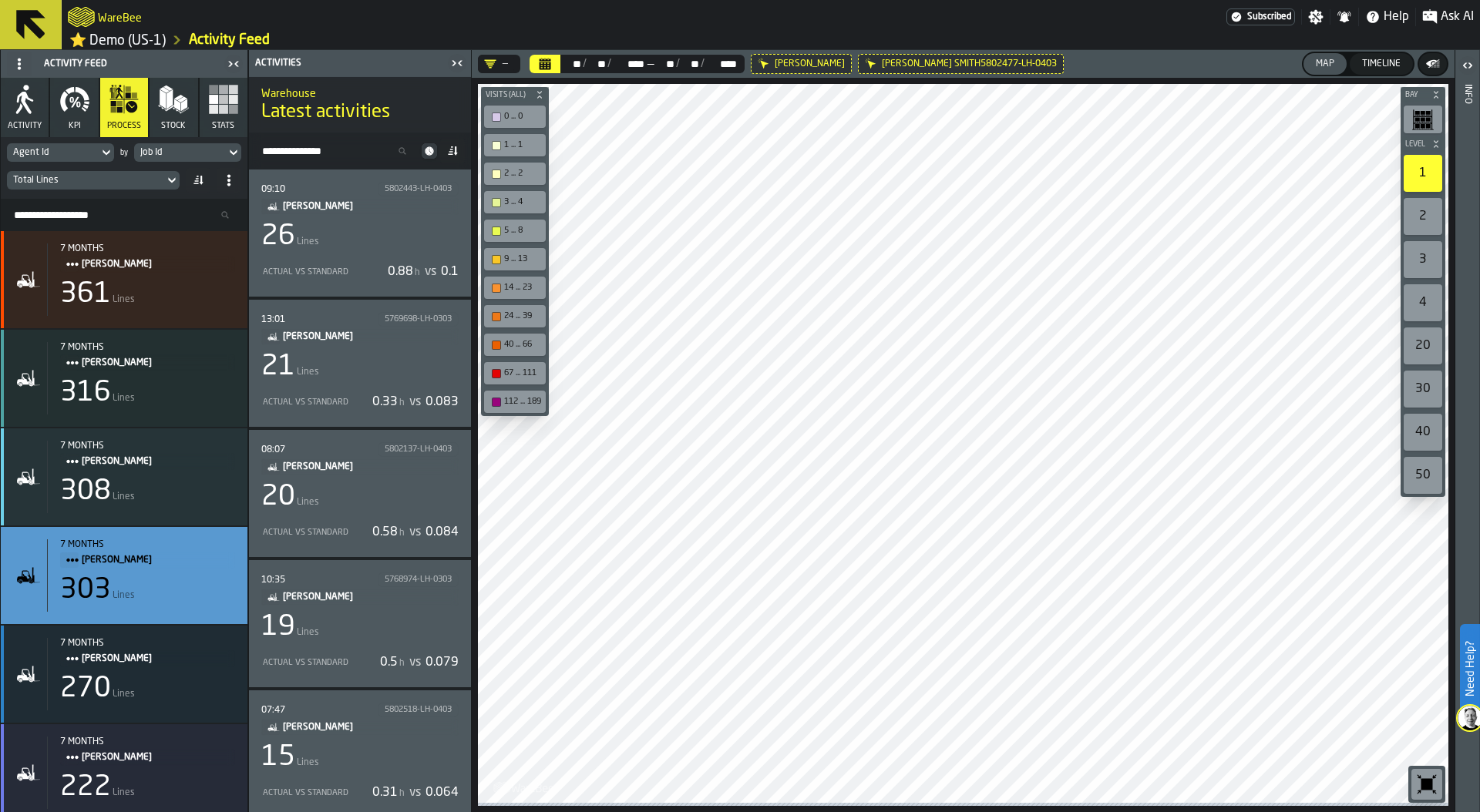
click at [179, 152] on div "Job Id" at bounding box center [180, 152] width 79 height 11
drag, startPoint x: 171, startPoint y: 178, endPoint x: 113, endPoint y: 178, distance: 58.0
click at [113, 178] on body "Need Help? WareBee Subscribed Settings Notifications Help Ask AI ⭐ Demo (US-1) …" at bounding box center [740, 406] width 1480 height 812
click at [171, 157] on div "Job Id" at bounding box center [180, 152] width 79 height 11
click at [166, 181] on input "***" at bounding box center [183, 180] width 86 height 20
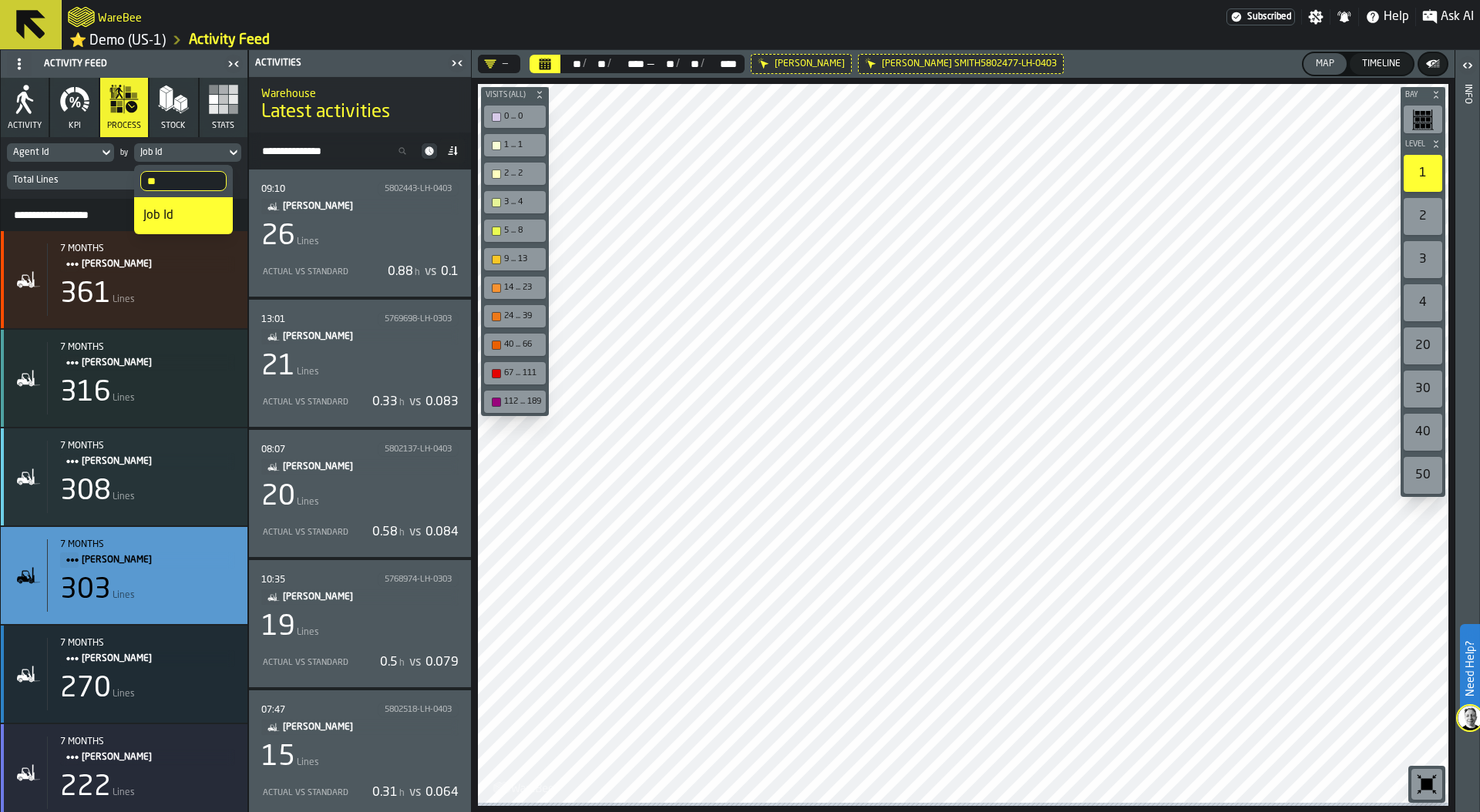
type input "*"
type input "***"
click at [191, 220] on div "Event Day" at bounding box center [184, 215] width 80 height 19
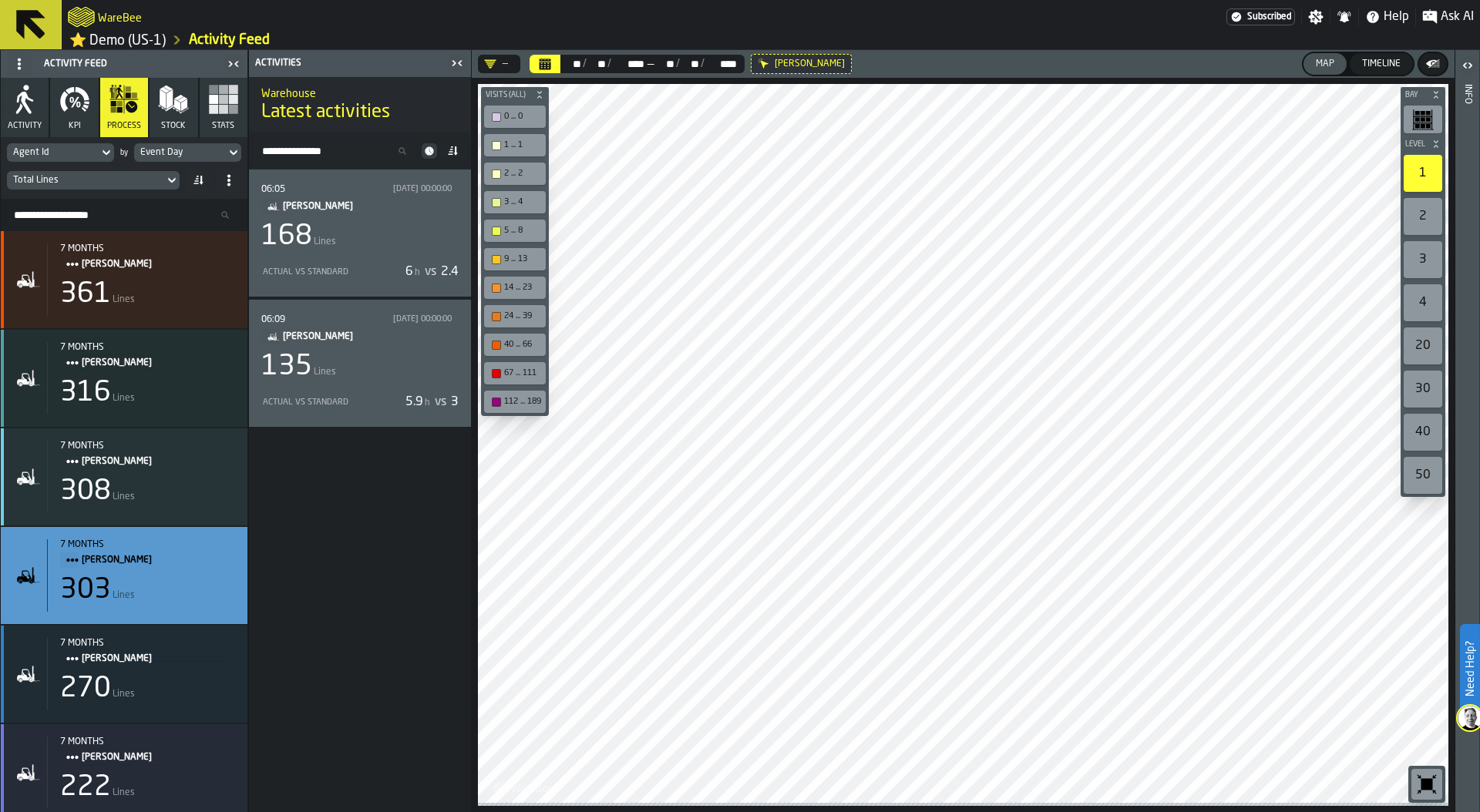
click at [339, 244] on div "168 Lines" at bounding box center [359, 236] width 197 height 31
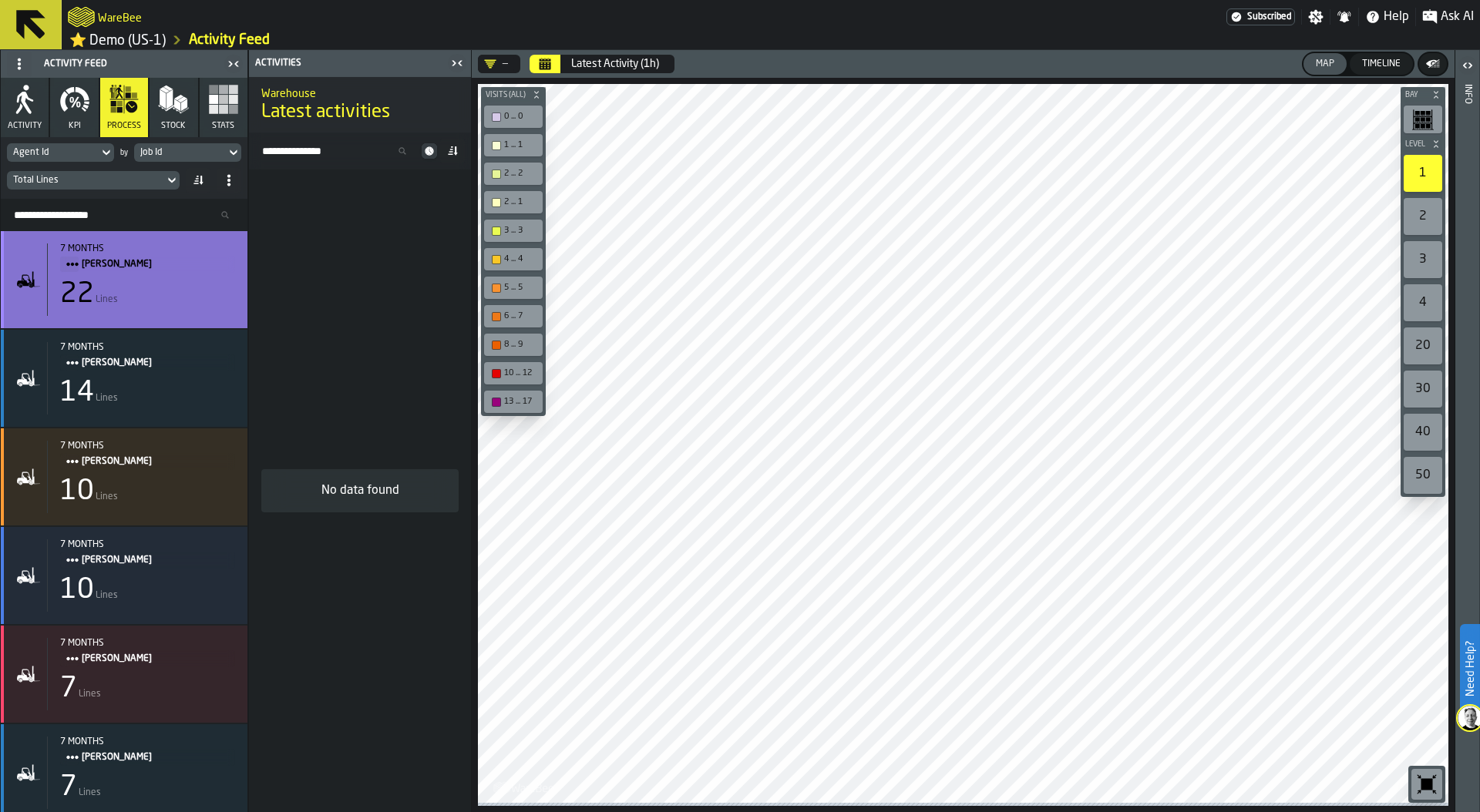
click at [117, 285] on div "22 Lines" at bounding box center [148, 293] width 175 height 31
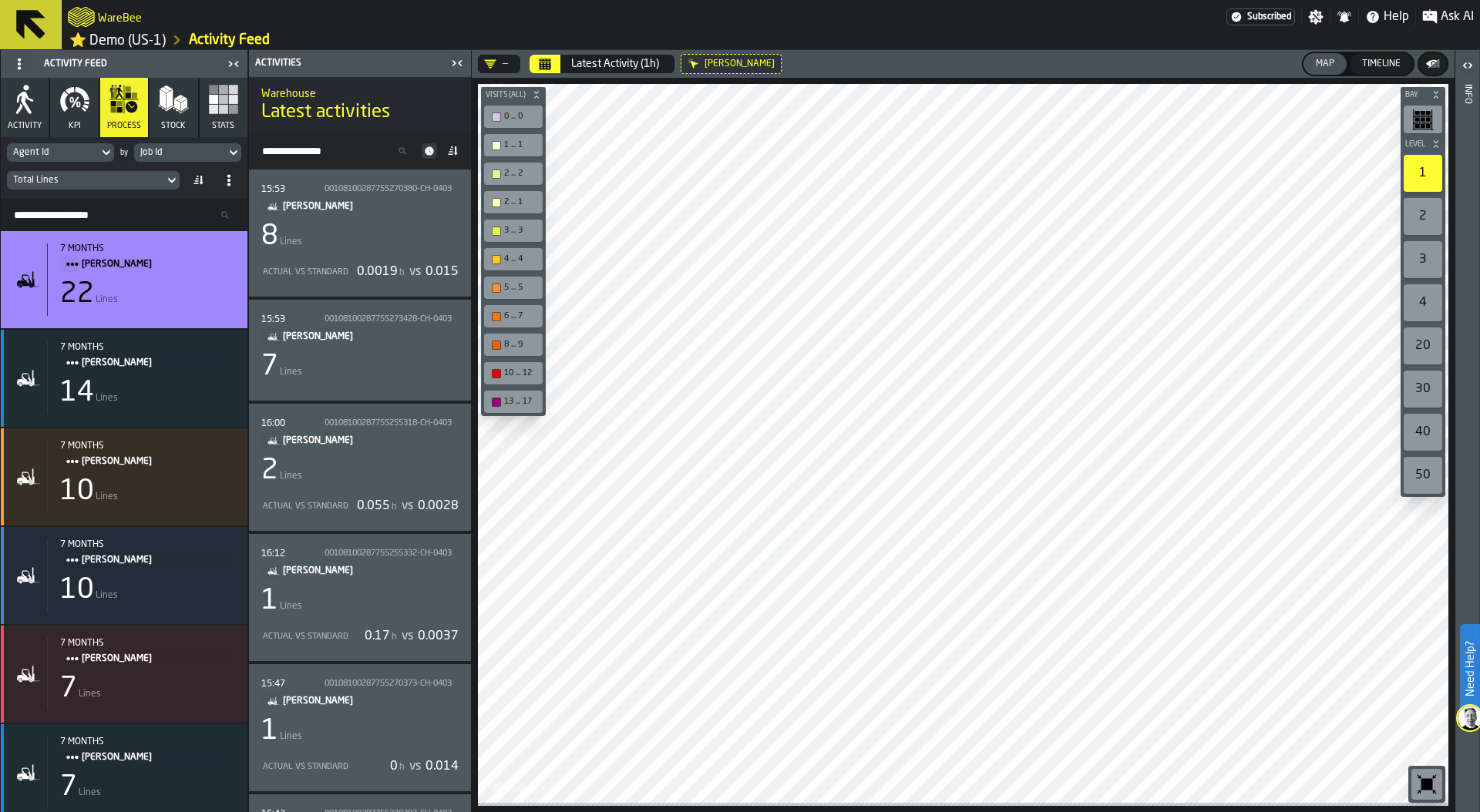
click at [365, 252] on div "8 Lines" at bounding box center [359, 236] width 197 height 31
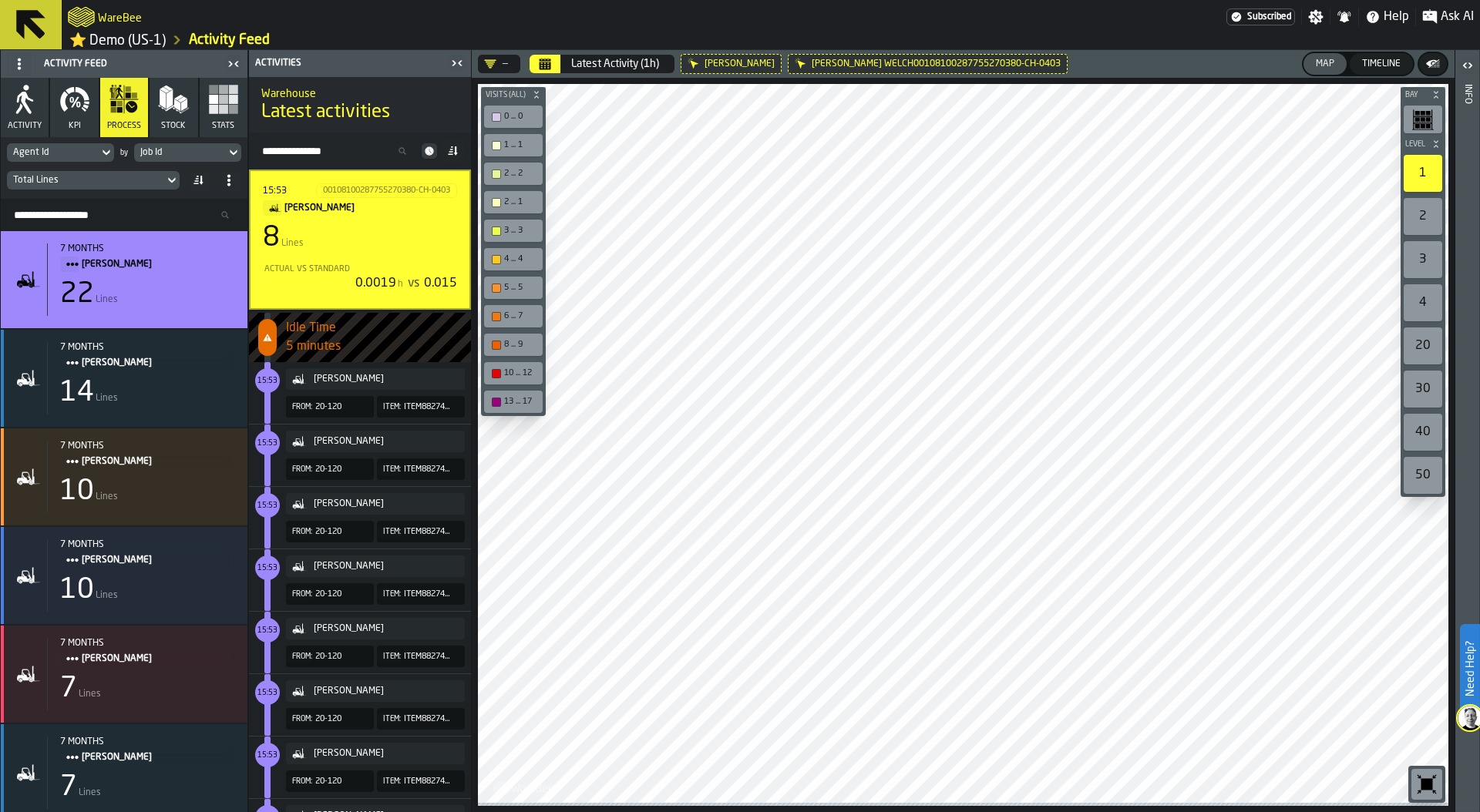
click at [1454, 14] on span "Ask AI" at bounding box center [1456, 17] width 33 height 19
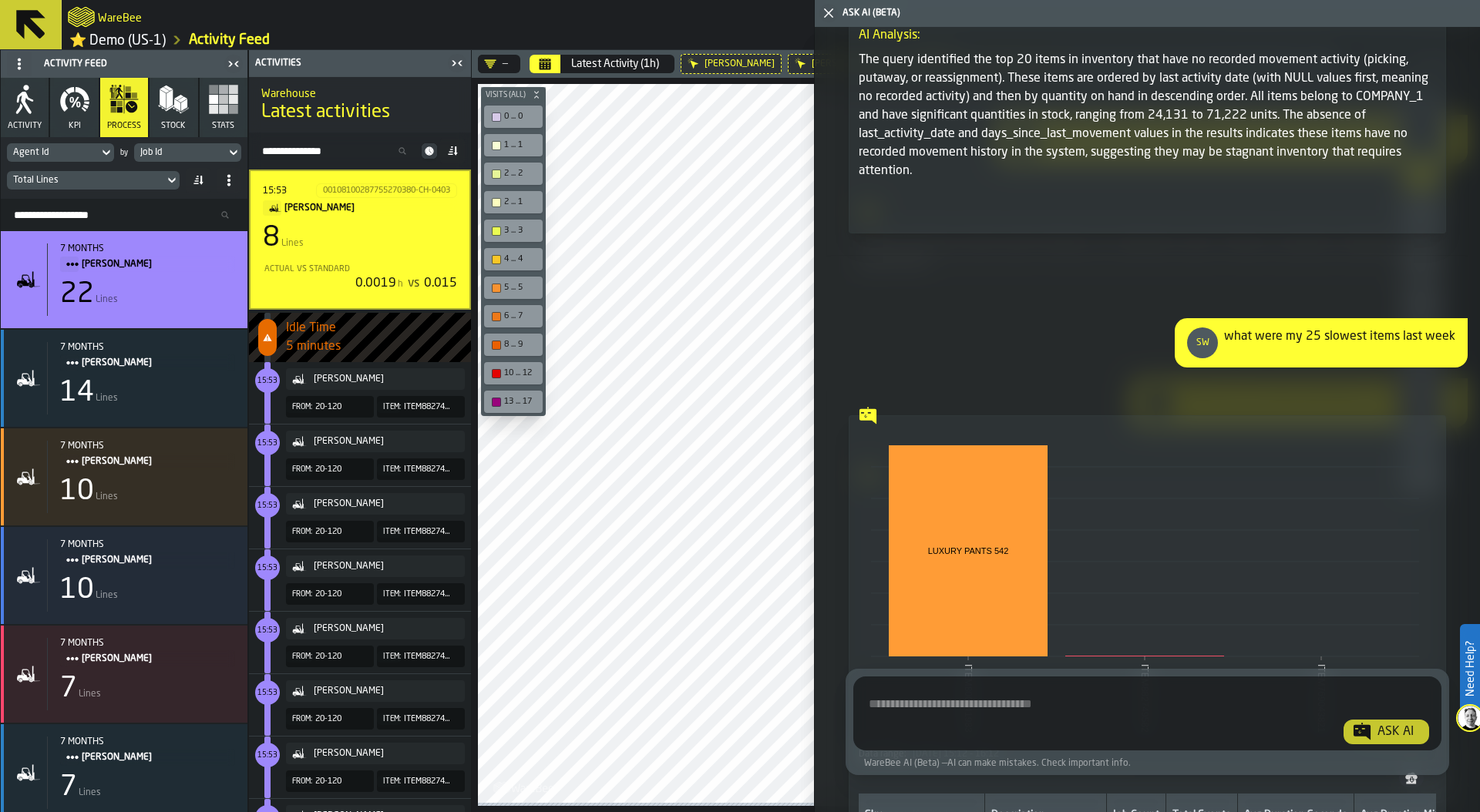
scroll to position [1360, 0]
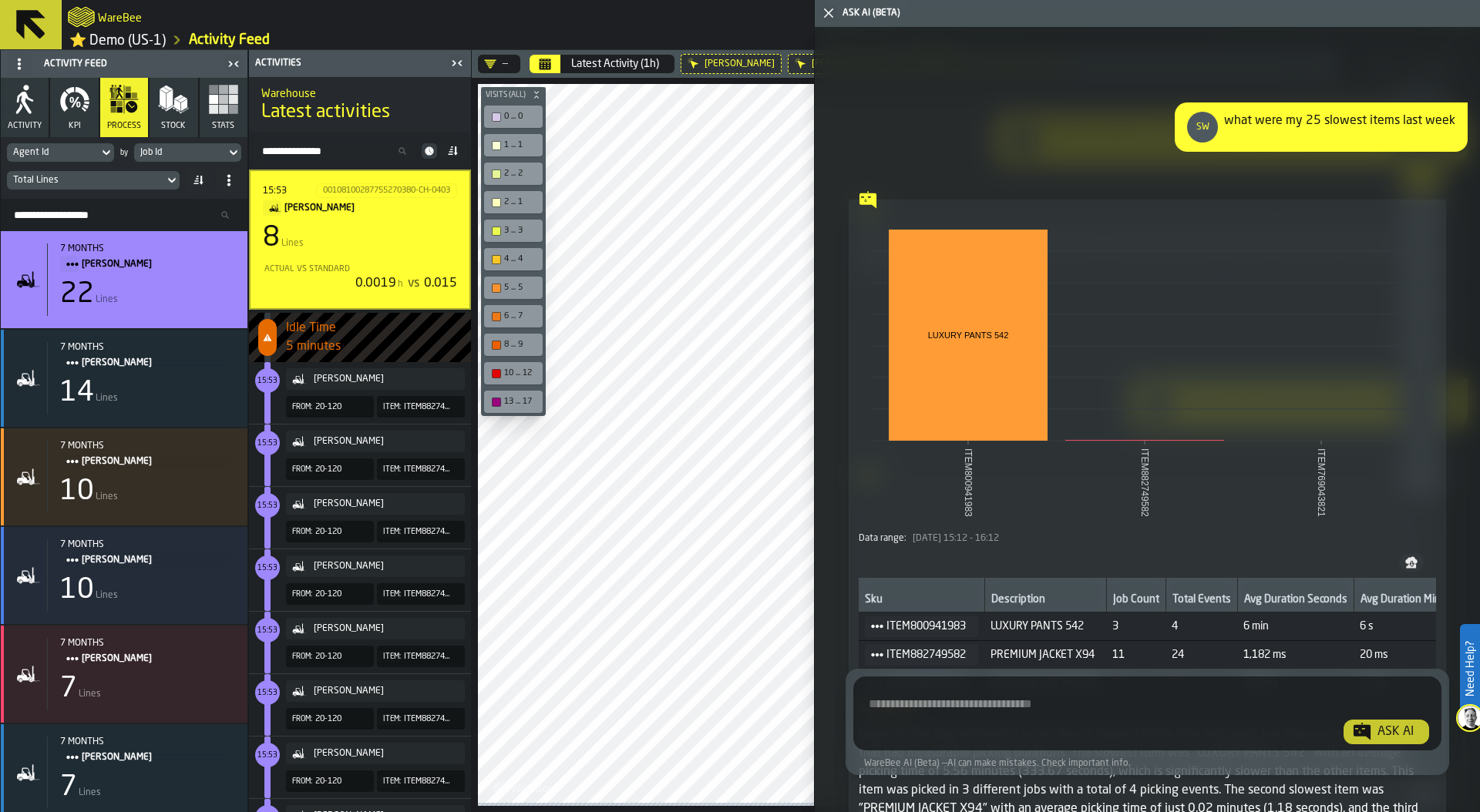
click at [955, 706] on textarea "Ask AI about the warehouse Activity" at bounding box center [1147, 717] width 575 height 56
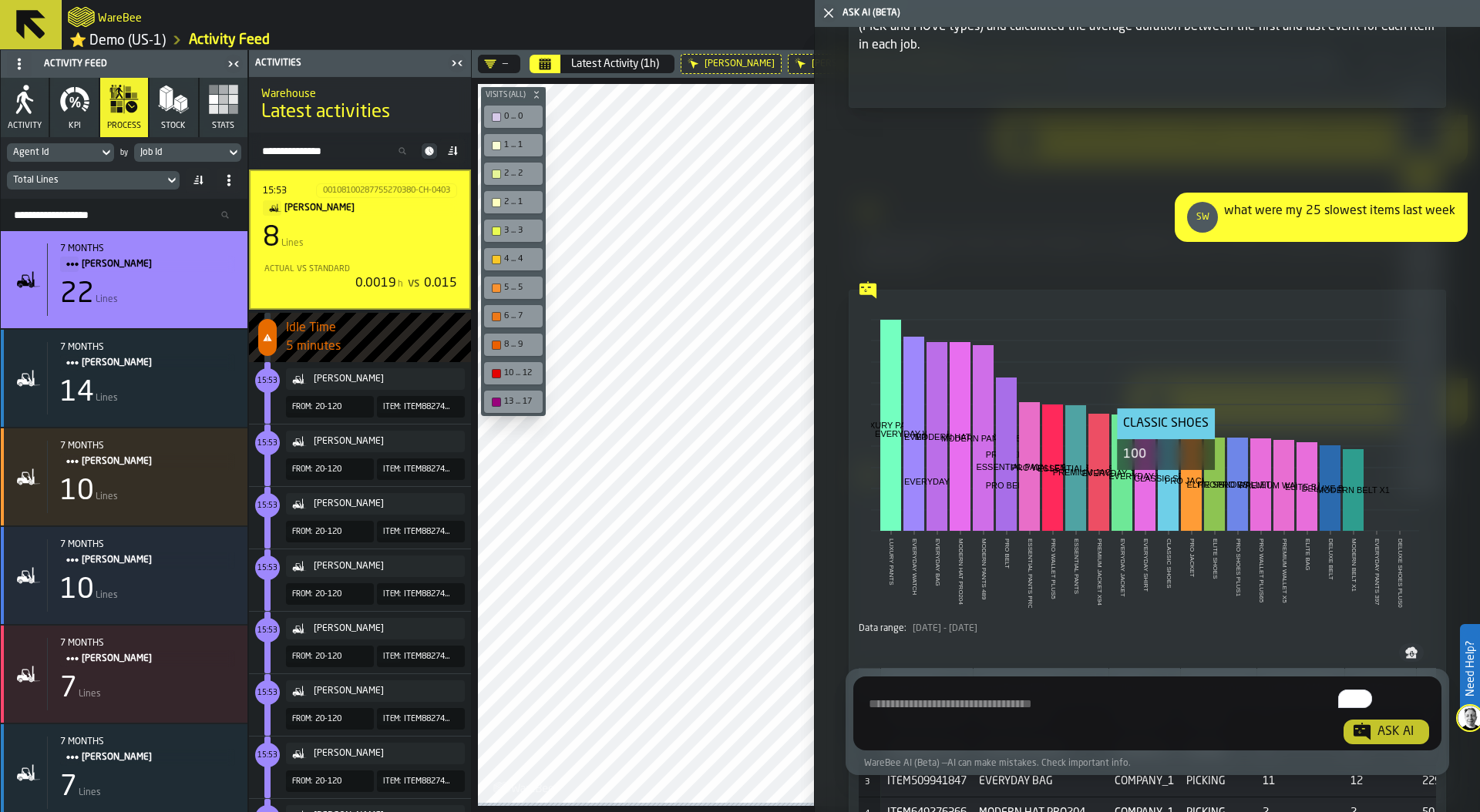
scroll to position [2199, 0]
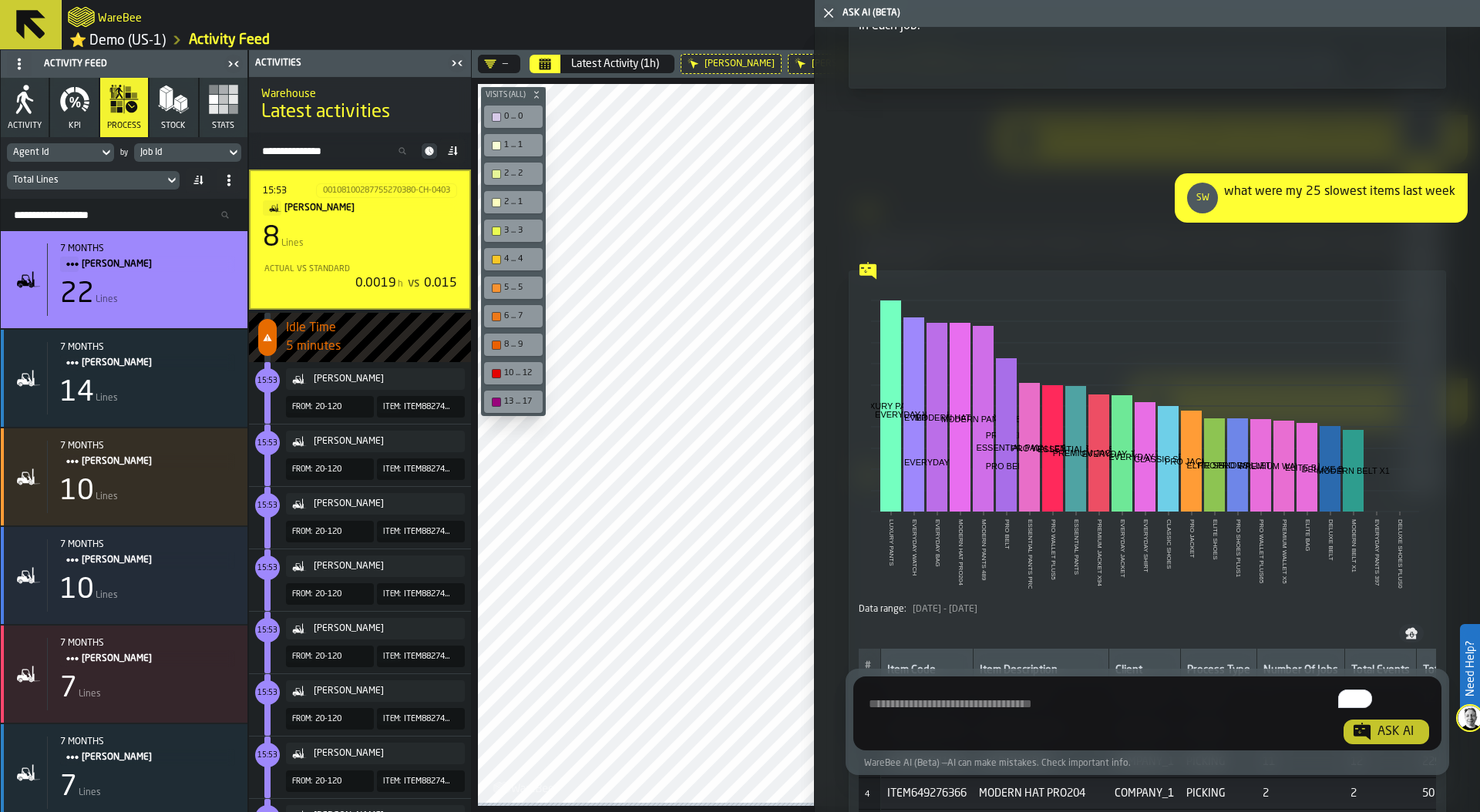
click at [971, 706] on textarea "To enrich screen reader interactions, please activate Accessibility in Grammarl…" at bounding box center [1147, 717] width 575 height 56
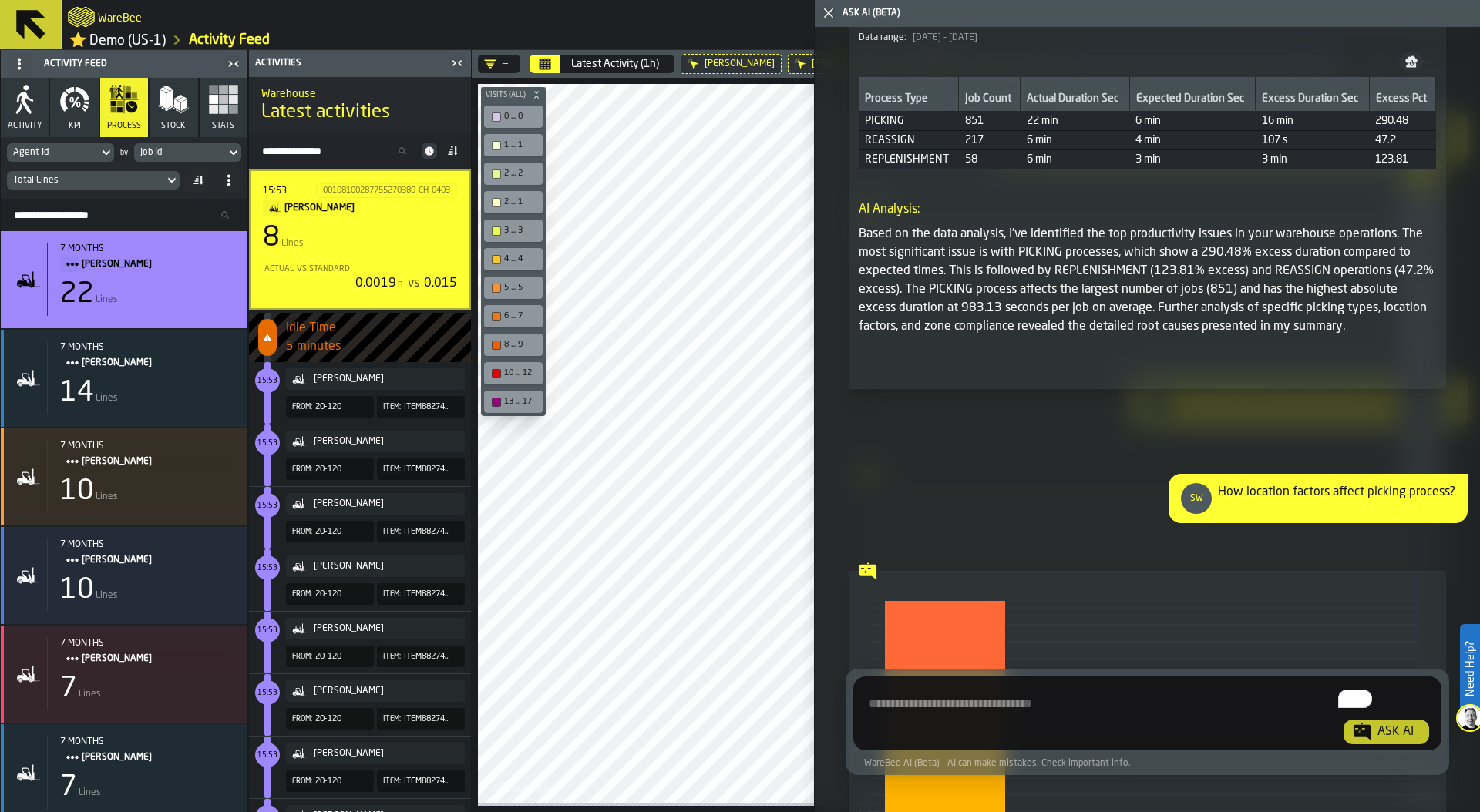
scroll to position [4768, 0]
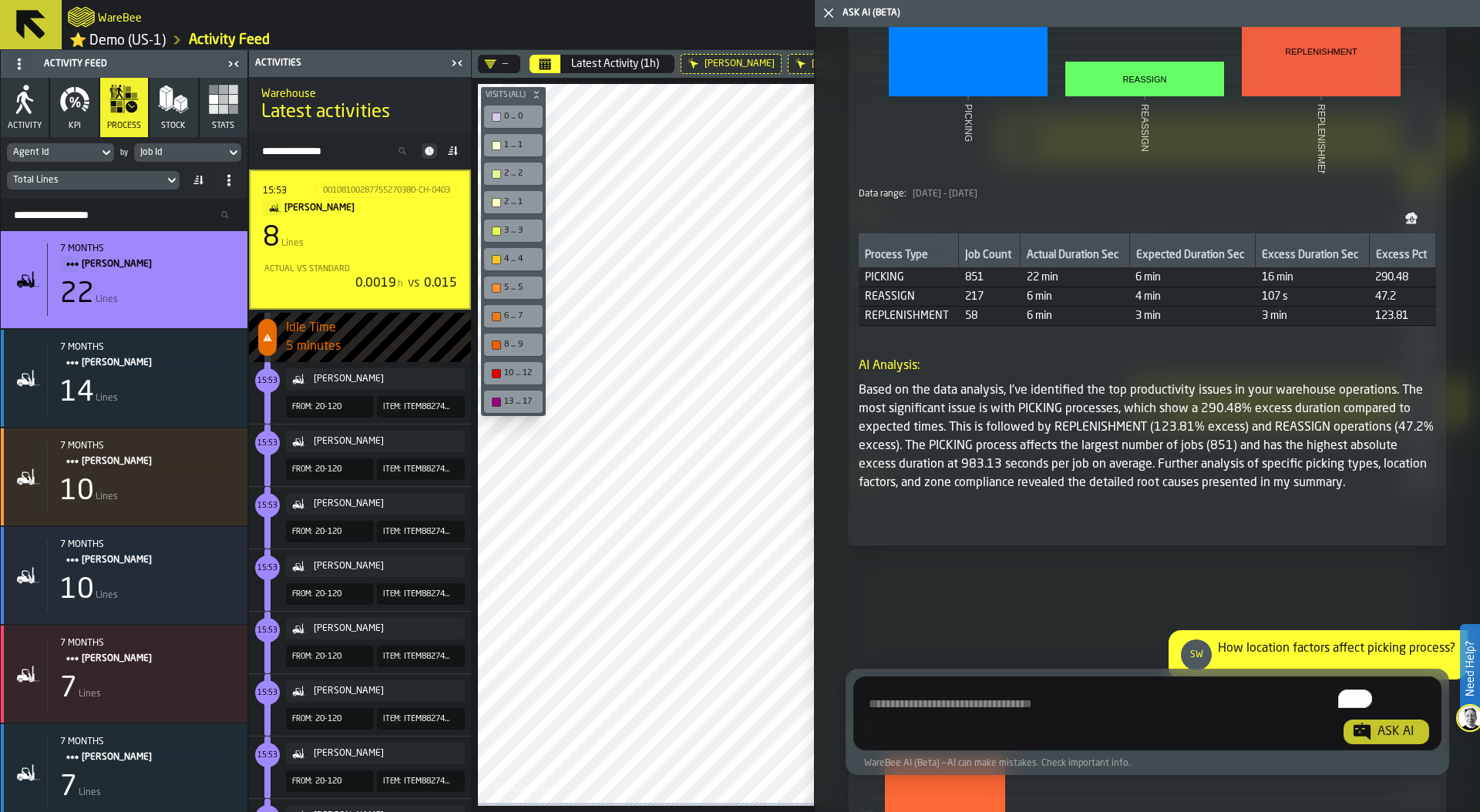
click at [827, 12] on polygon "button-toggle-Close me" at bounding box center [829, 14] width 10 height 10
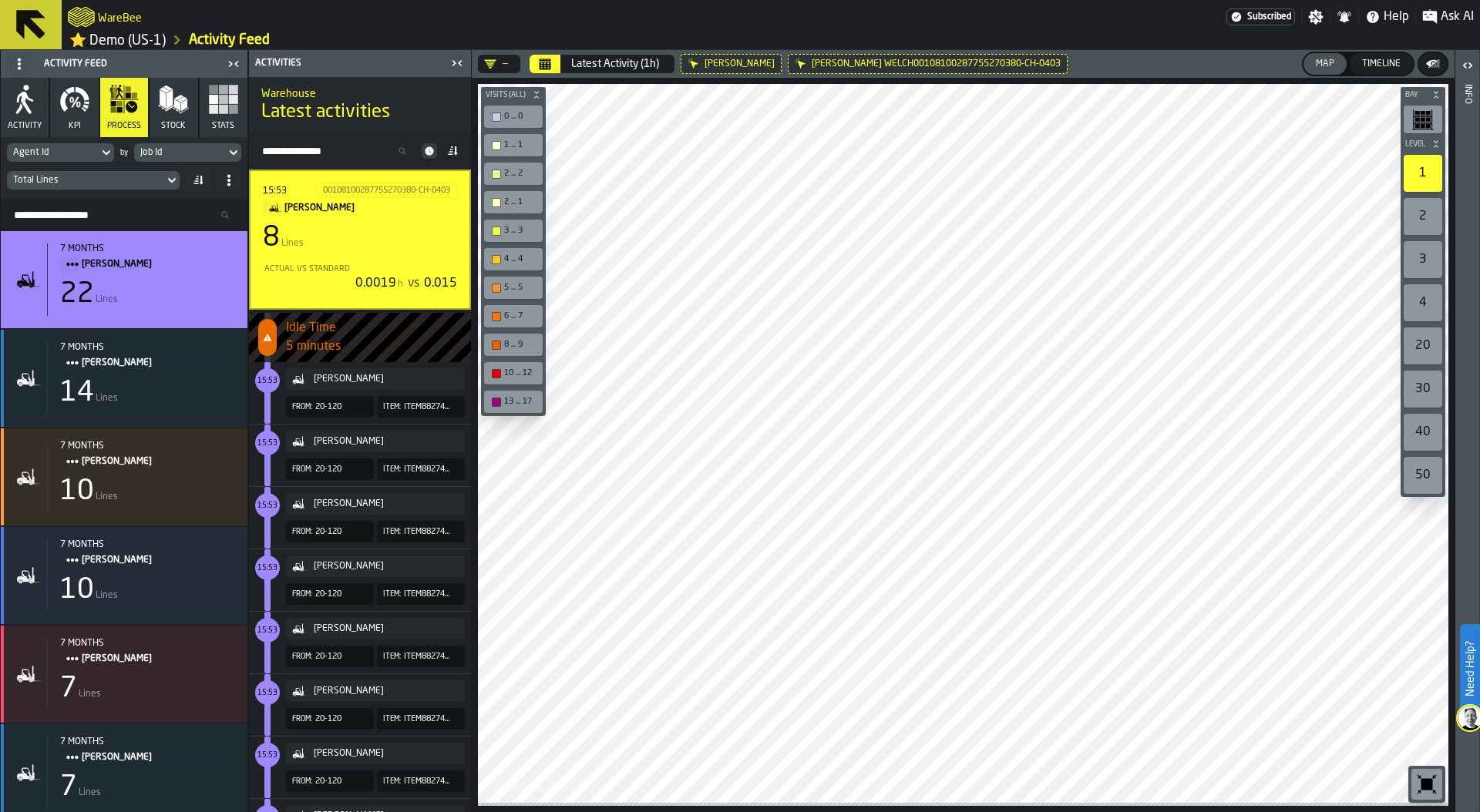
click at [91, 182] on div "Total Lines" at bounding box center [85, 179] width 145 height 11
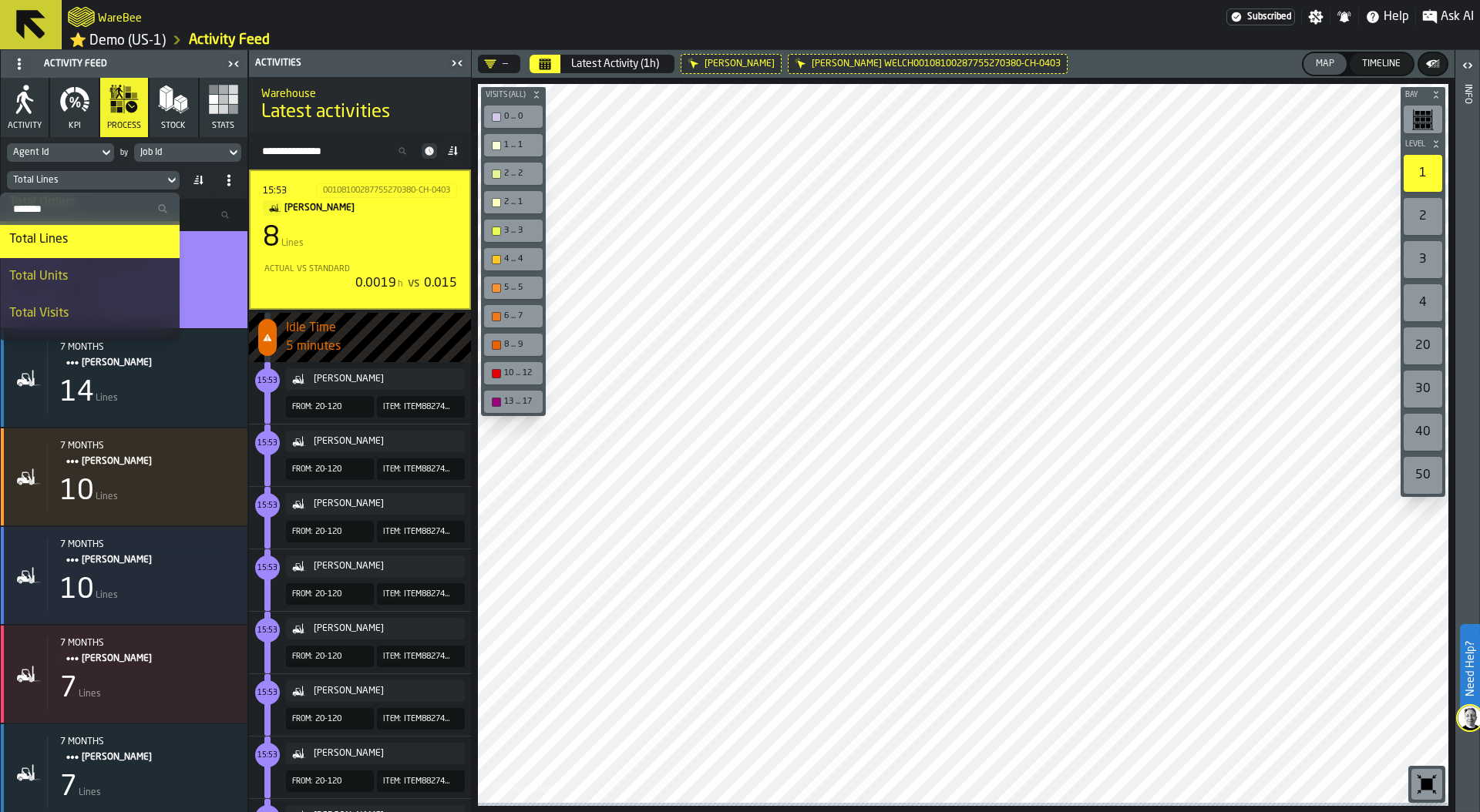
scroll to position [80, 0]
click at [94, 268] on div "Total Units" at bounding box center [89, 274] width 161 height 19
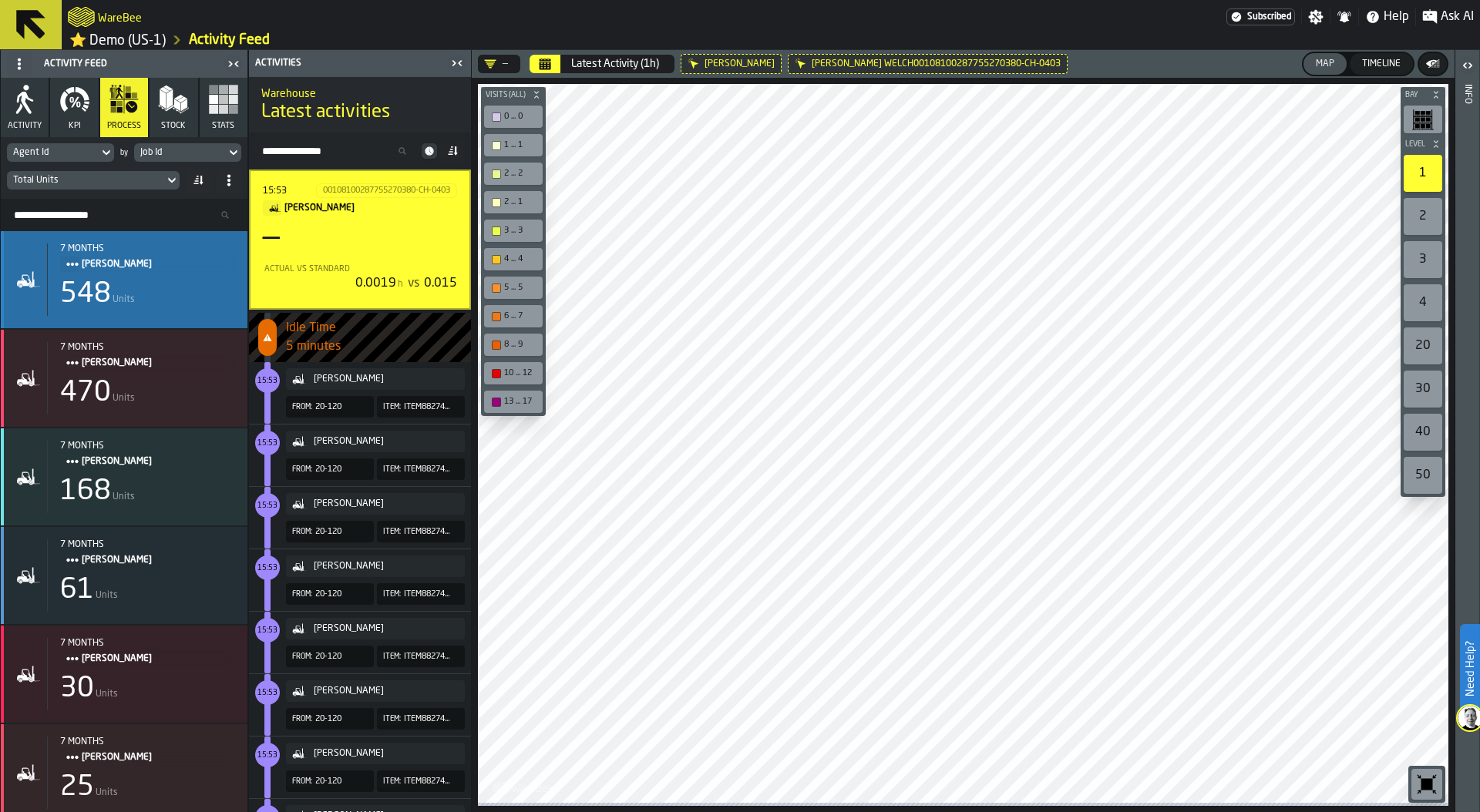
click at [123, 283] on div "548 Units" at bounding box center [148, 293] width 175 height 31
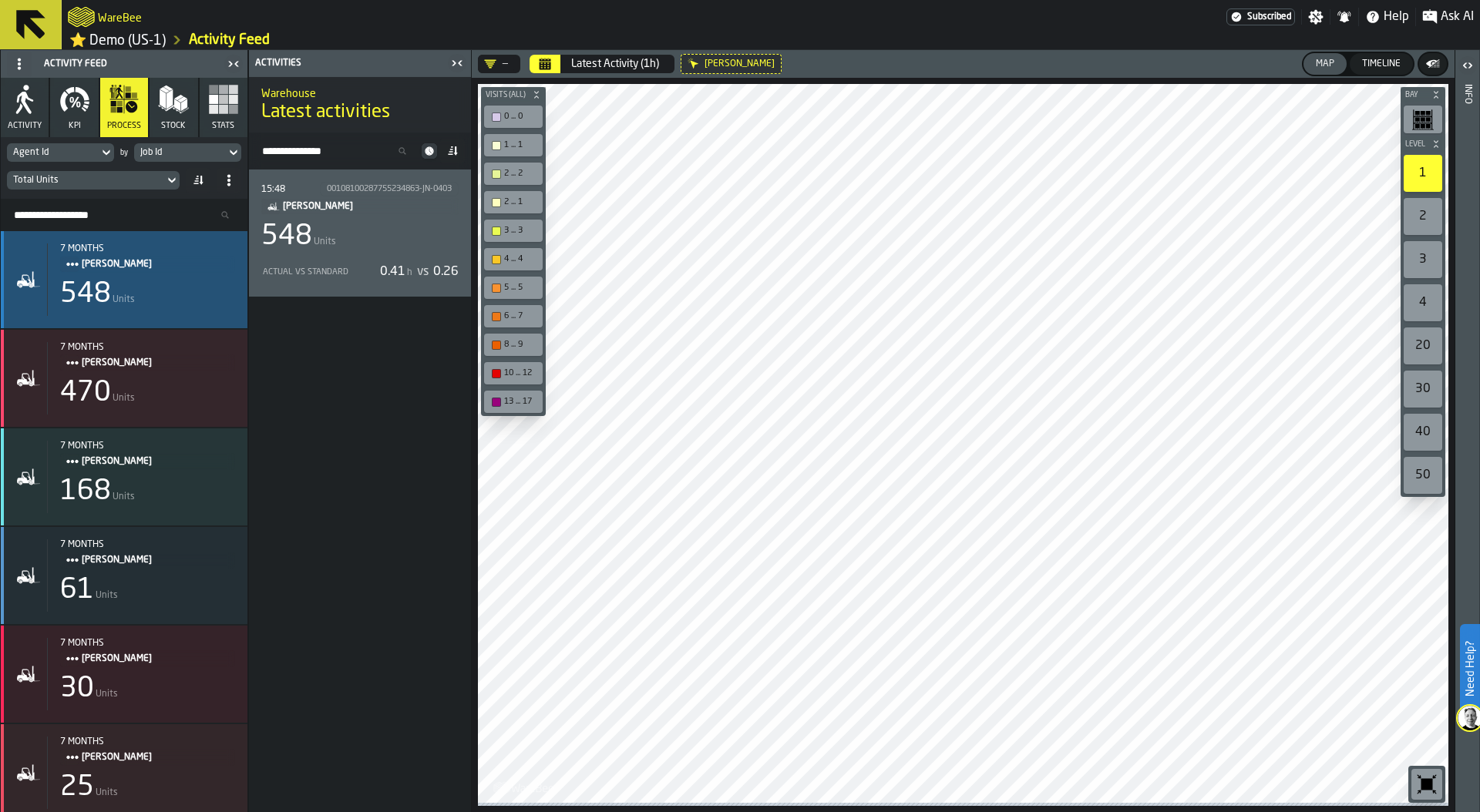
scroll to position [0, 0]
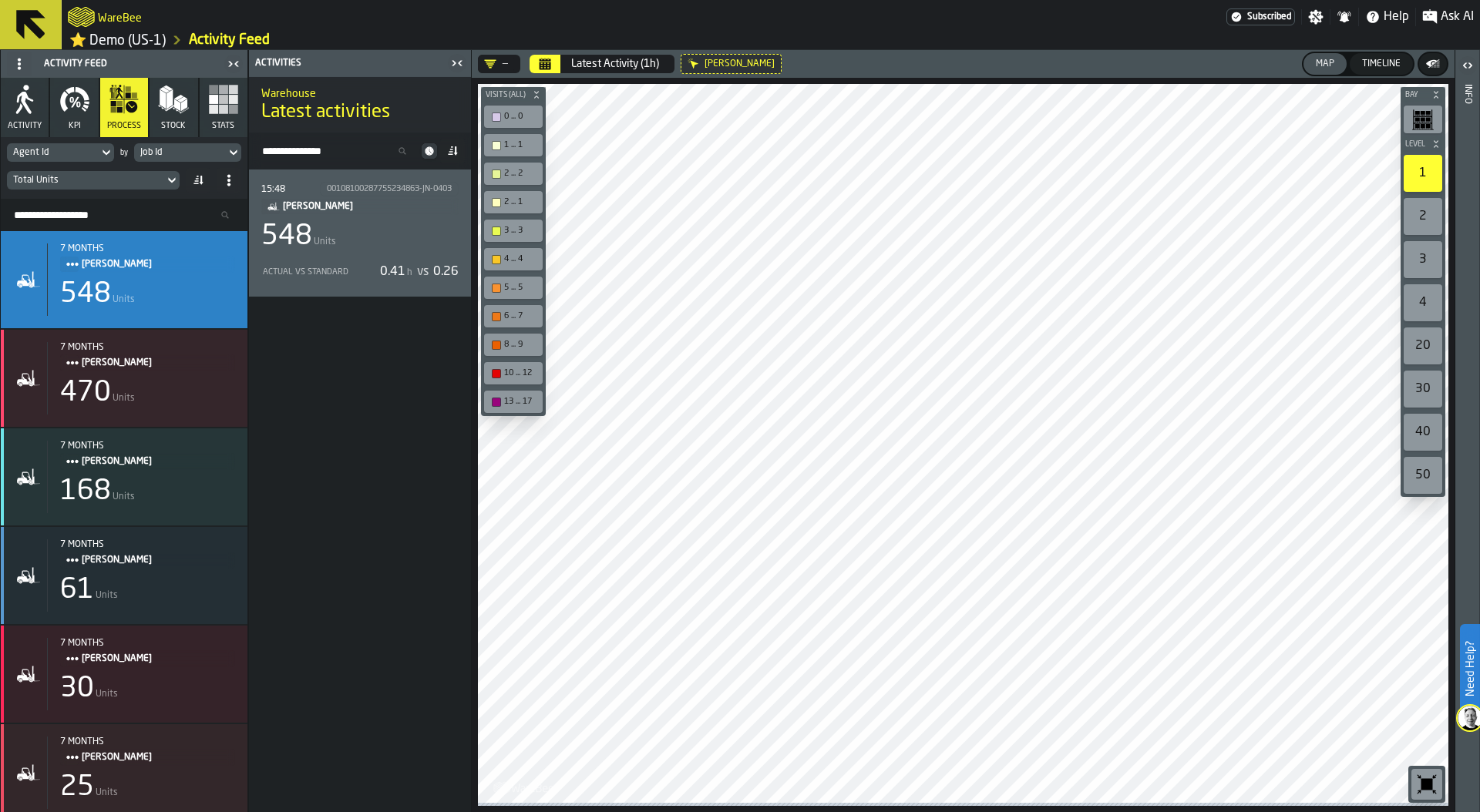
click at [686, 63] on div "JERRY ROBINSON" at bounding box center [731, 63] width 101 height 20
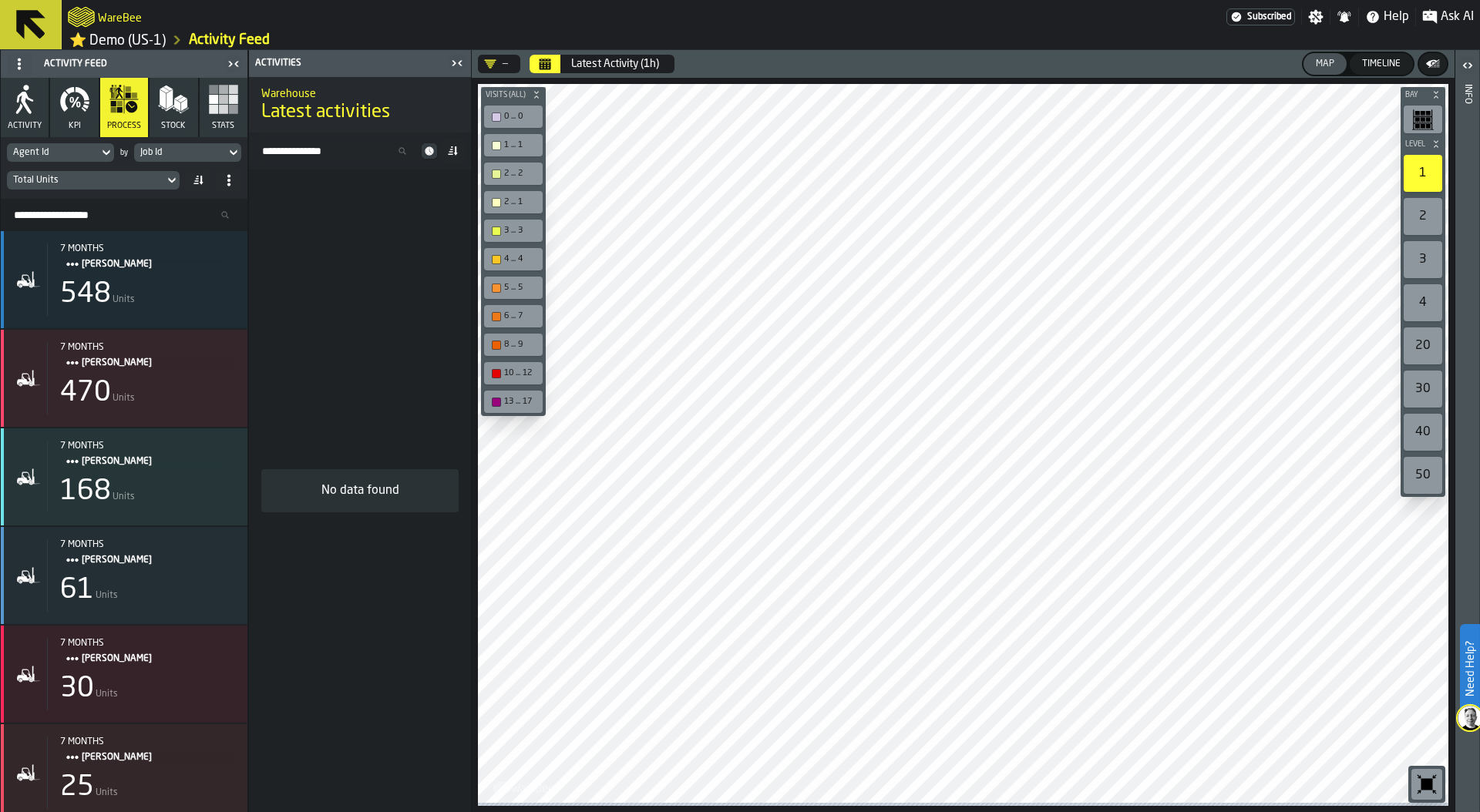
click at [552, 64] on button "Calendar" at bounding box center [545, 63] width 31 height 19
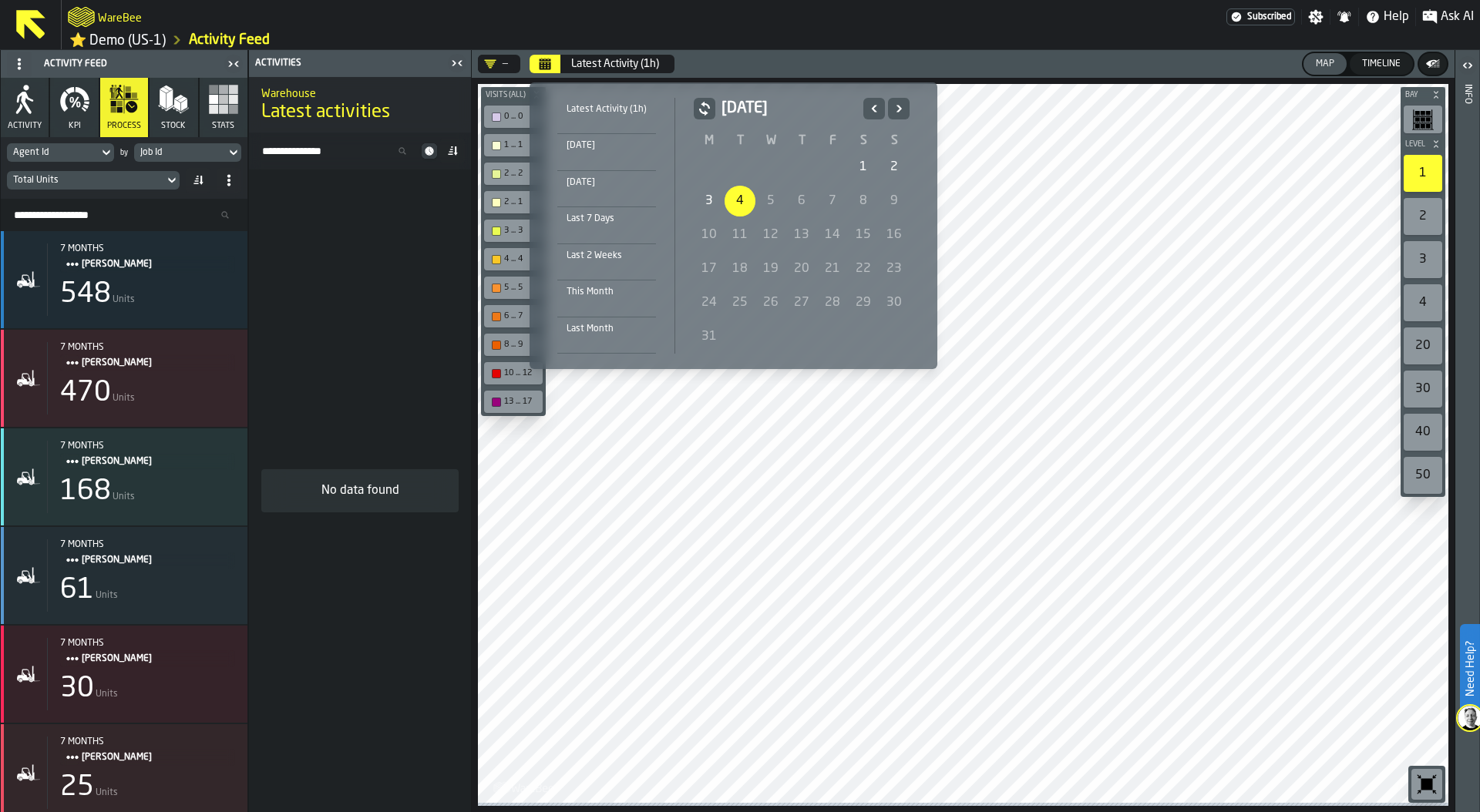
click at [858, 165] on div "1" at bounding box center [863, 167] width 31 height 31
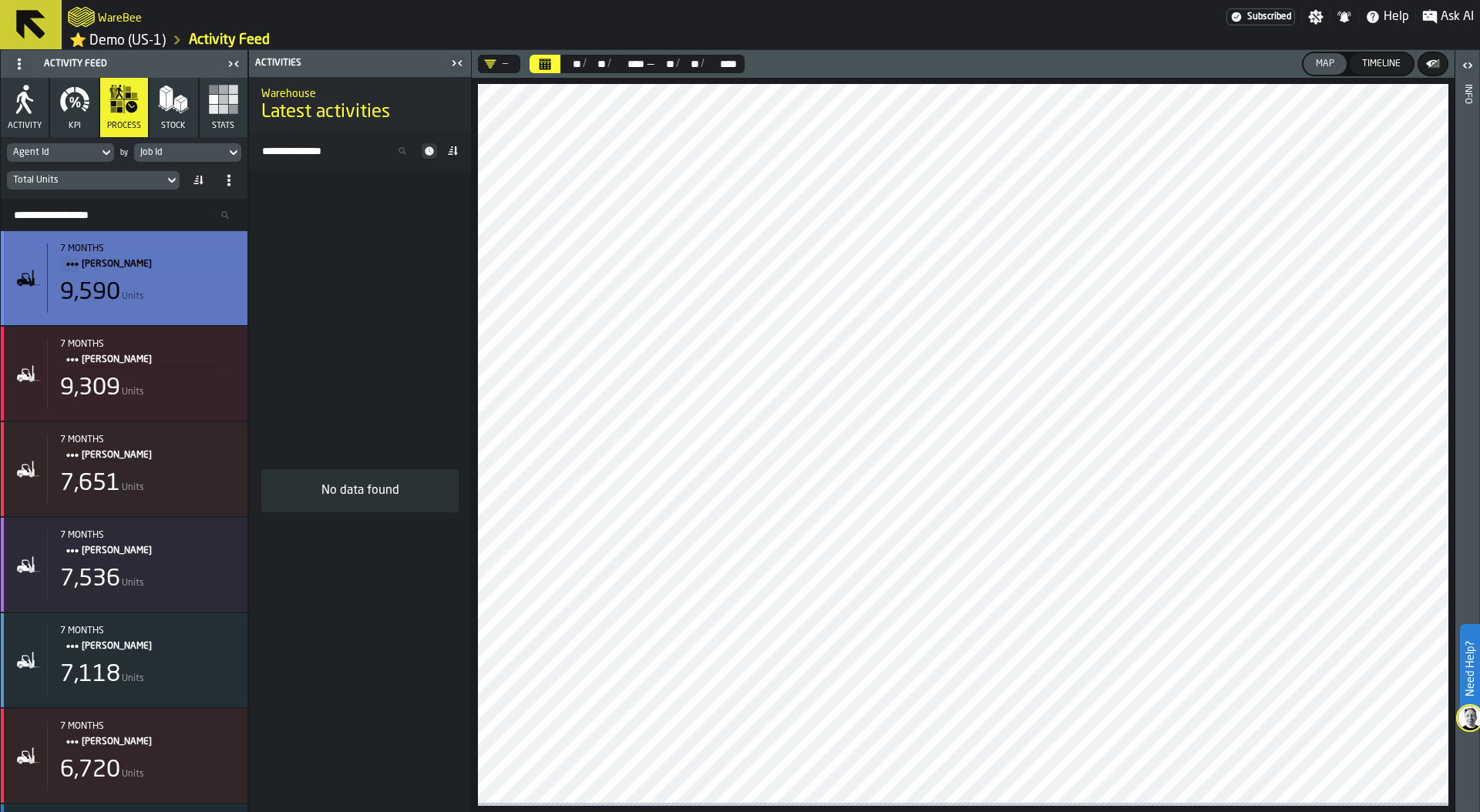
click at [133, 276] on div "7 months ANNA BAKER 9,590 Units" at bounding box center [141, 279] width 188 height 69
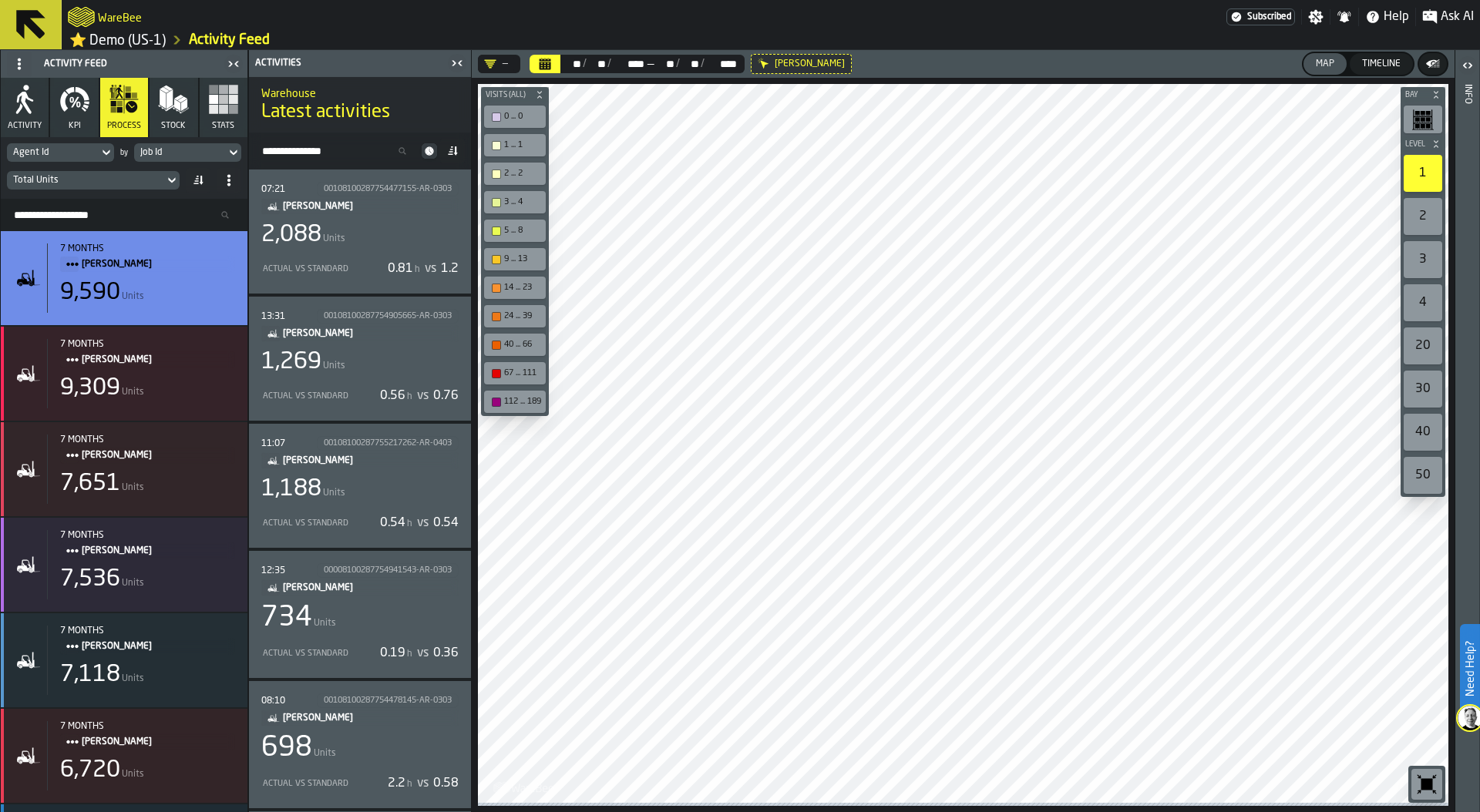
click at [393, 230] on div "2,088 Units" at bounding box center [359, 235] width 197 height 28
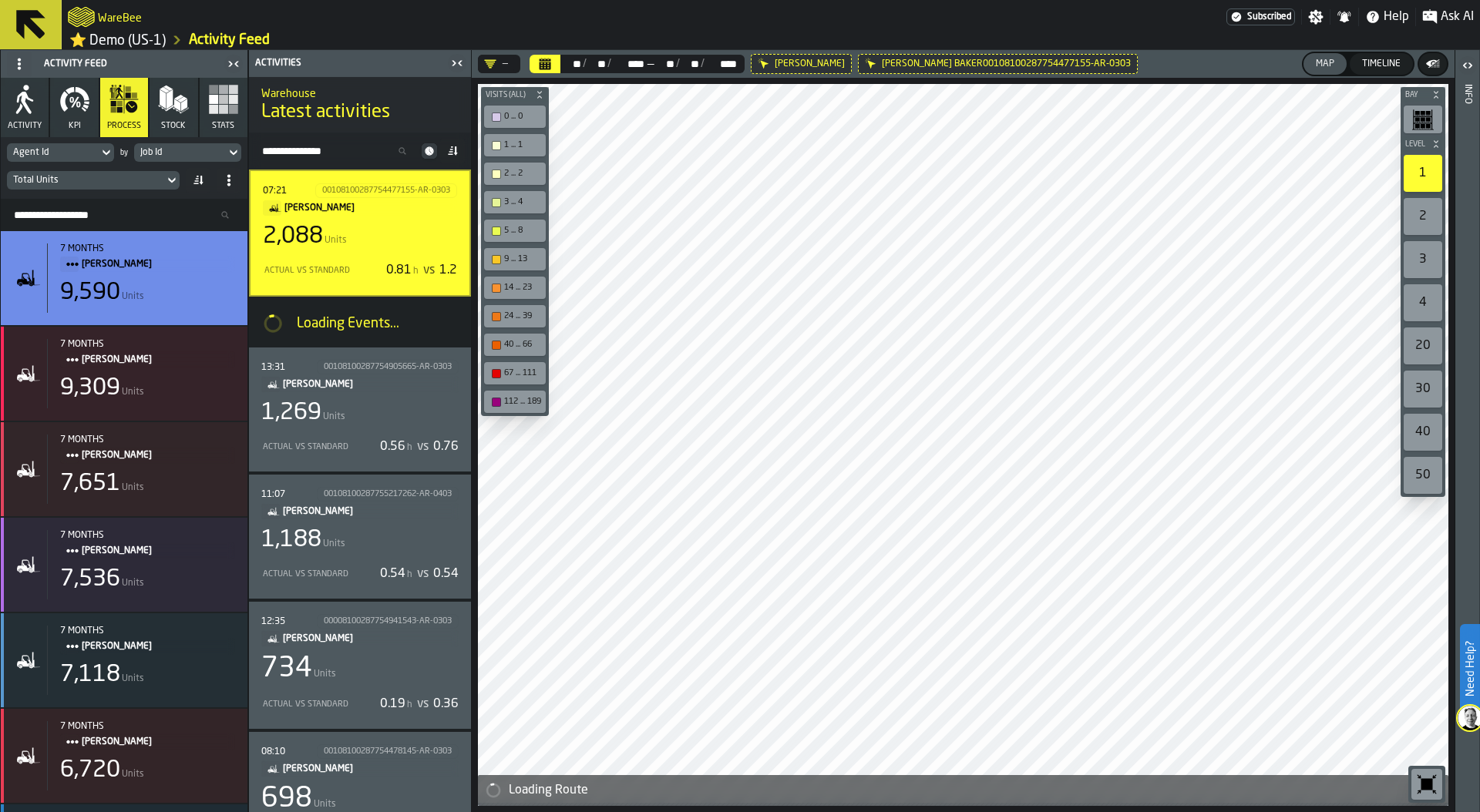
click at [430, 154] on icon at bounding box center [430, 152] width 16 height 16
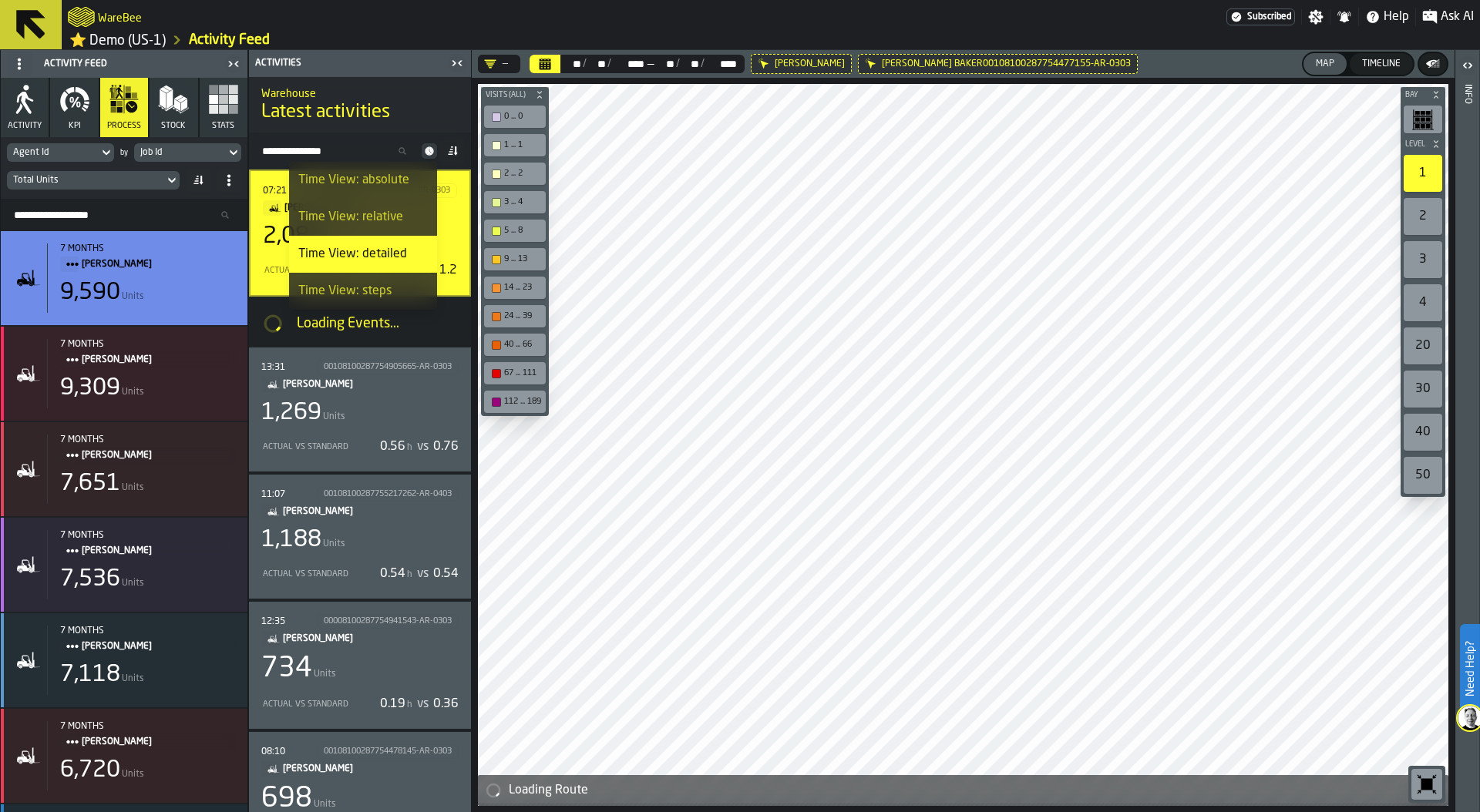
click at [413, 65] on div "Activities" at bounding box center [349, 62] width 194 height 11
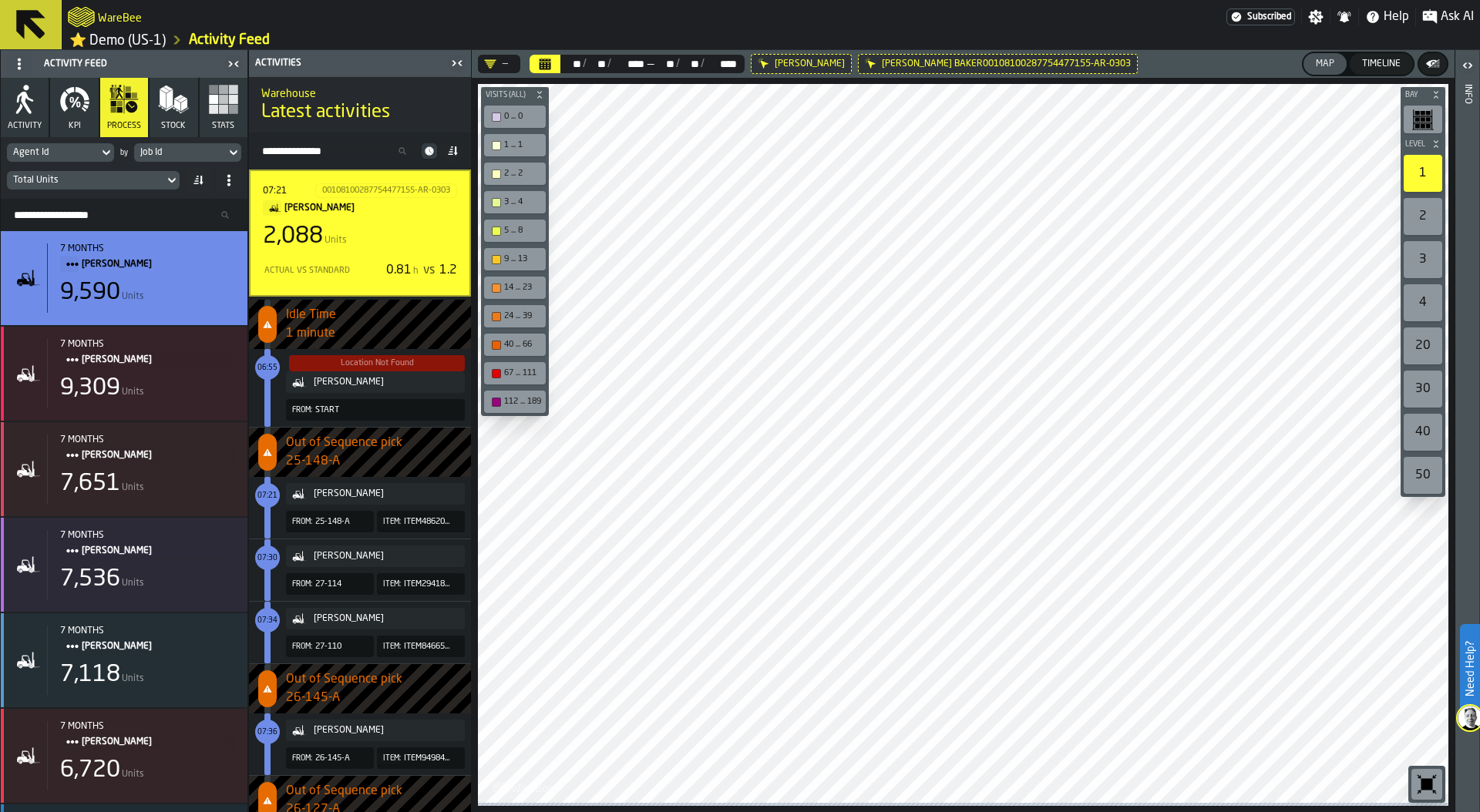
click at [113, 188] on div "Total Units" at bounding box center [85, 179] width 158 height 17
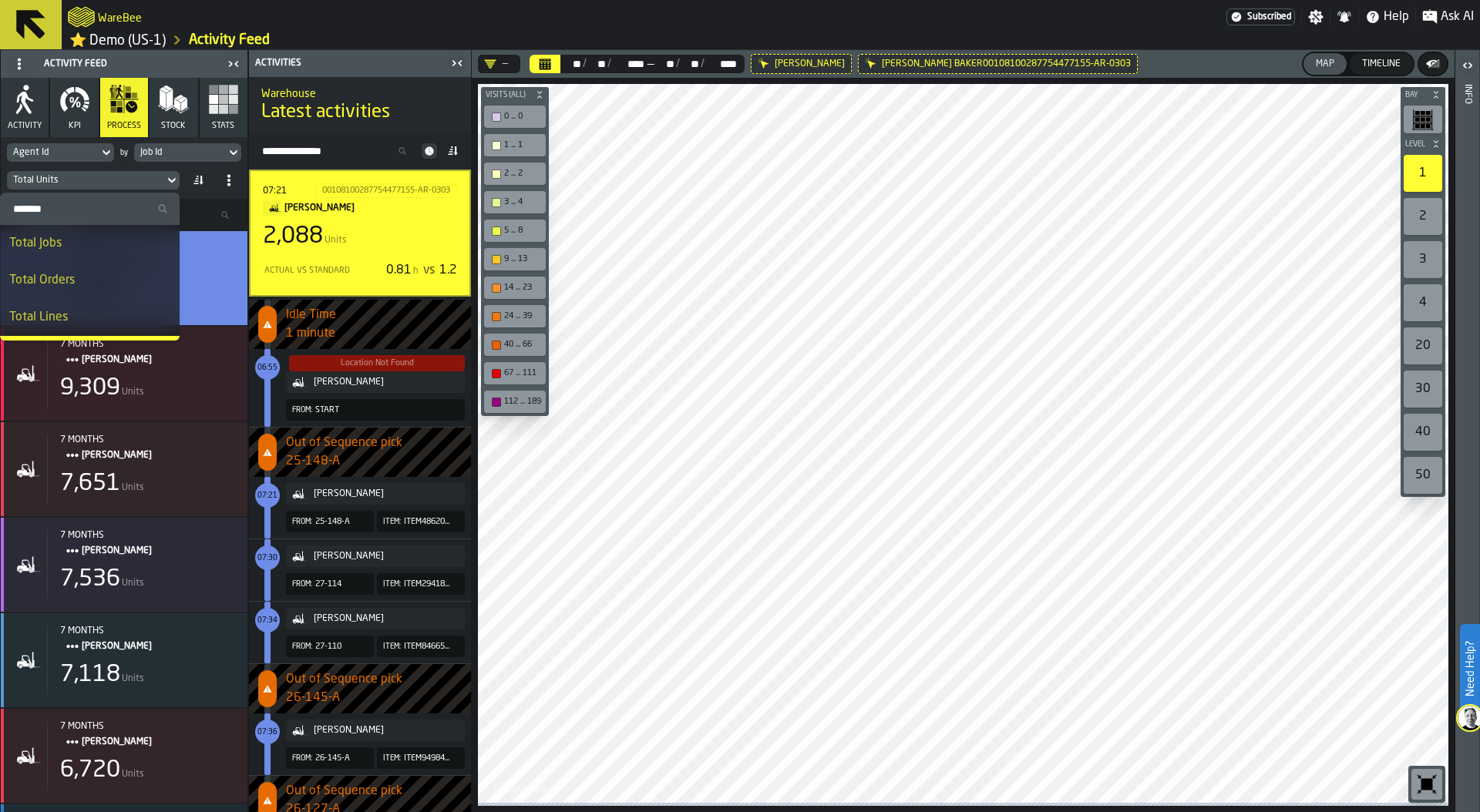
click at [213, 152] on div "Job Id" at bounding box center [180, 152] width 79 height 11
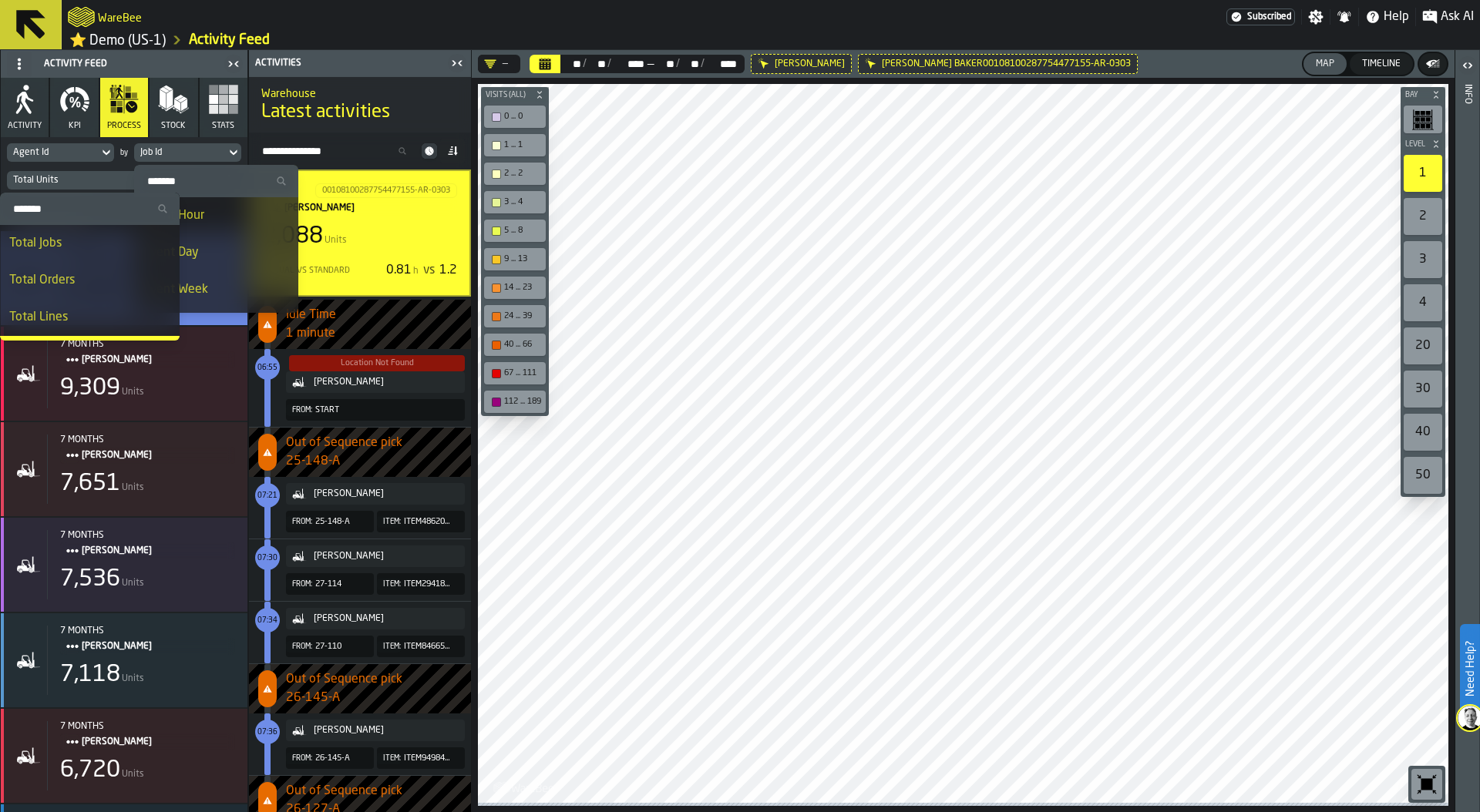
click at [439, 202] on div "ANNA BAKER" at bounding box center [360, 207] width 194 height 17
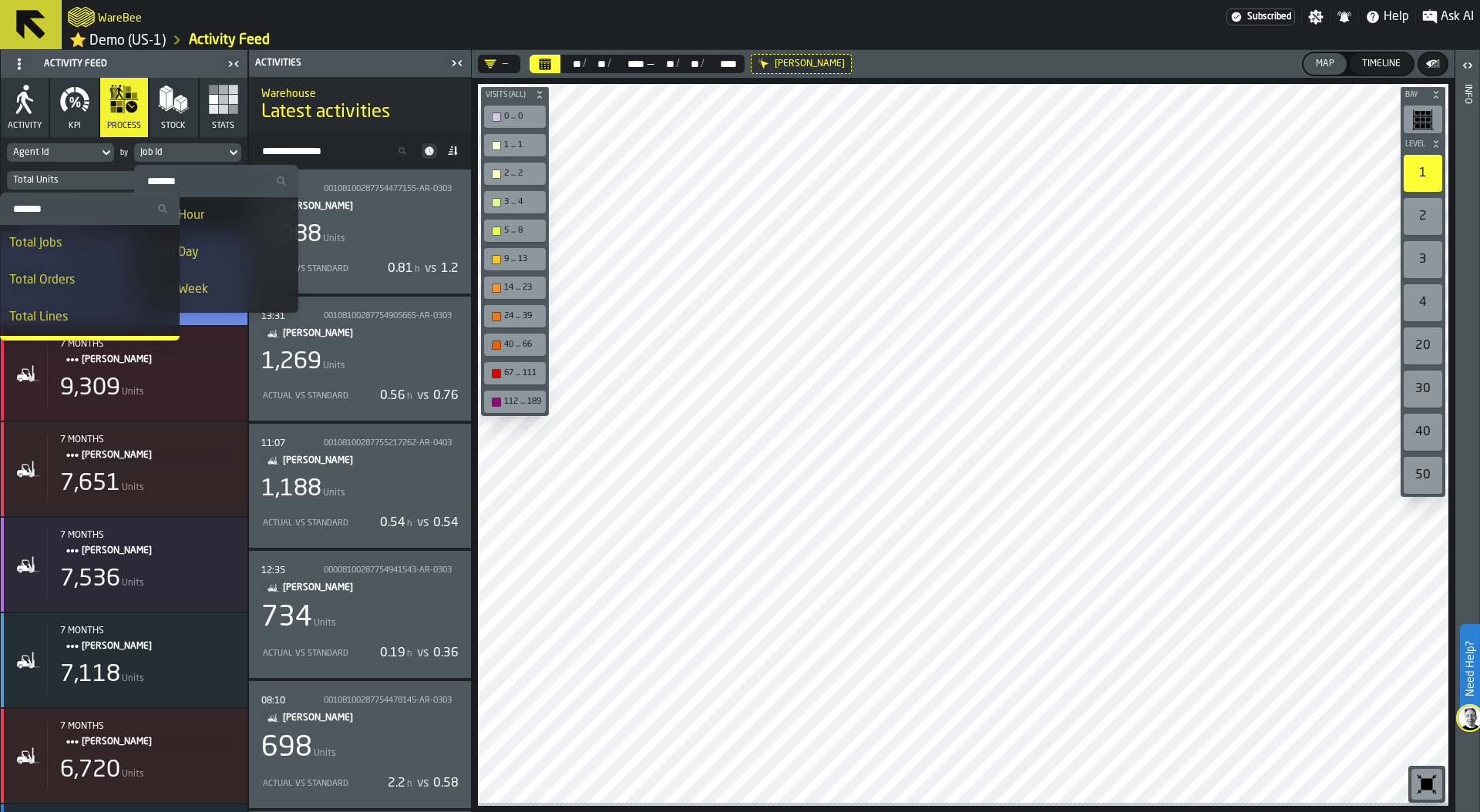
click at [404, 372] on div "1,269 Units" at bounding box center [359, 362] width 197 height 28
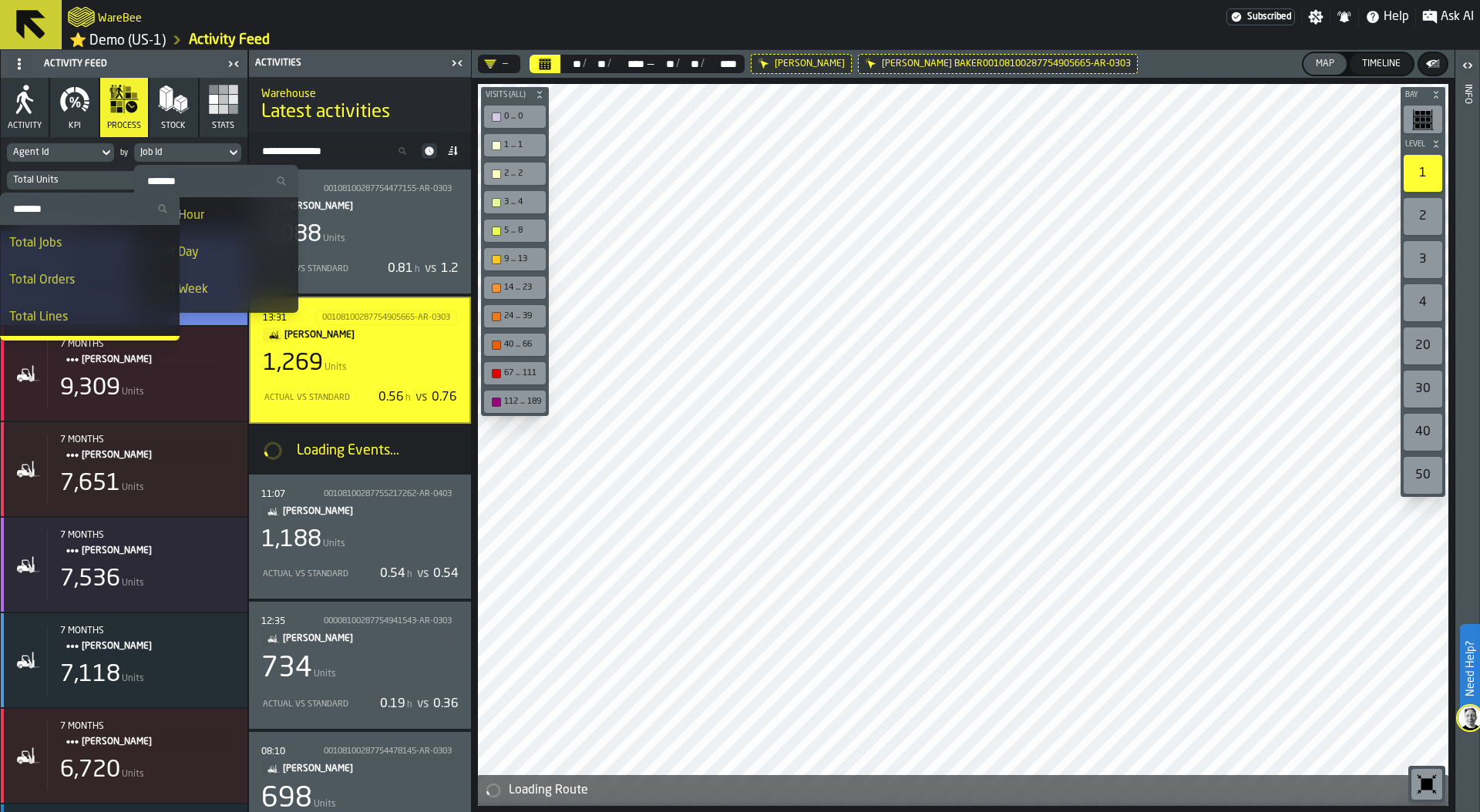
click at [399, 16] on div "WareBee" at bounding box center [647, 17] width 1159 height 28
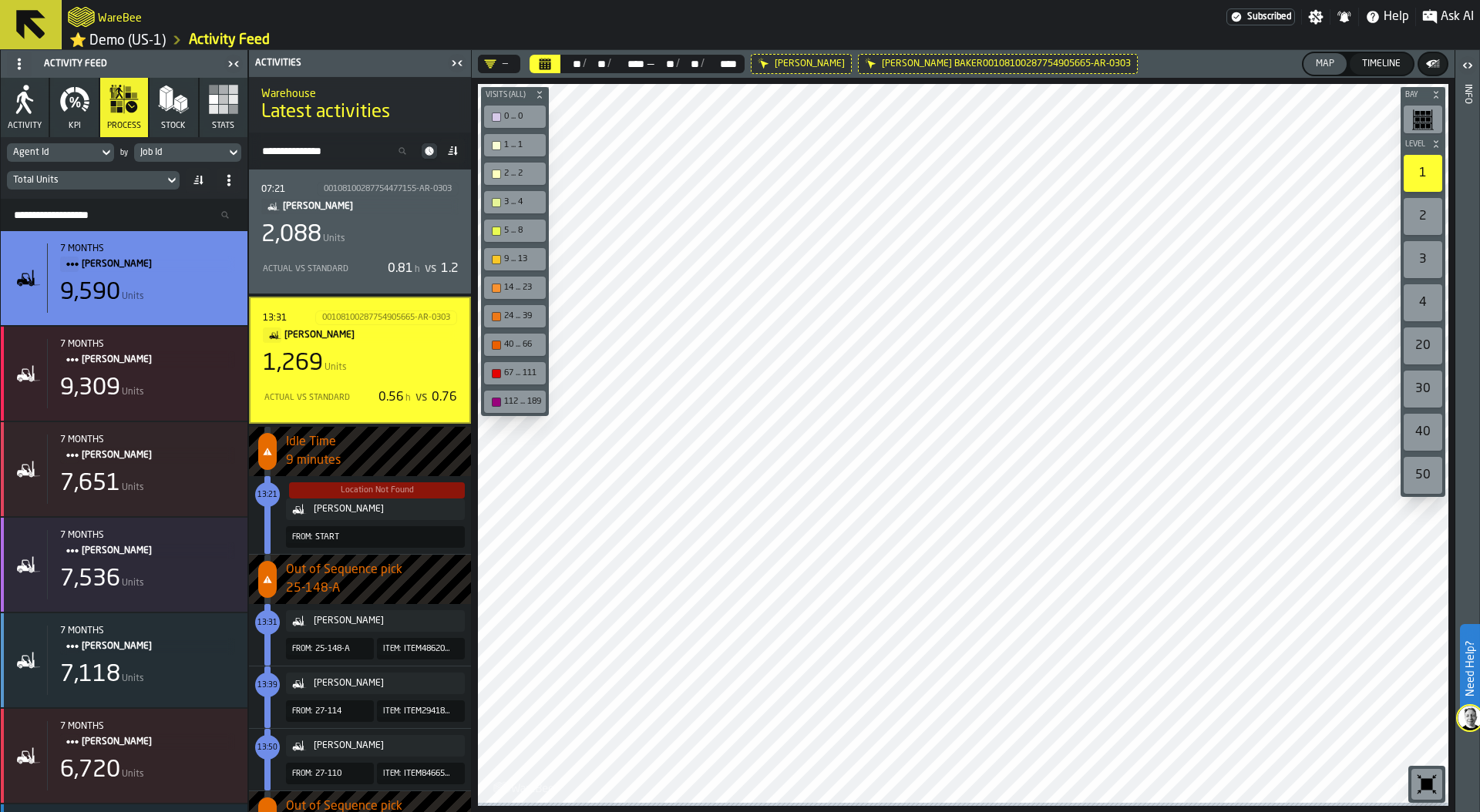
click at [395, 249] on div "2,088 Units" at bounding box center [359, 235] width 197 height 28
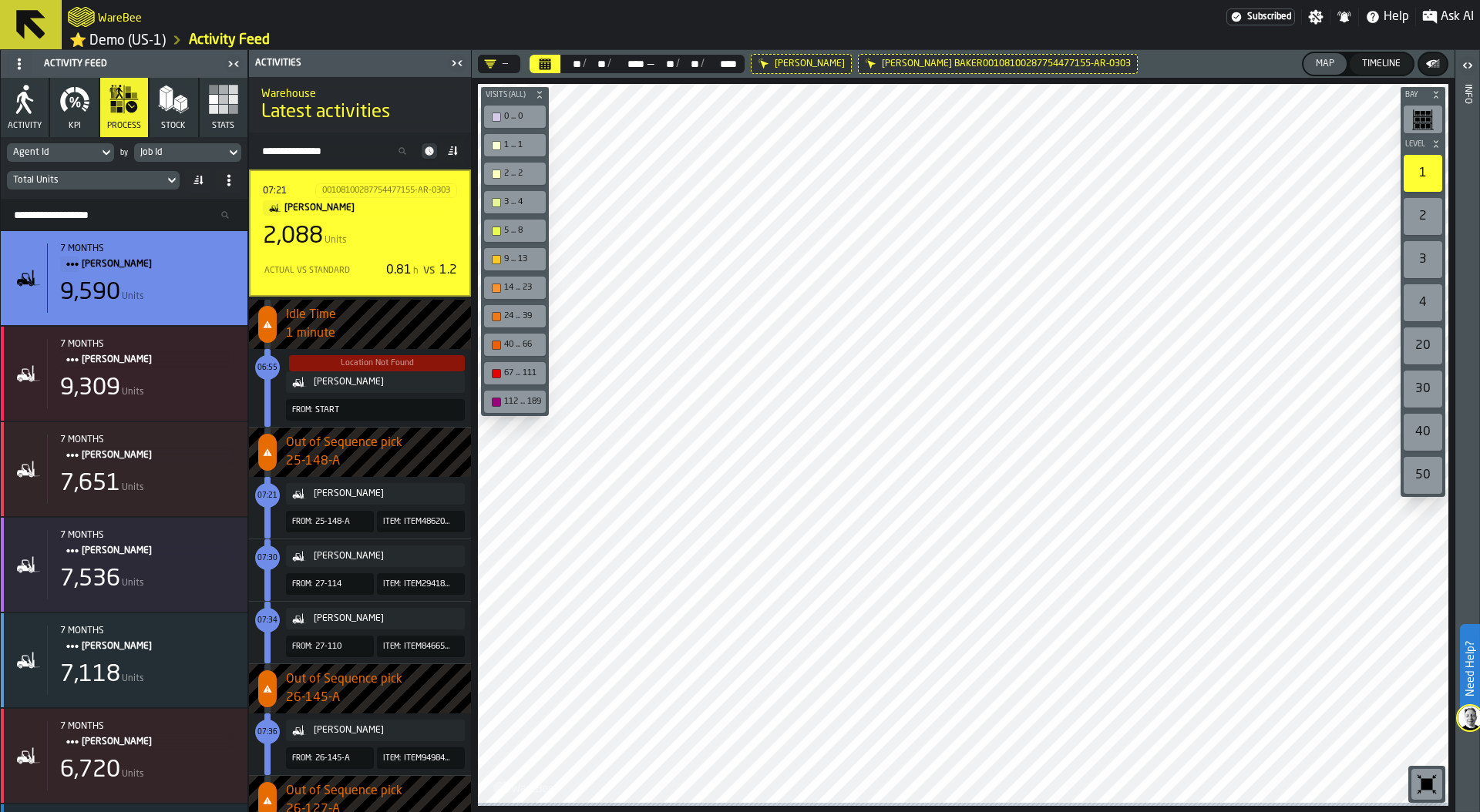
click at [362, 283] on div "Actual vs Standard 0.81 h vs 1.2" at bounding box center [360, 270] width 194 height 25
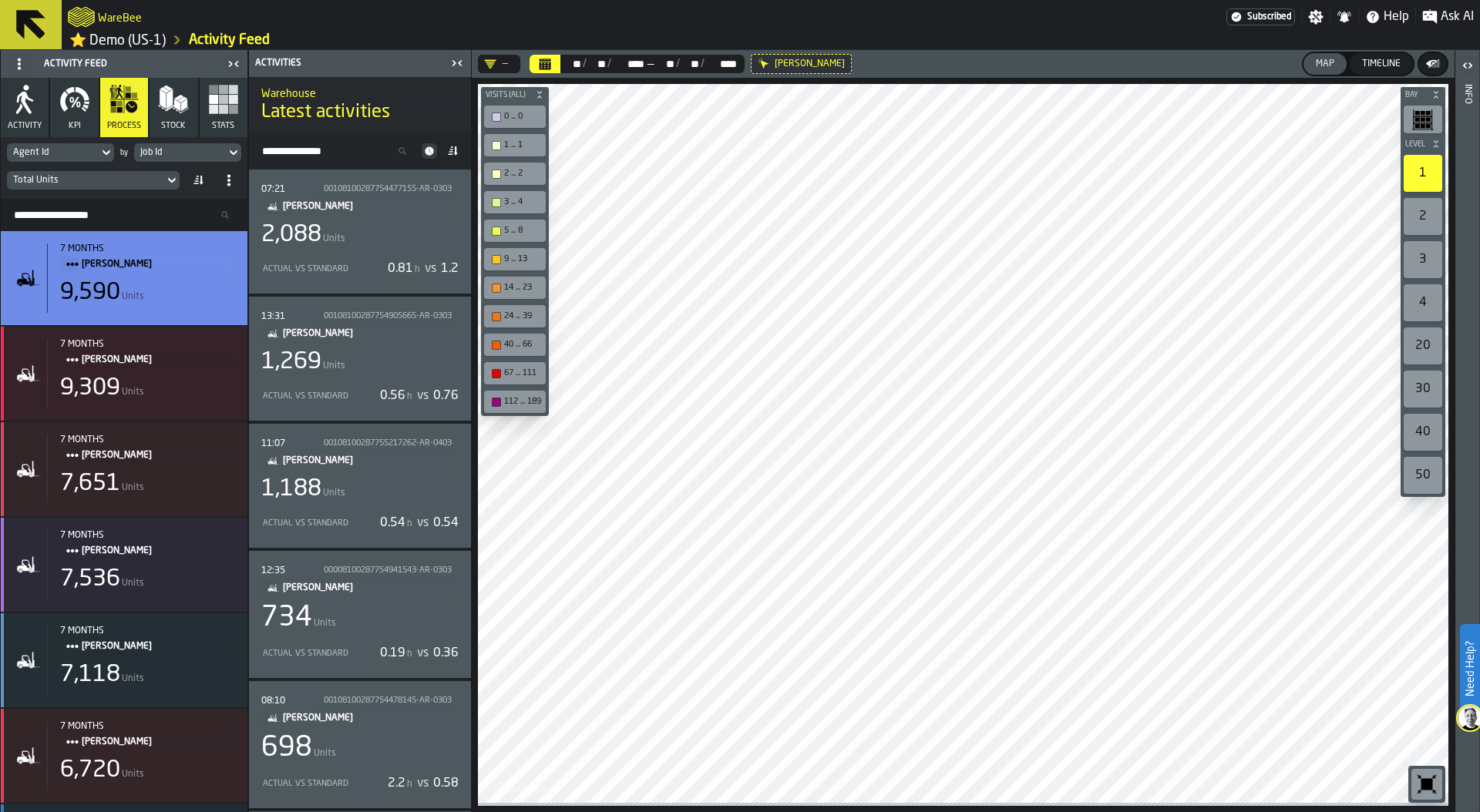
click at [376, 503] on div "1,188 Units" at bounding box center [359, 489] width 197 height 28
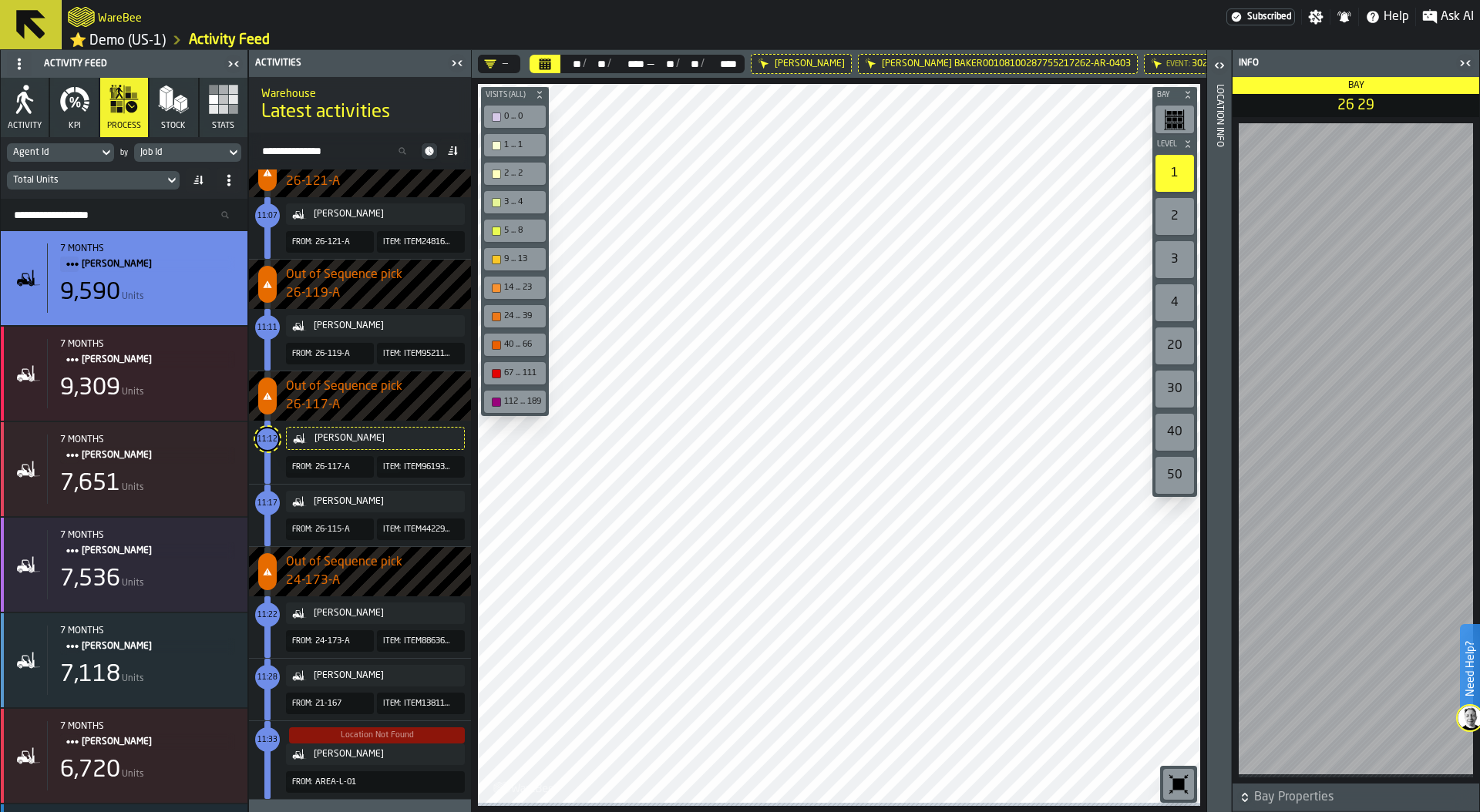
scroll to position [653, 0]
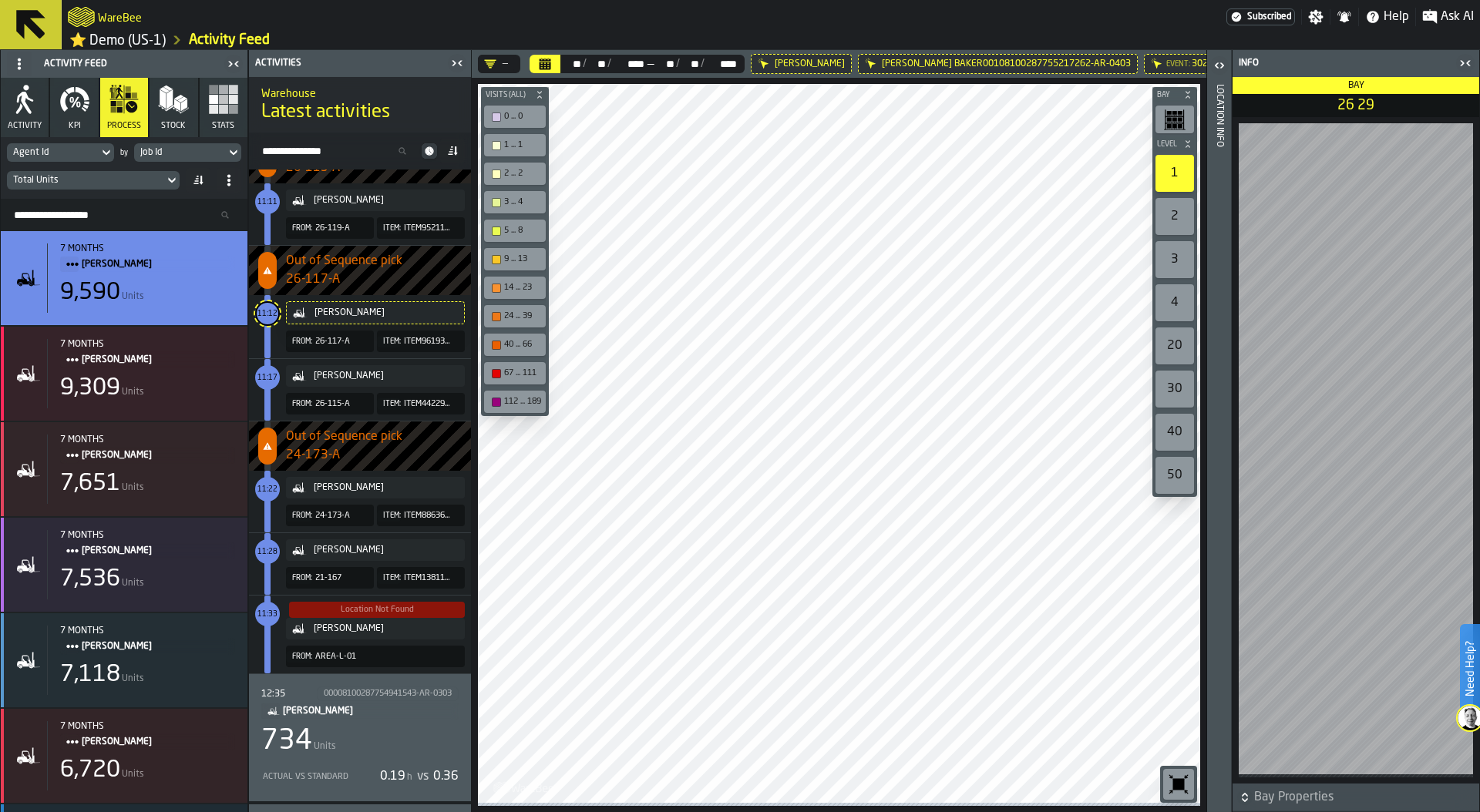
click at [268, 444] on icon "counterLabel" at bounding box center [267, 445] width 9 height 9
click at [383, 613] on div "Location Not Found" at bounding box center [377, 610] width 73 height 10
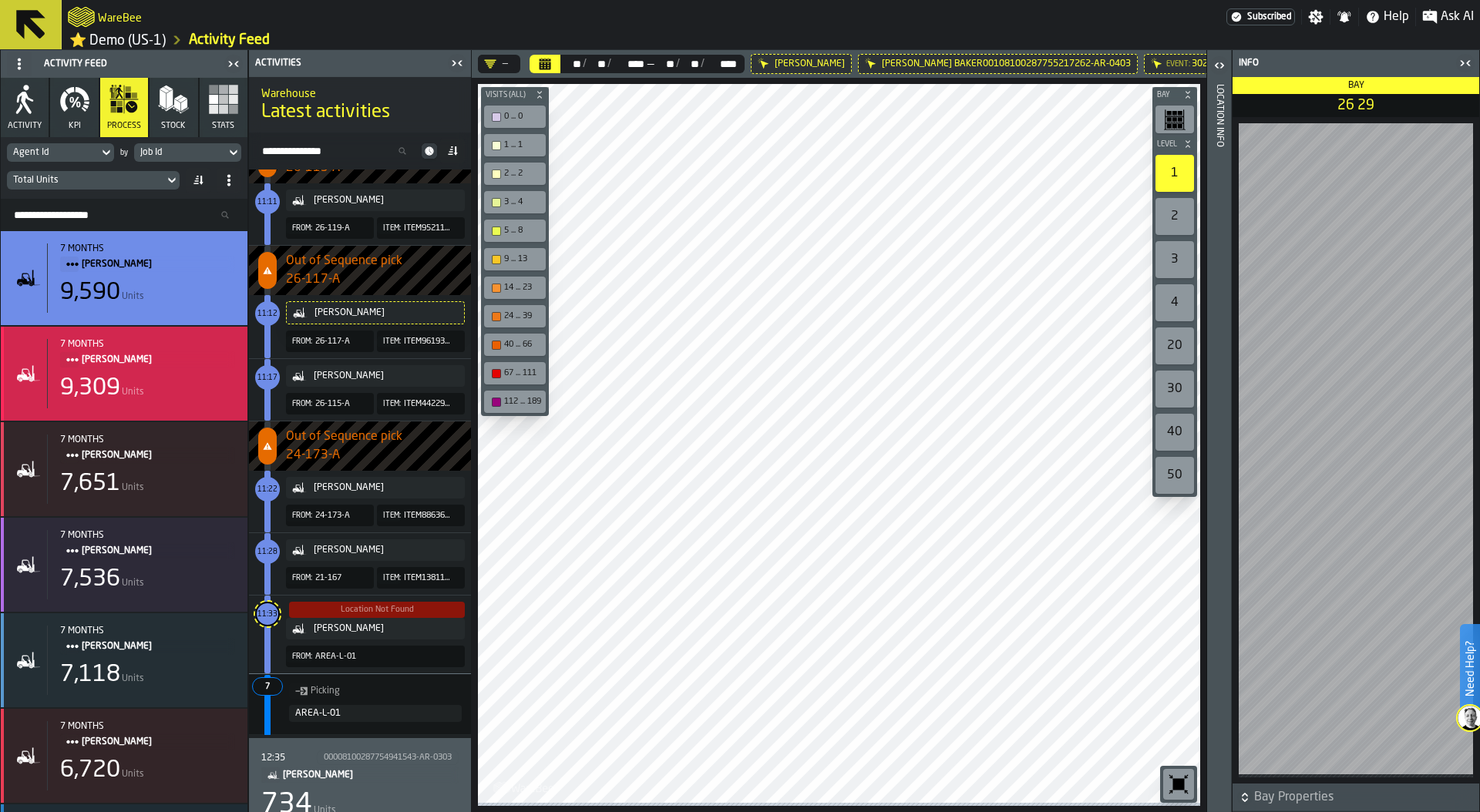
click at [127, 368] on span "JOSEPH BRENNAN" at bounding box center [152, 359] width 141 height 17
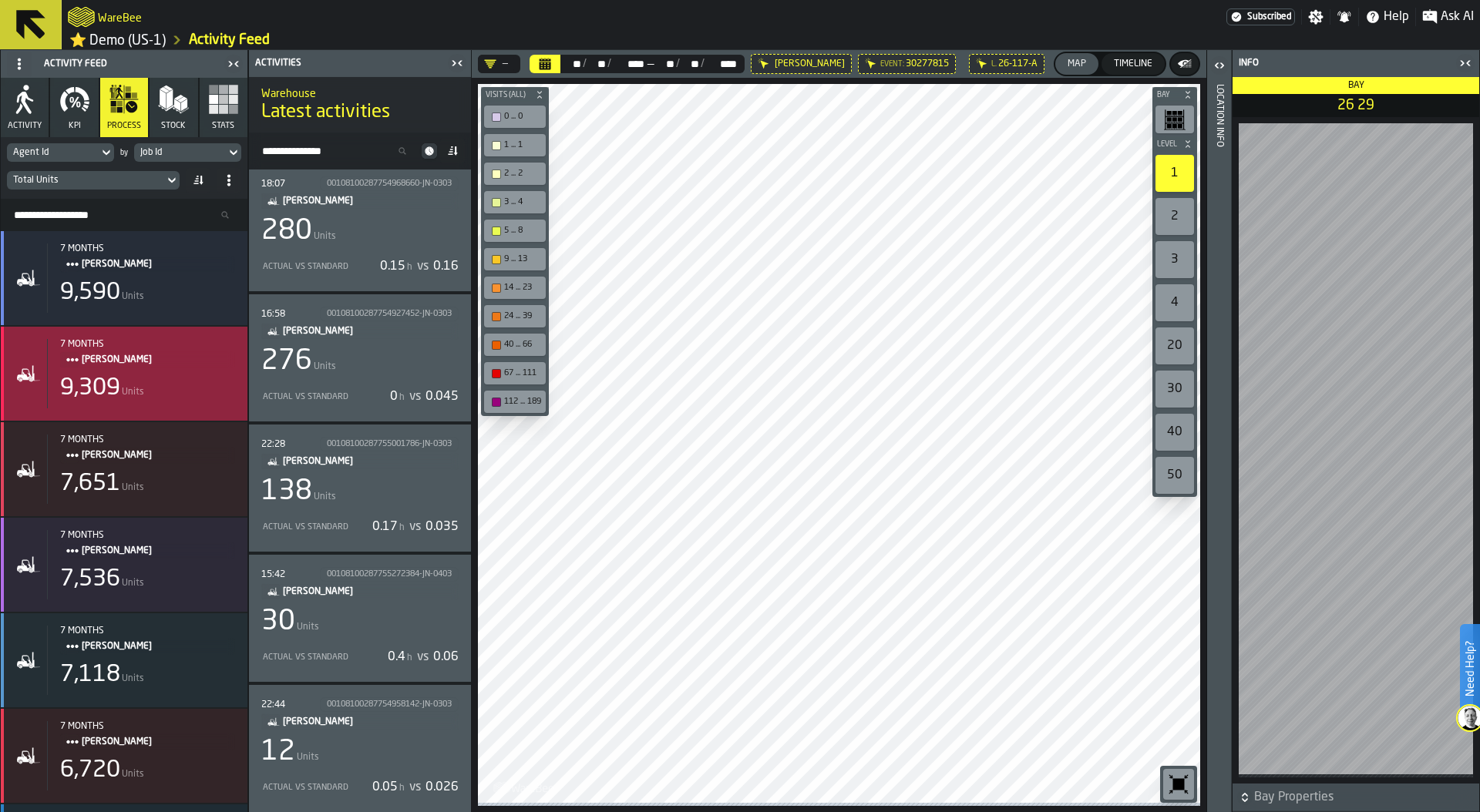
scroll to position [0, 0]
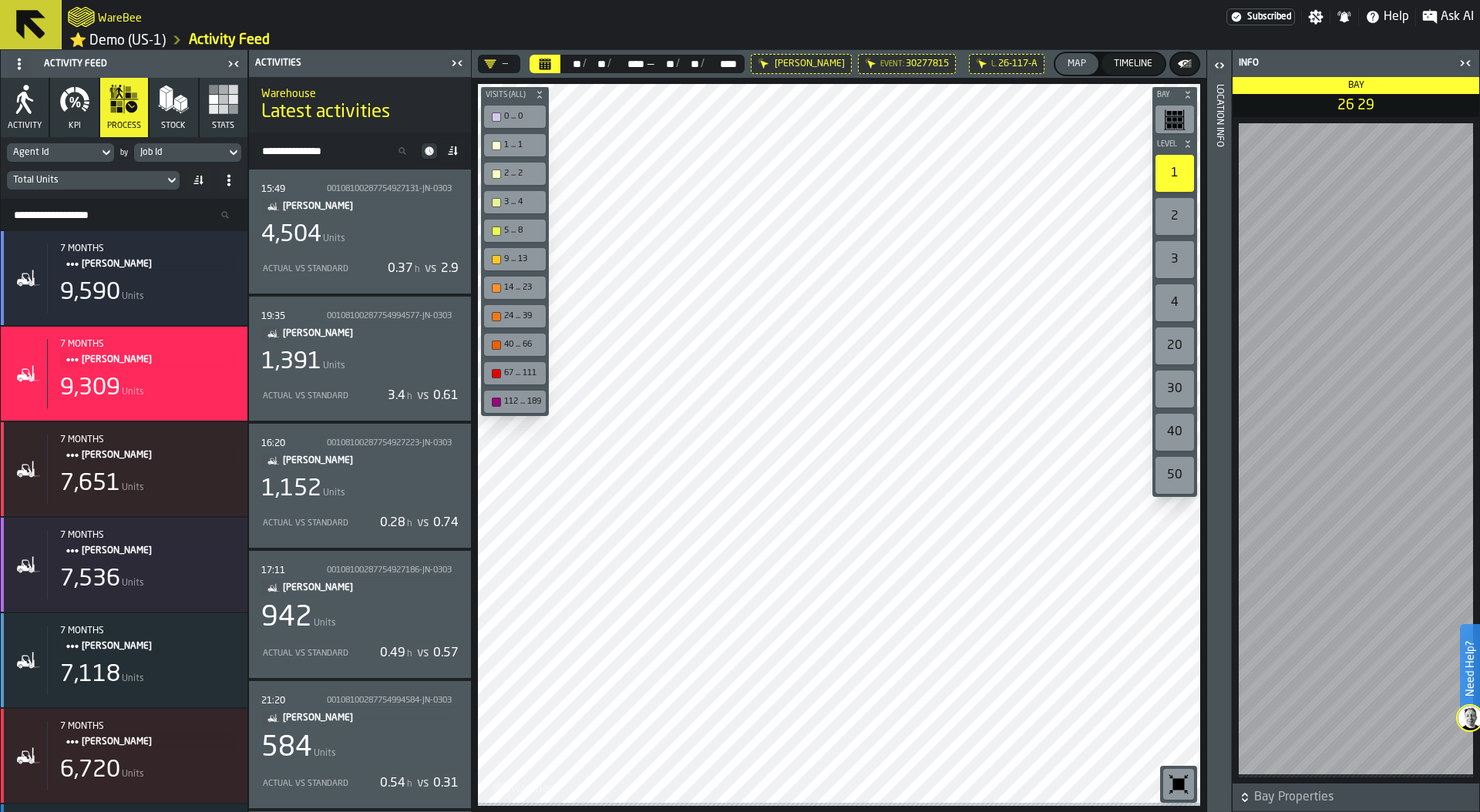
click at [320, 369] on div "1,391" at bounding box center [291, 362] width 61 height 28
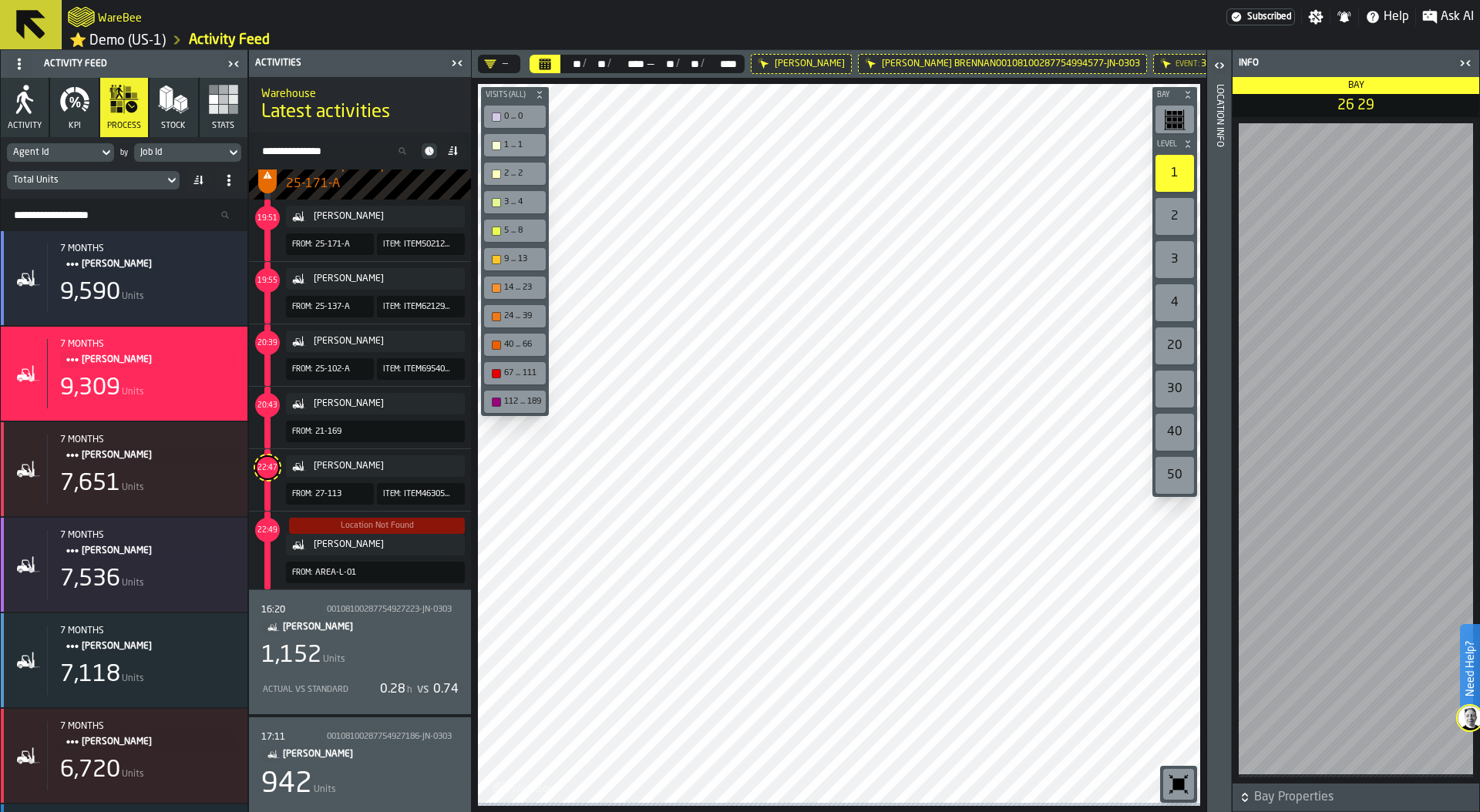
scroll to position [958, 0]
click at [419, 465] on div "JOSEPH BRENNAN" at bounding box center [386, 468] width 145 height 11
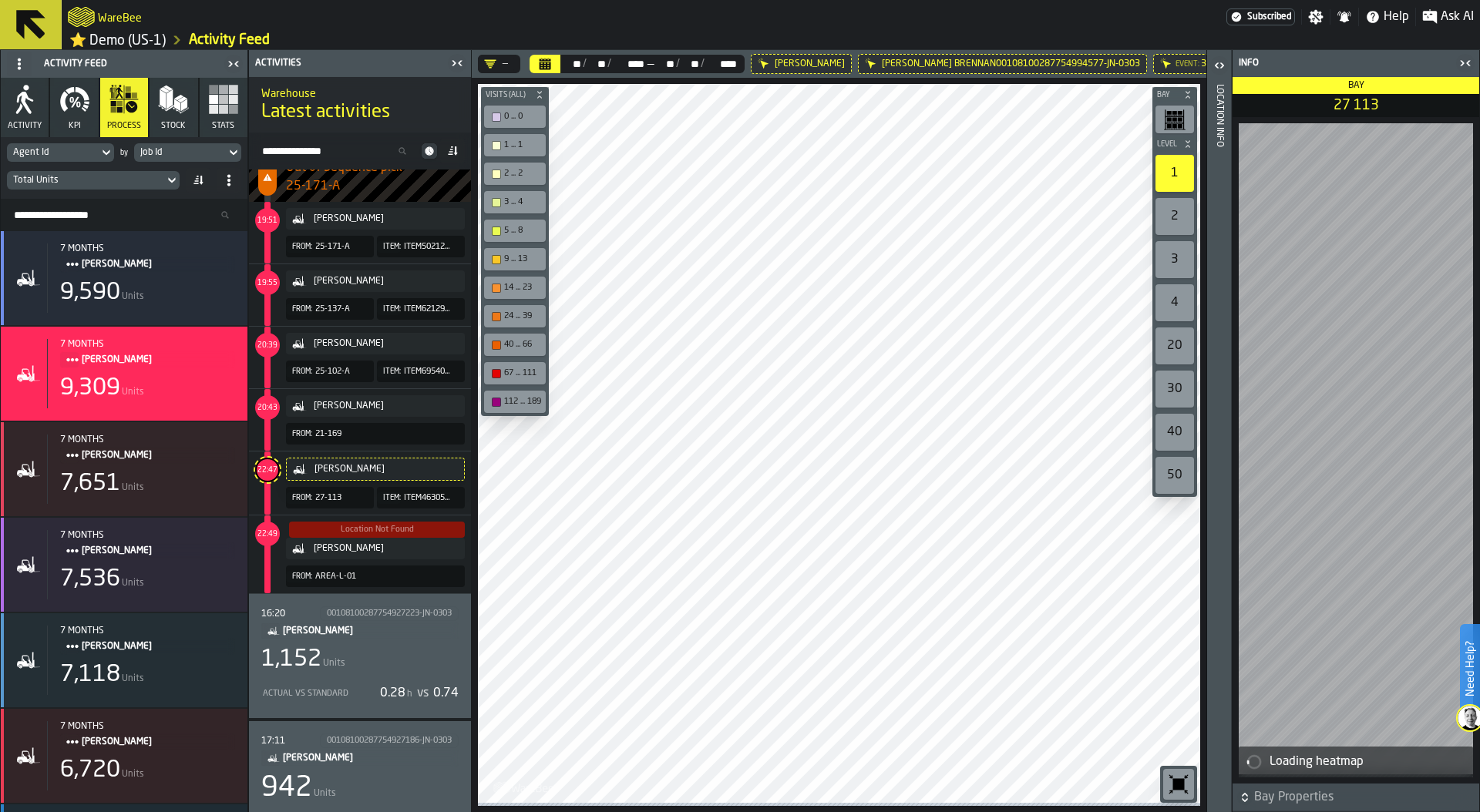
click at [428, 498] on span "ITEM463052422" at bounding box center [428, 498] width 49 height 10
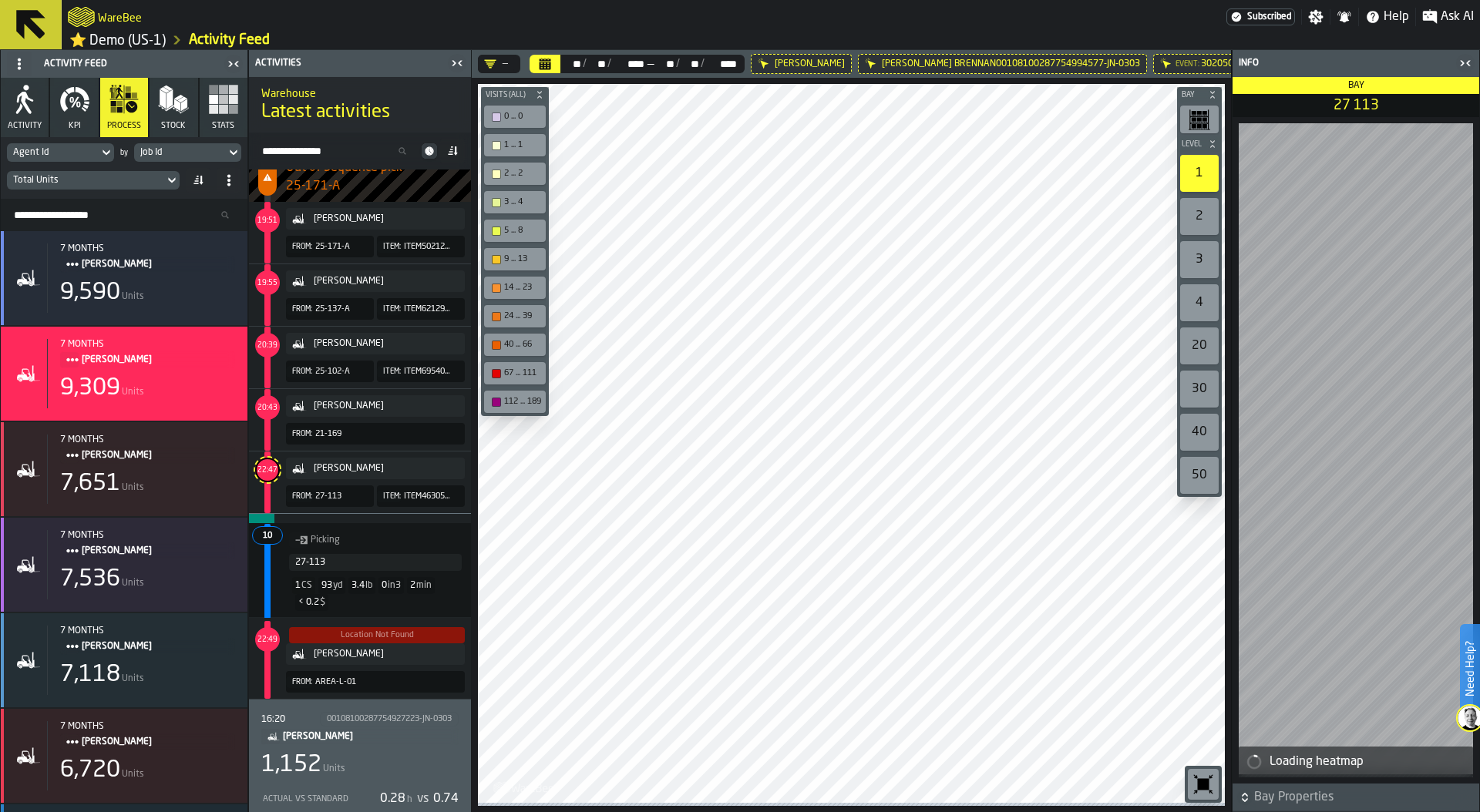
click at [329, 499] on span "27-113" at bounding box center [328, 497] width 26 height 10
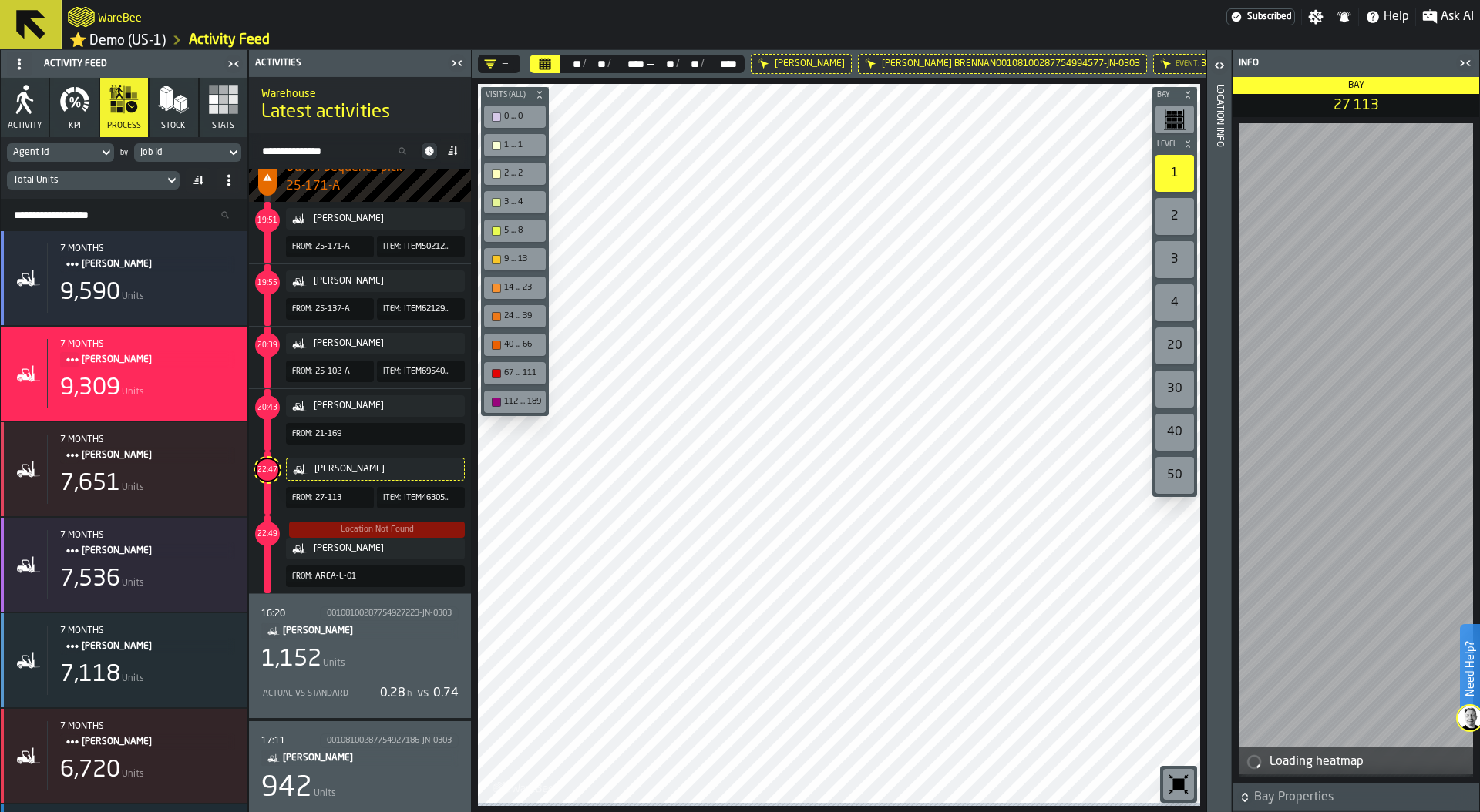
click at [387, 500] on span "Item:" at bounding box center [392, 498] width 18 height 9
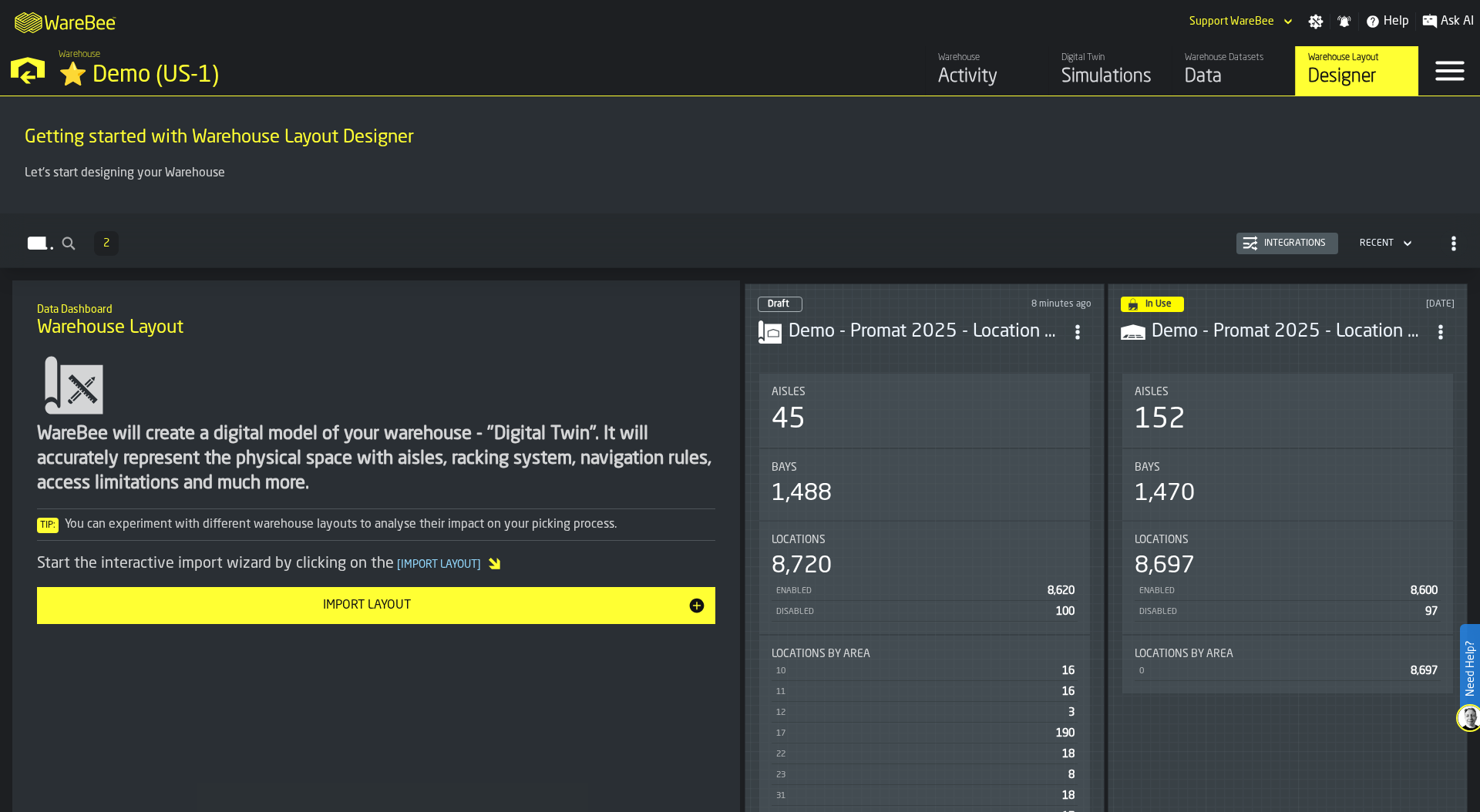
click at [1111, 81] on div "Simulations" at bounding box center [1110, 76] width 98 height 25
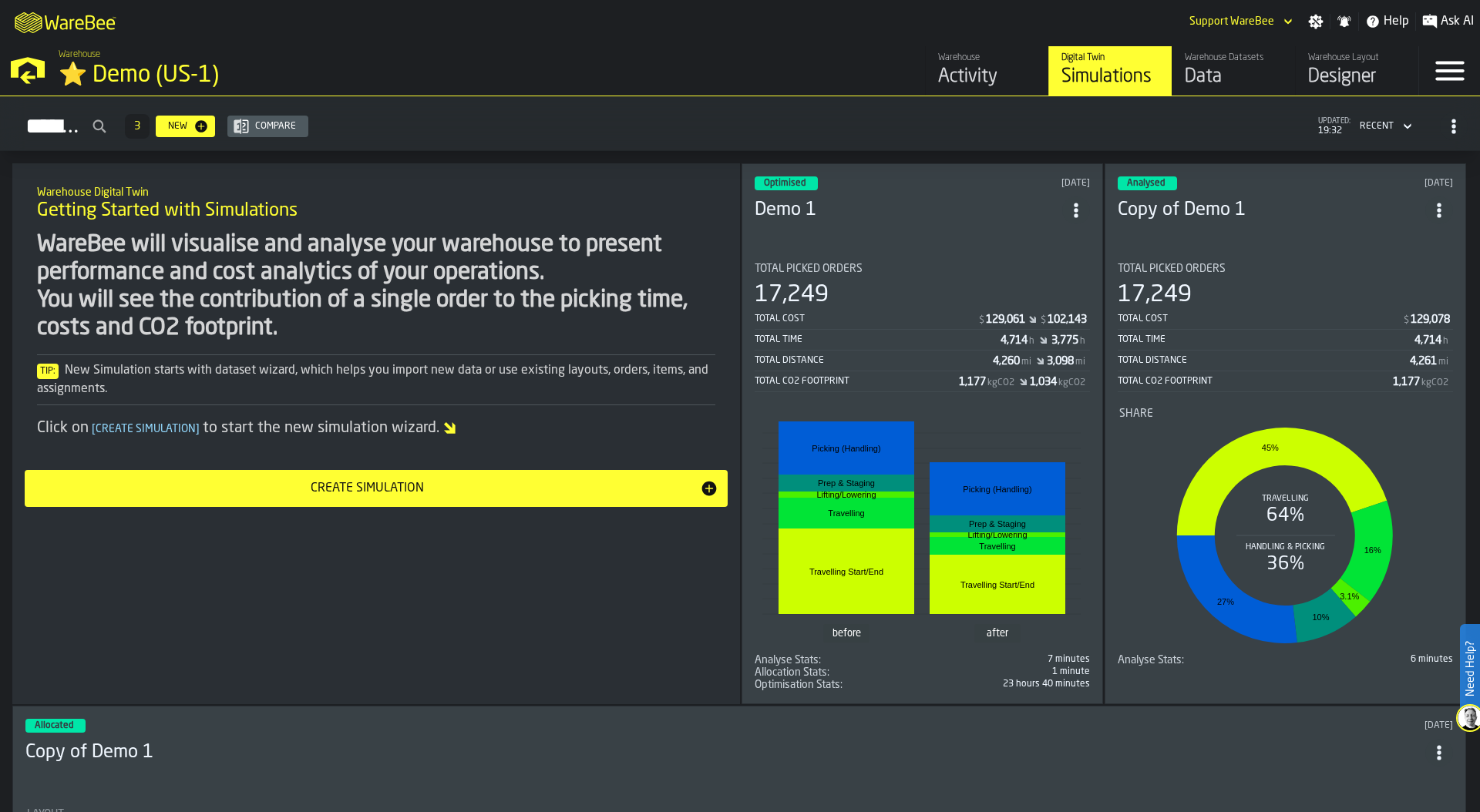
click at [928, 331] on div "Total Time 4,714 h 3,775 h" at bounding box center [923, 340] width 335 height 19
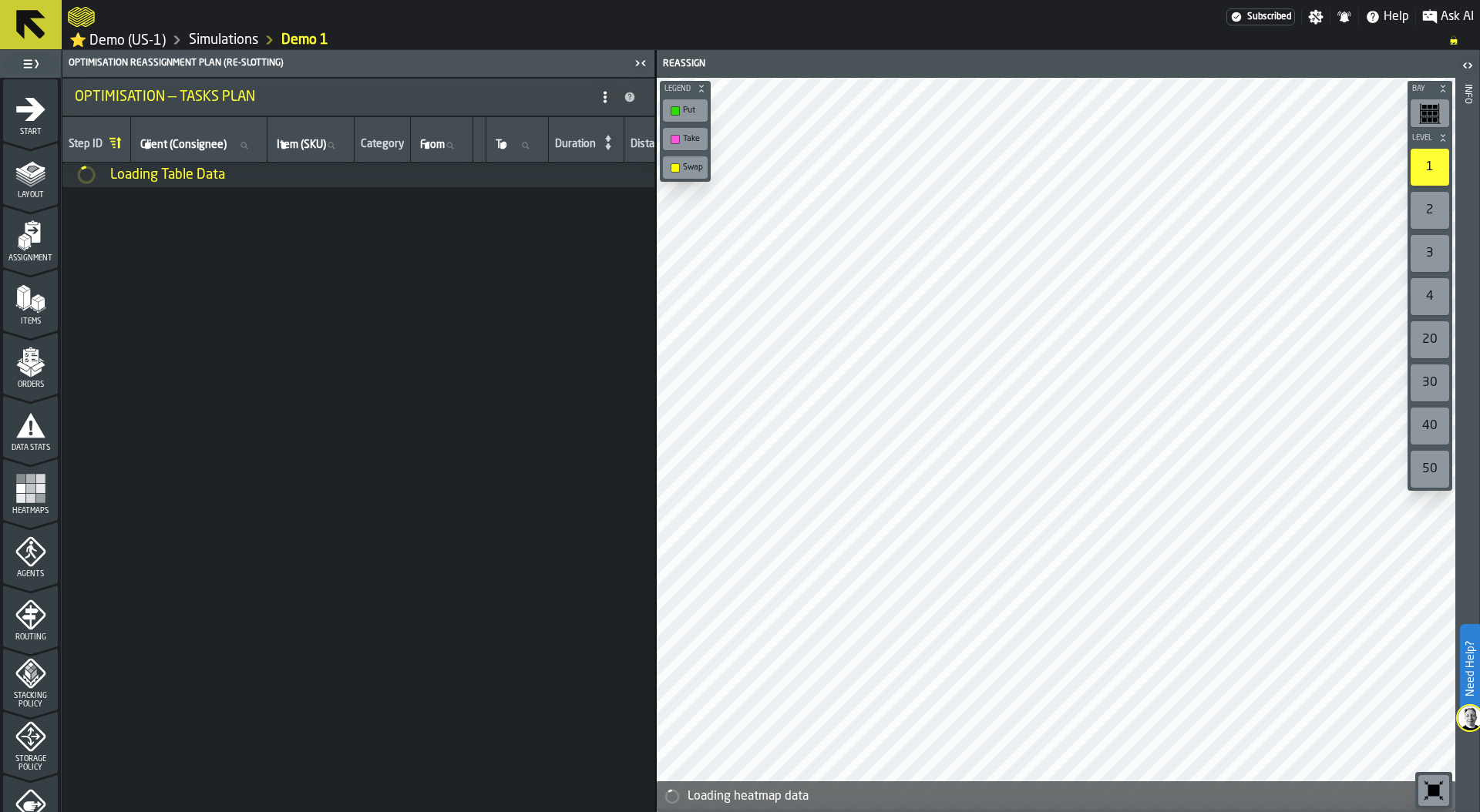
scroll to position [320, 0]
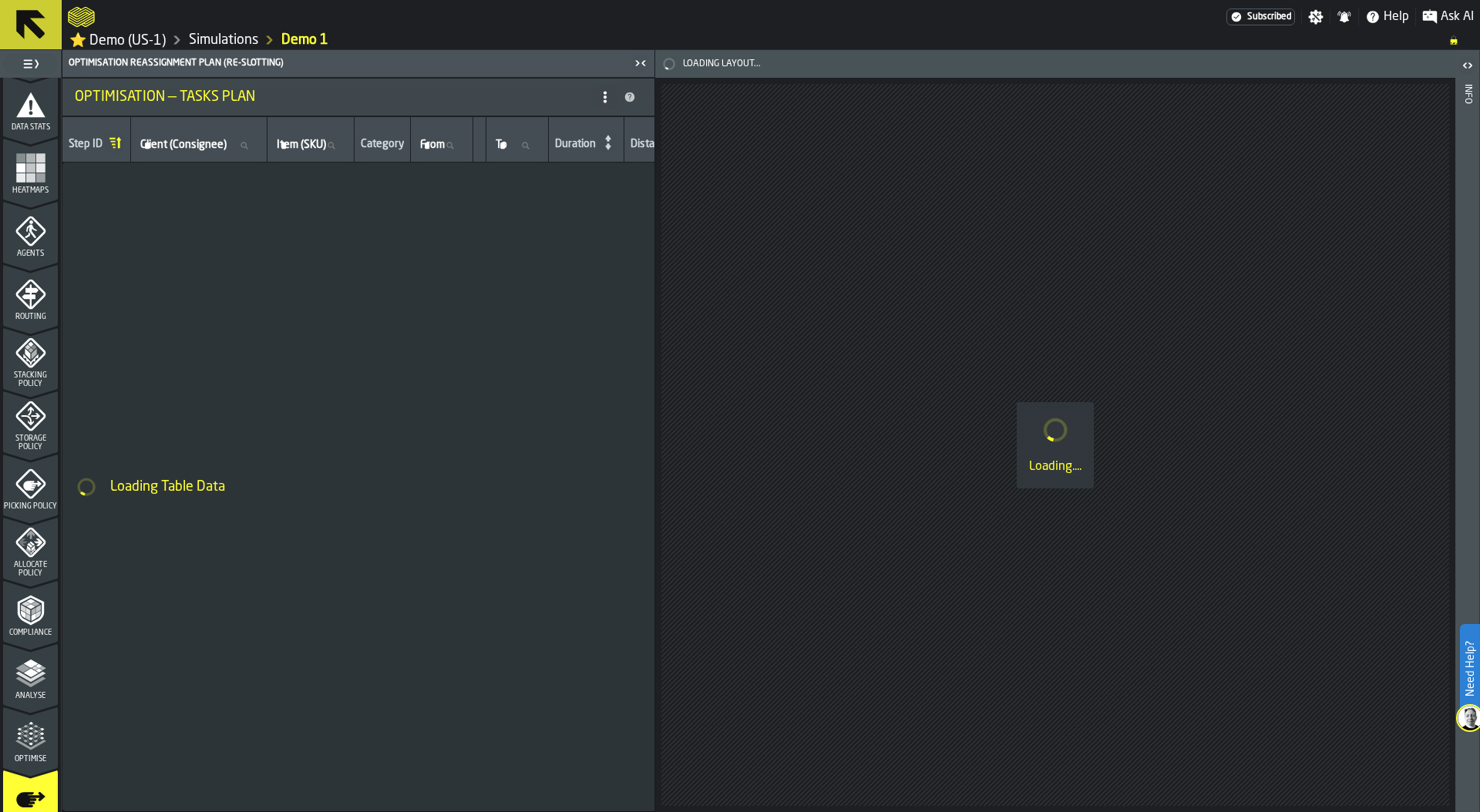
click at [23, 747] on icon "menu Optimise" at bounding box center [31, 745] width 31 height 10
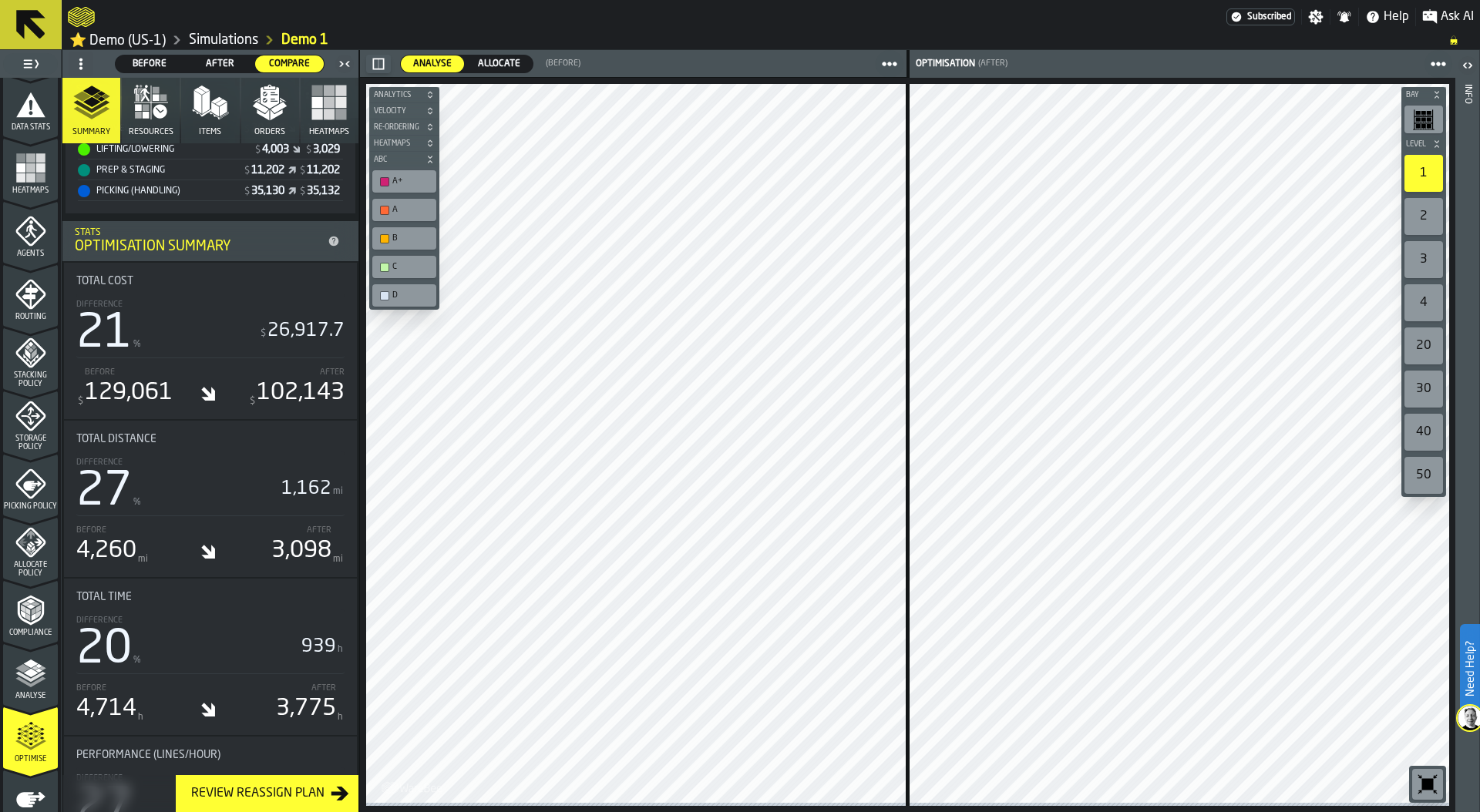
scroll to position [637, 0]
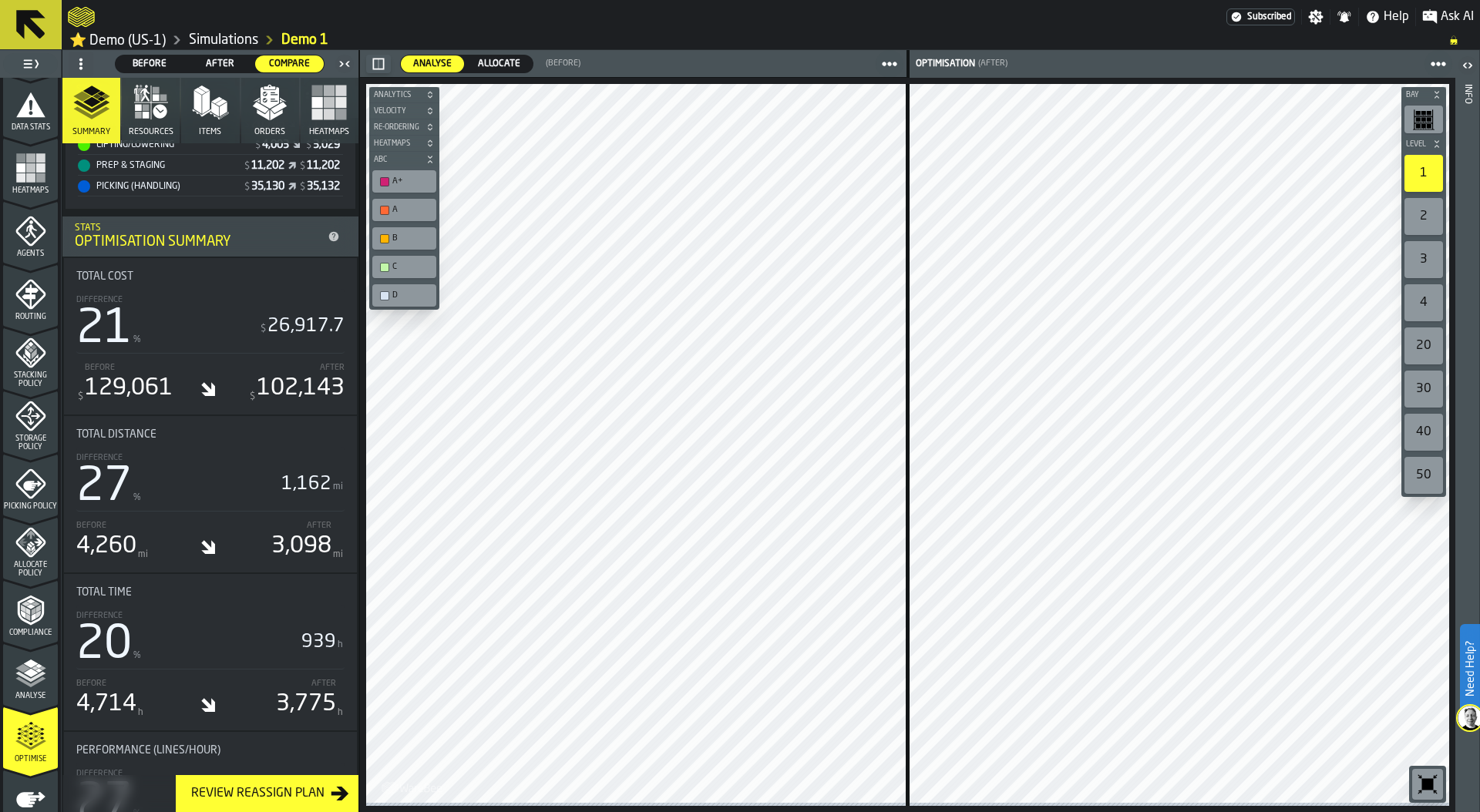
click at [40, 804] on icon "menu Re-assign" at bounding box center [31, 799] width 31 height 31
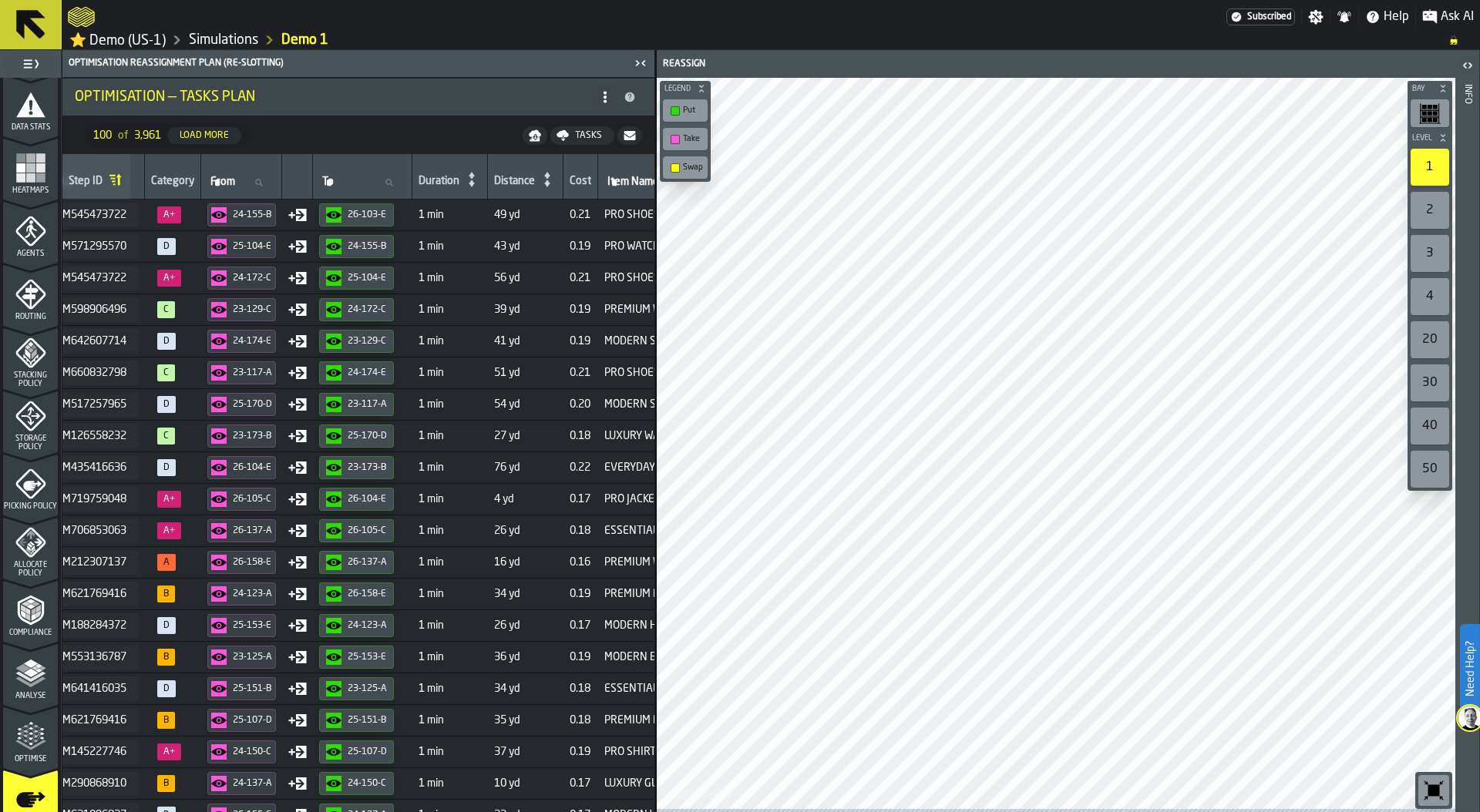
scroll to position [0, 272]
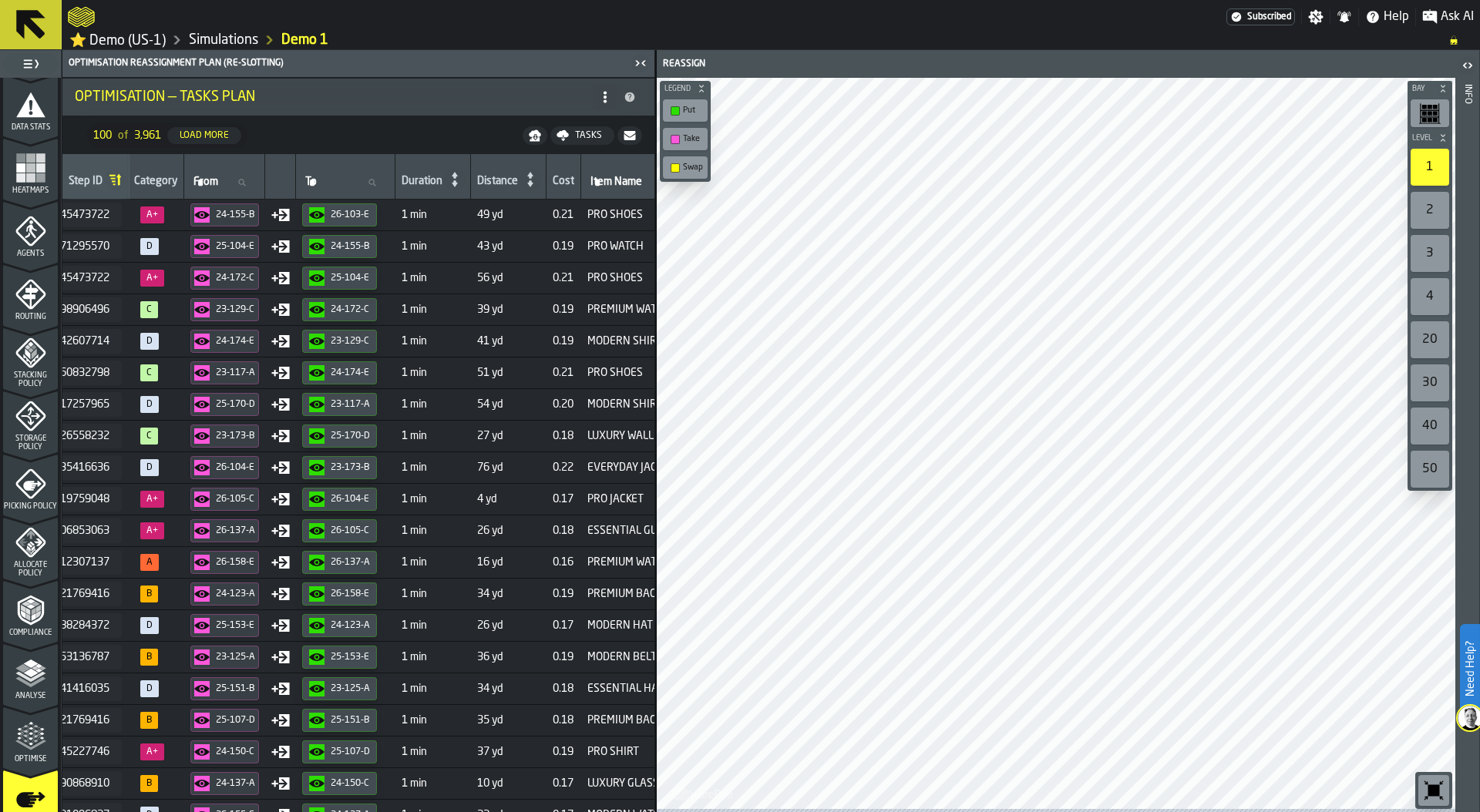
click at [33, 727] on polygon "menu Optimise" at bounding box center [35, 725] width 4 height 3
